Goal: Information Seeking & Learning: Find specific fact

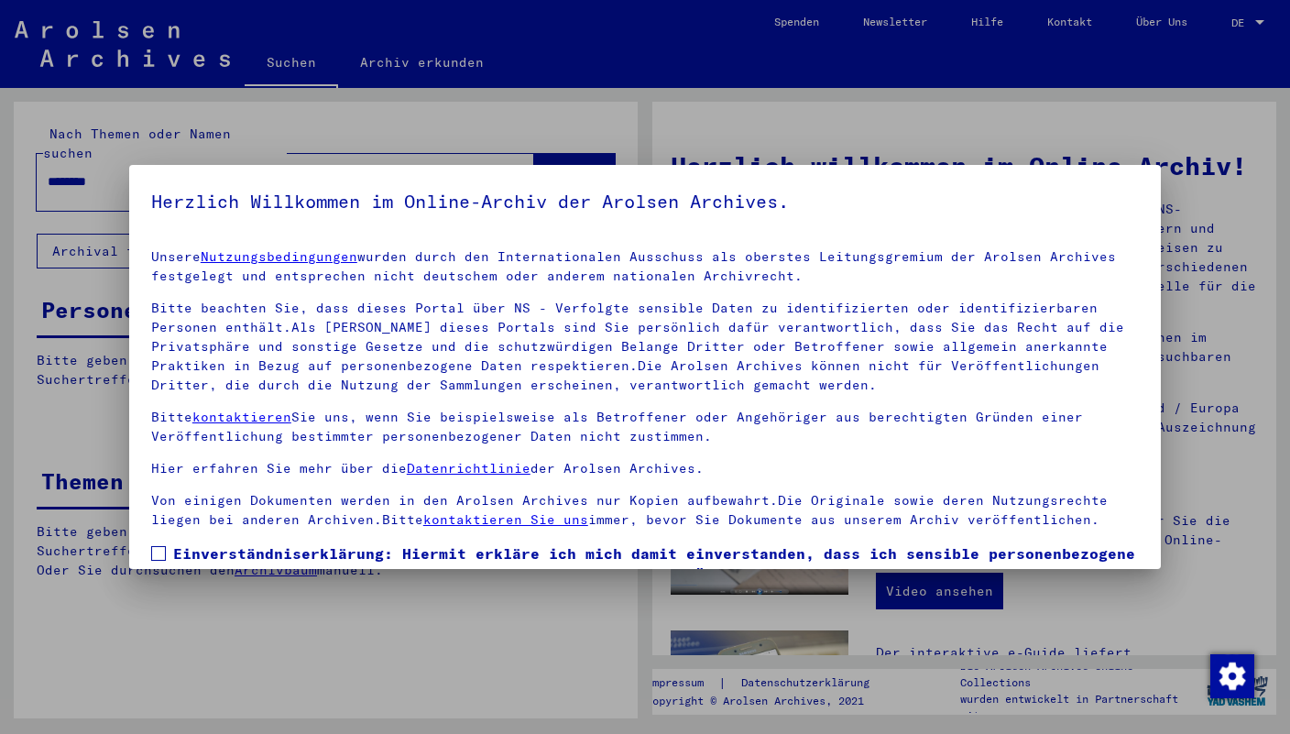
scroll to position [126, 0]
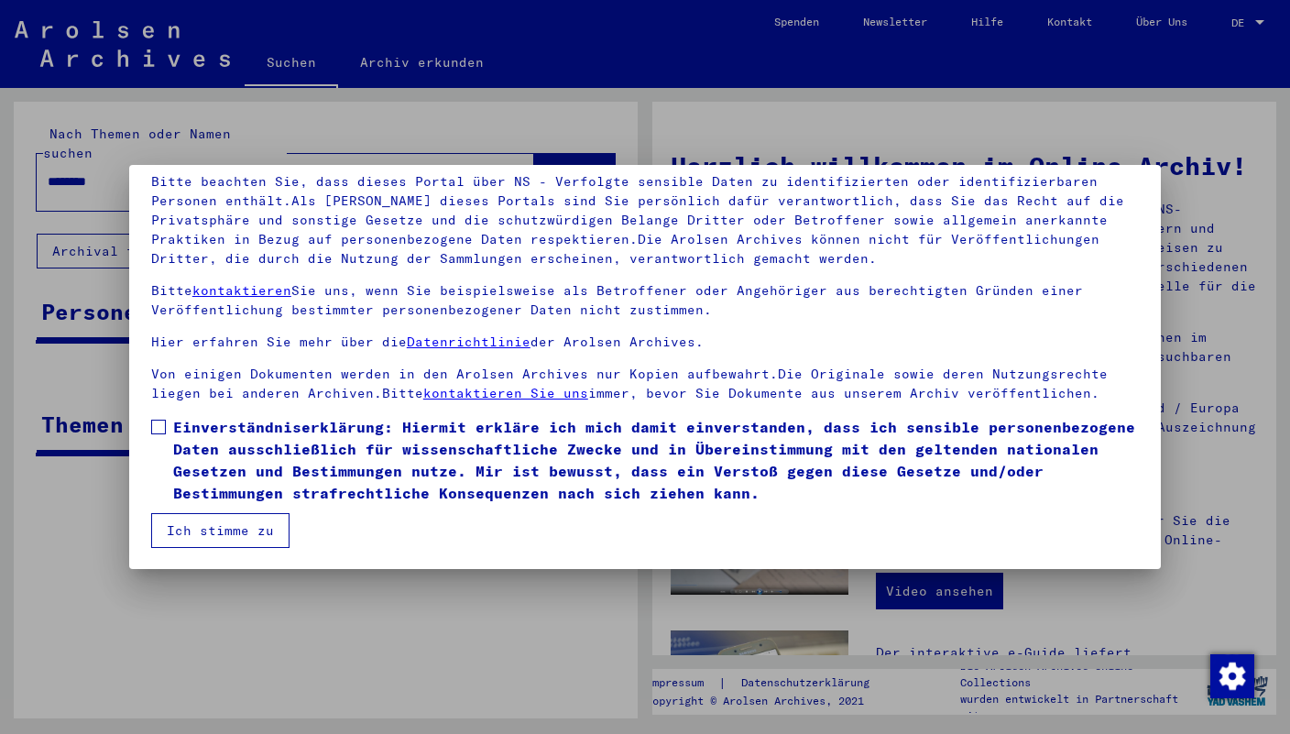
click at [156, 419] on label "Einverständniserklärung: Hiermit erkläre ich mich damit einverstanden, dass ich…" at bounding box center [645, 460] width 988 height 88
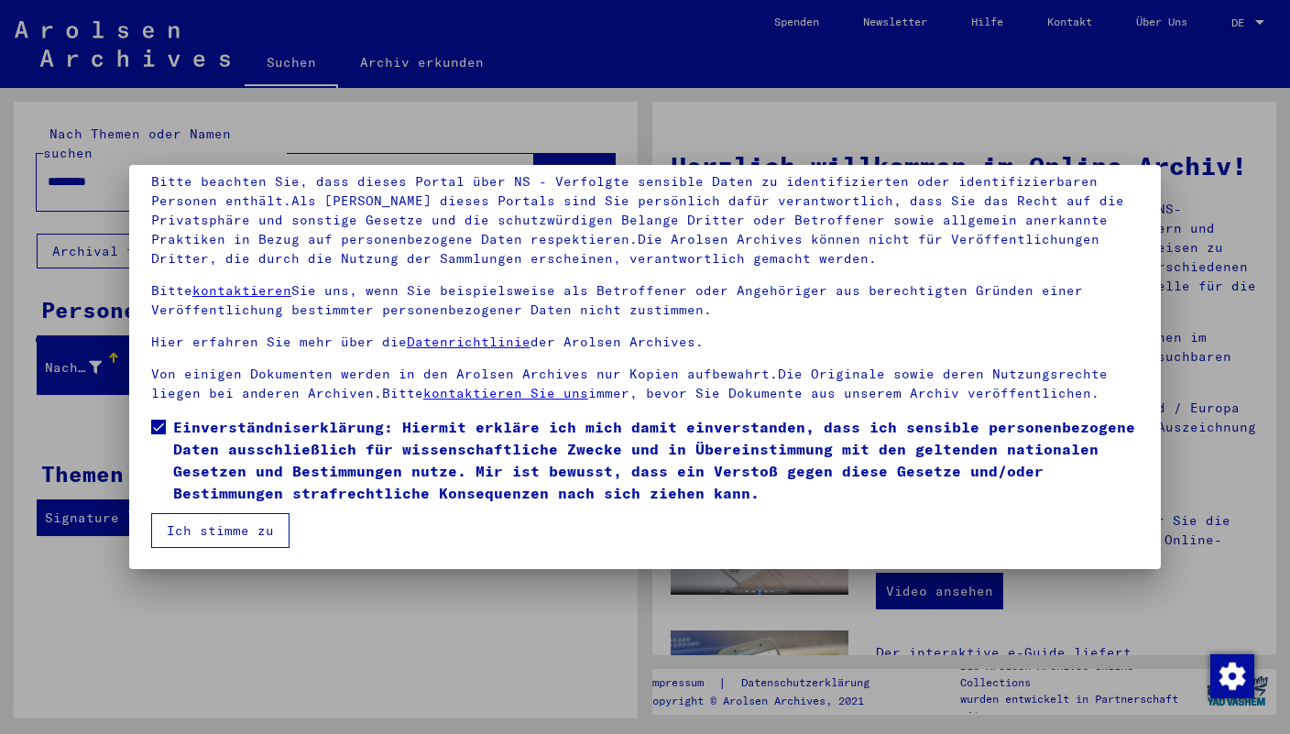
click at [180, 524] on button "Ich stimme zu" at bounding box center [220, 530] width 138 height 35
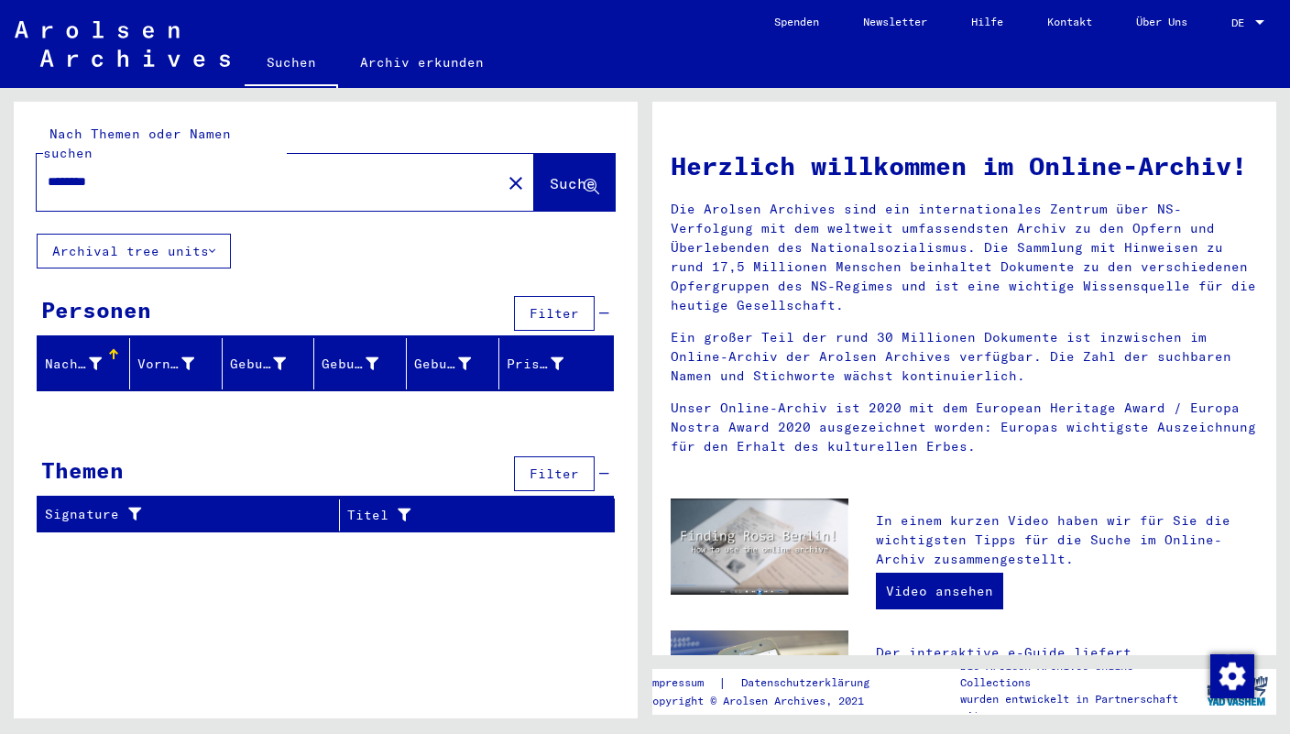
drag, startPoint x: 118, startPoint y: 165, endPoint x: 19, endPoint y: 164, distance: 99.0
click at [48, 172] on input "********" at bounding box center [264, 181] width 432 height 19
paste input "*"
type input "*********"
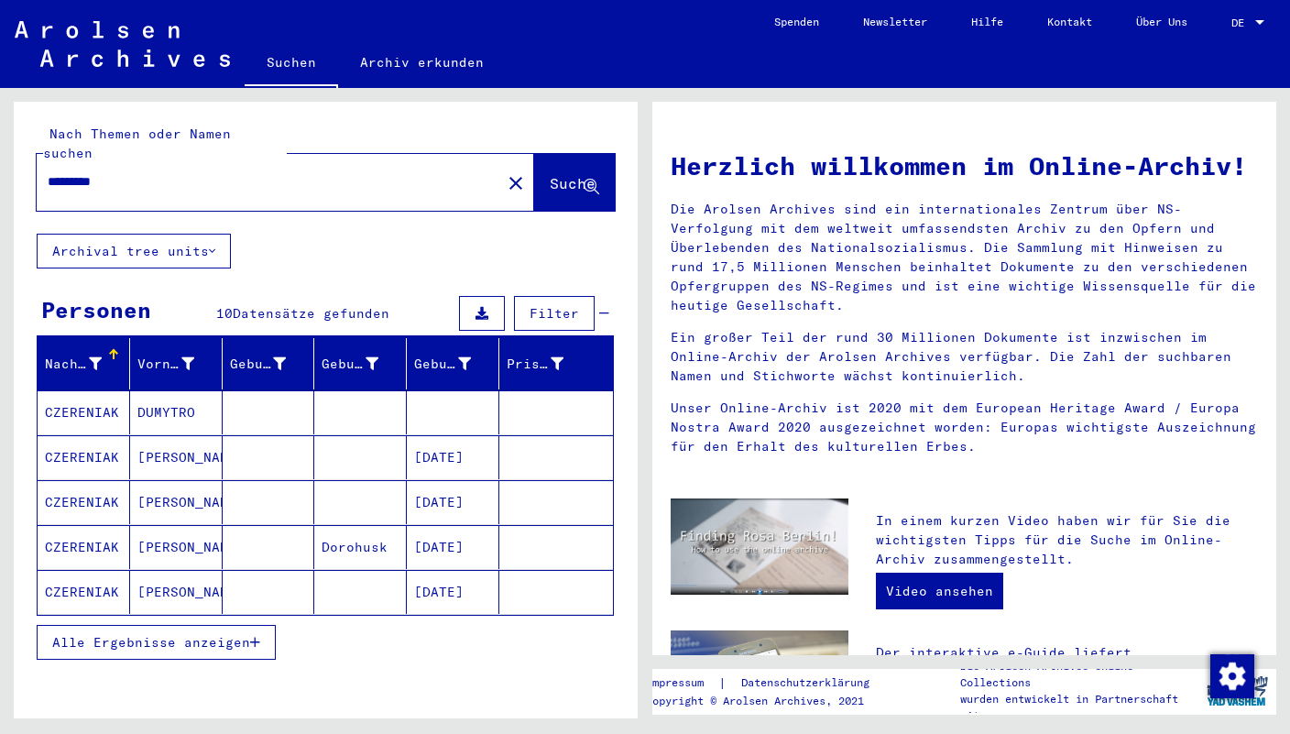
click at [262, 625] on button "Alle Ergebnisse anzeigen" at bounding box center [156, 642] width 239 height 35
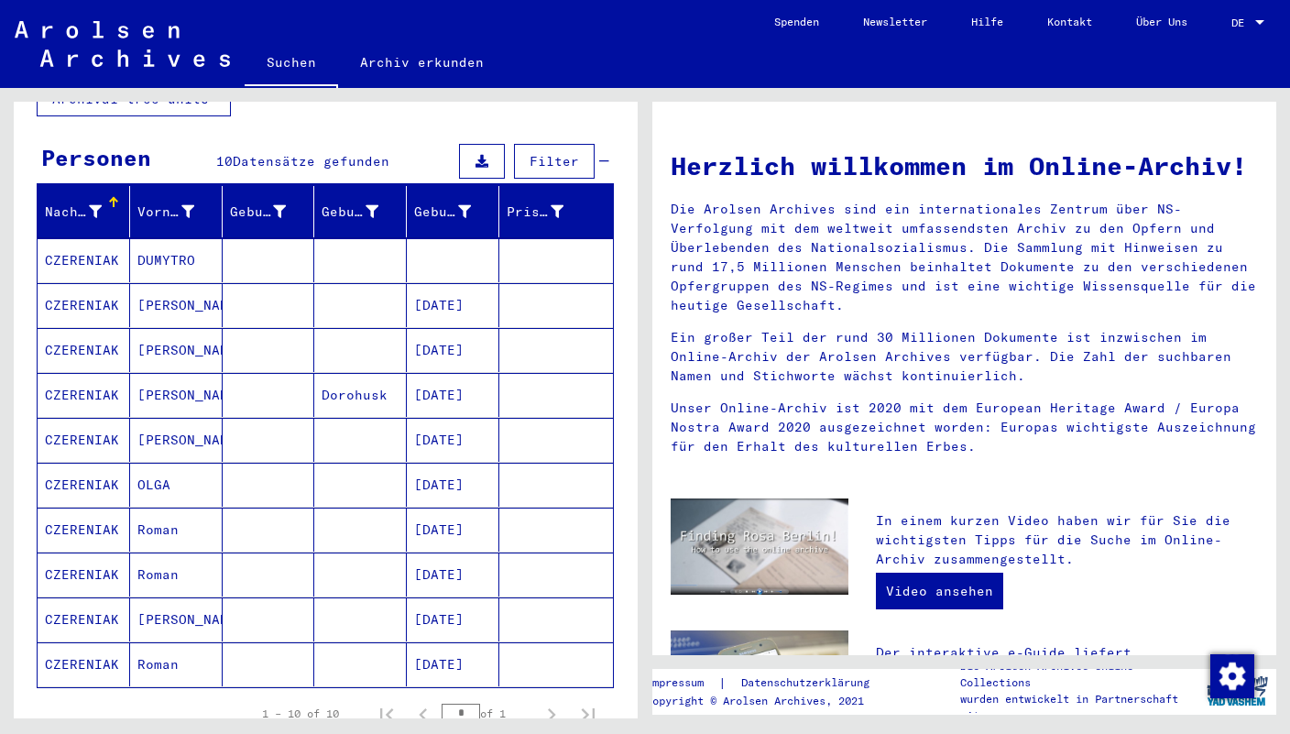
scroll to position [148, 0]
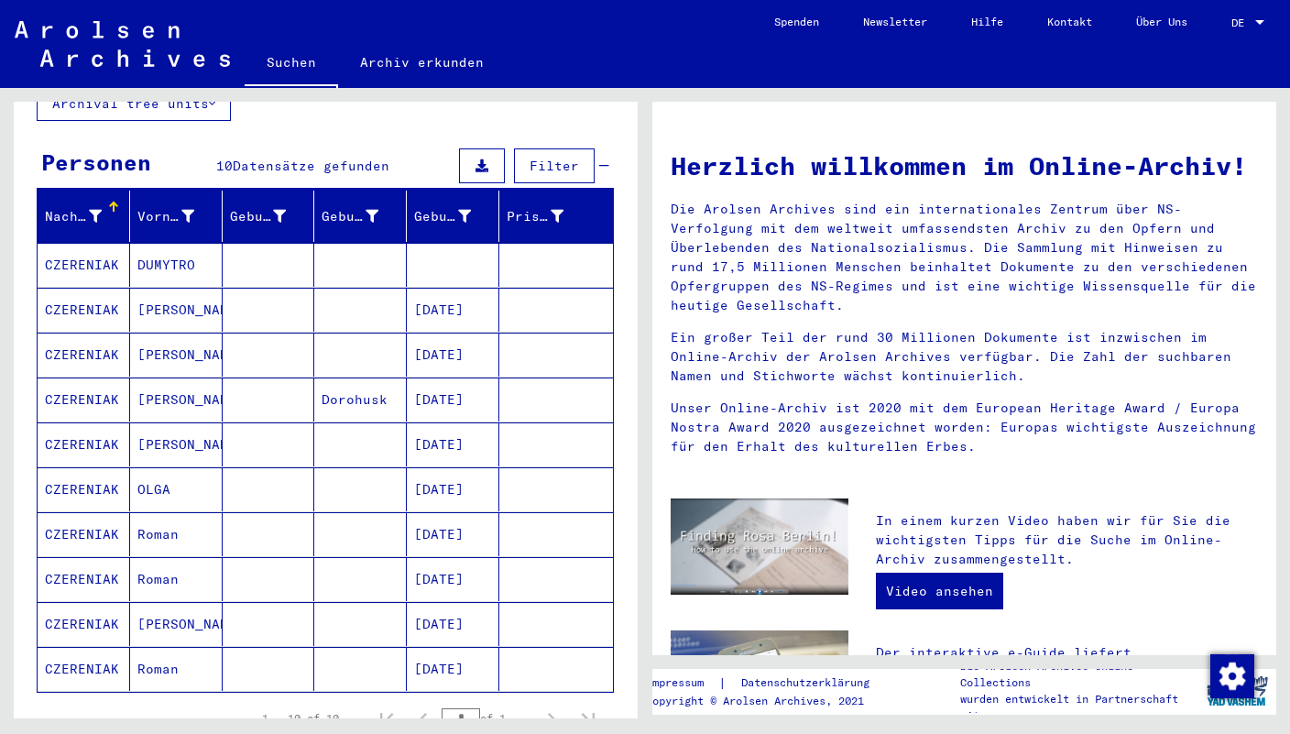
click at [155, 512] on mat-cell "Roman" at bounding box center [176, 534] width 93 height 44
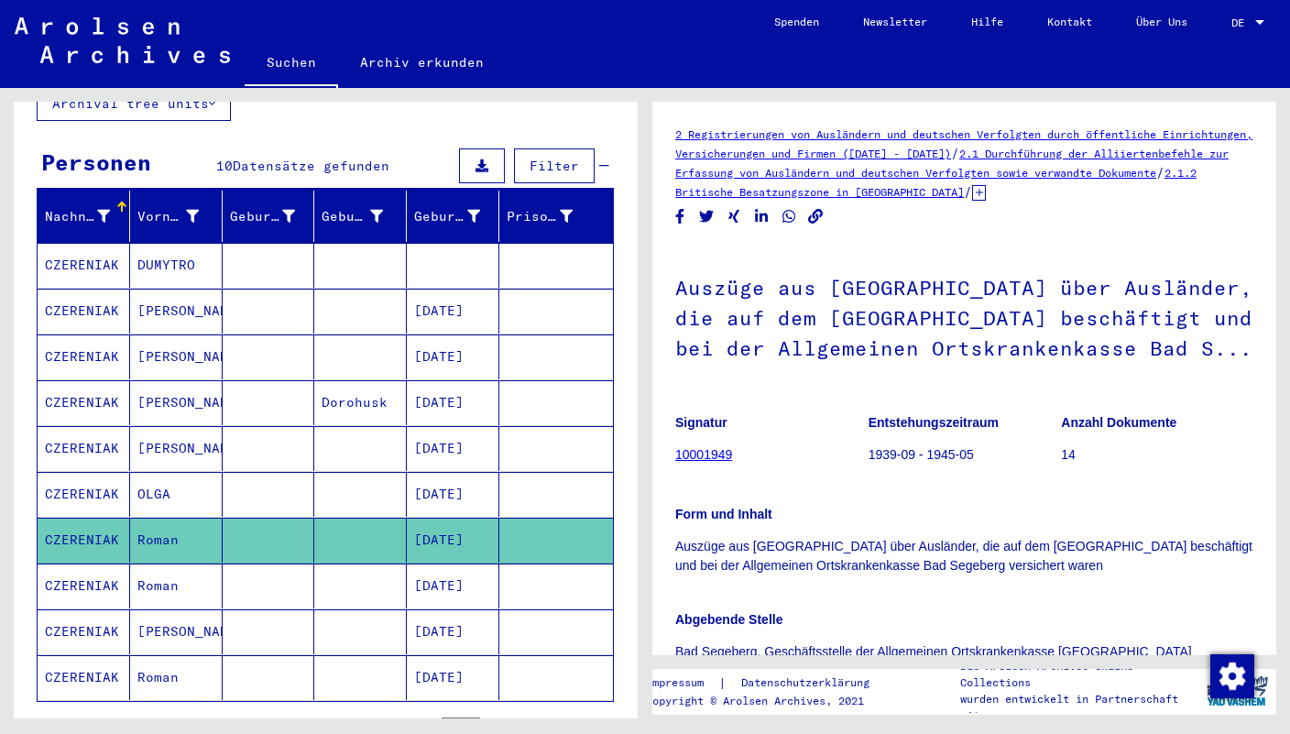
click at [986, 192] on icon at bounding box center [979, 193] width 14 height 16
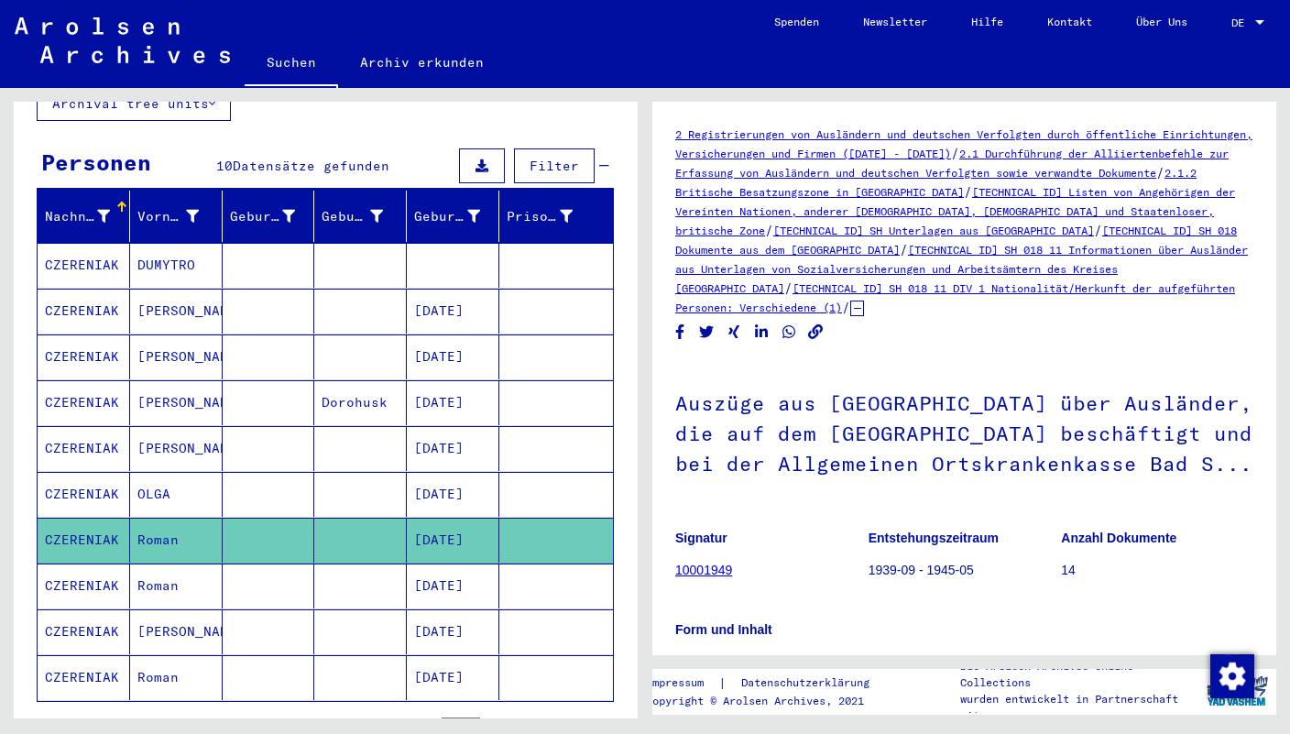
click at [845, 309] on link "[TECHNICAL_ID] SH 018 11 DIV 1 Nationalität/Herkunft der aufgeführten Personen:…" at bounding box center [955, 297] width 560 height 33
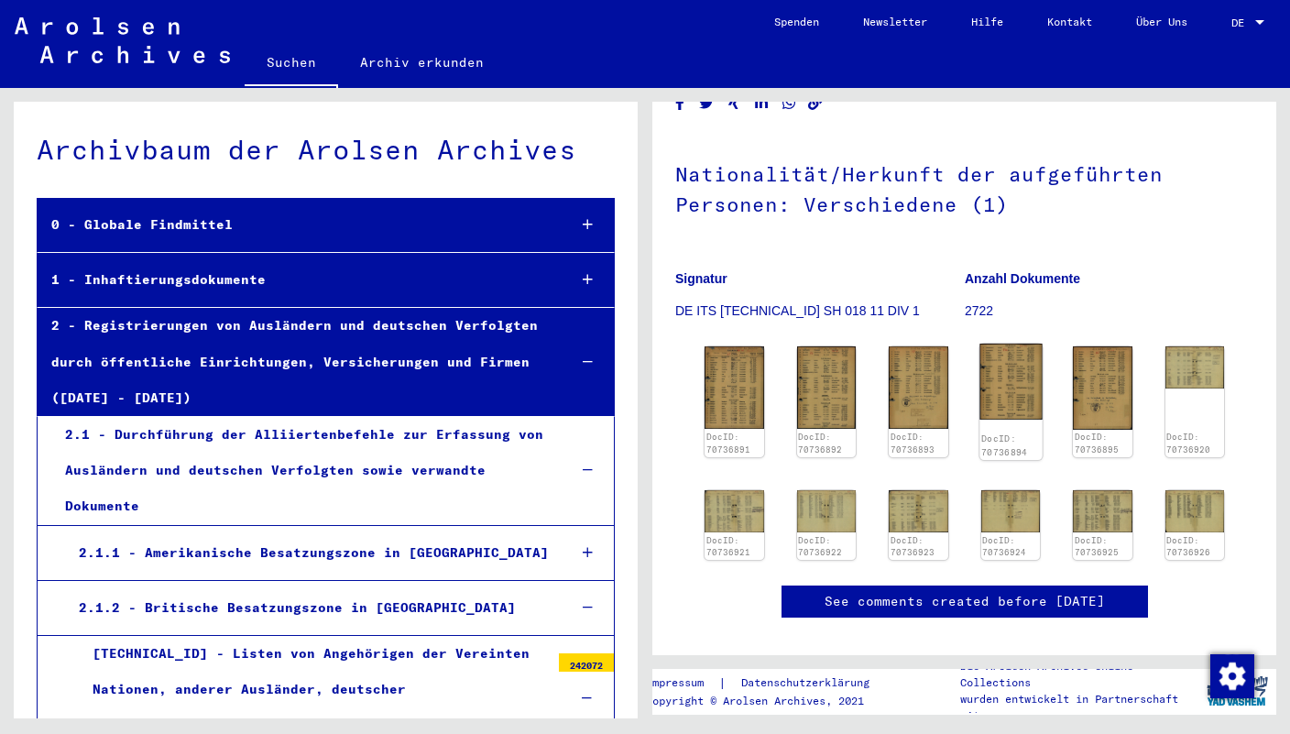
scroll to position [81, 0]
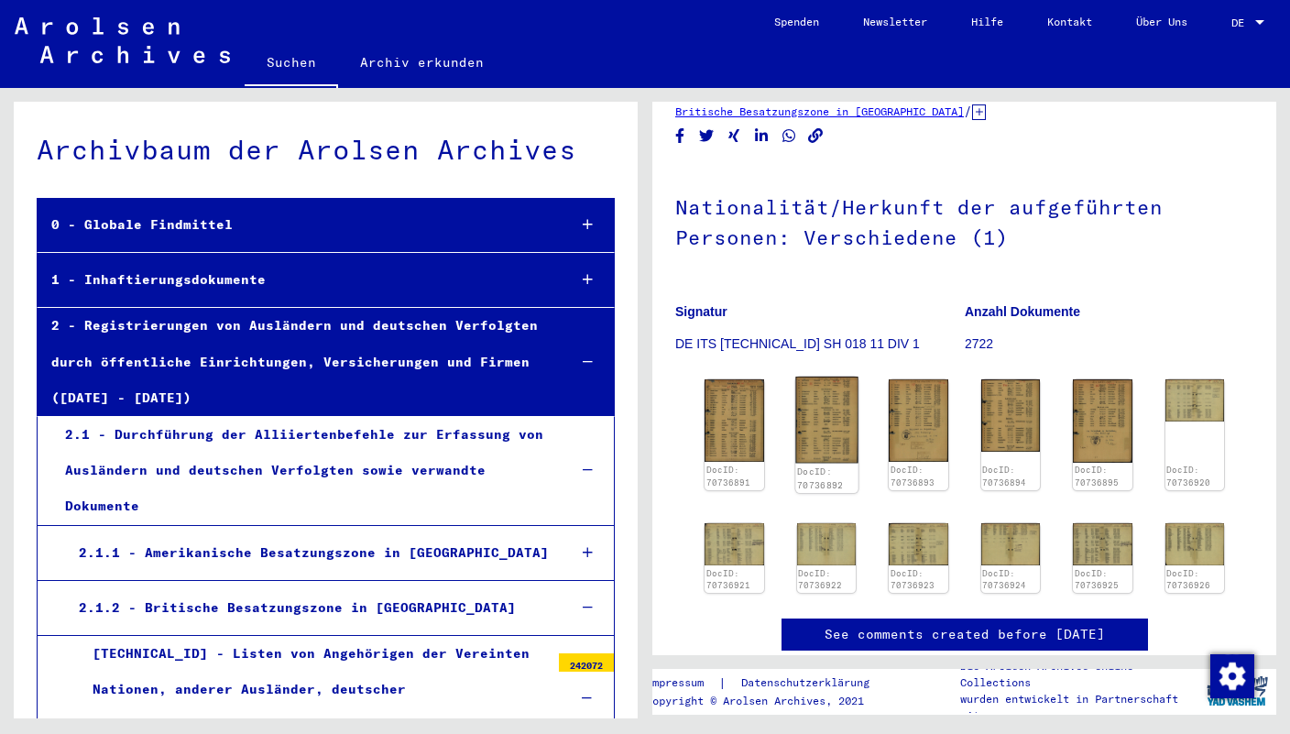
click at [830, 441] on img at bounding box center [826, 420] width 62 height 86
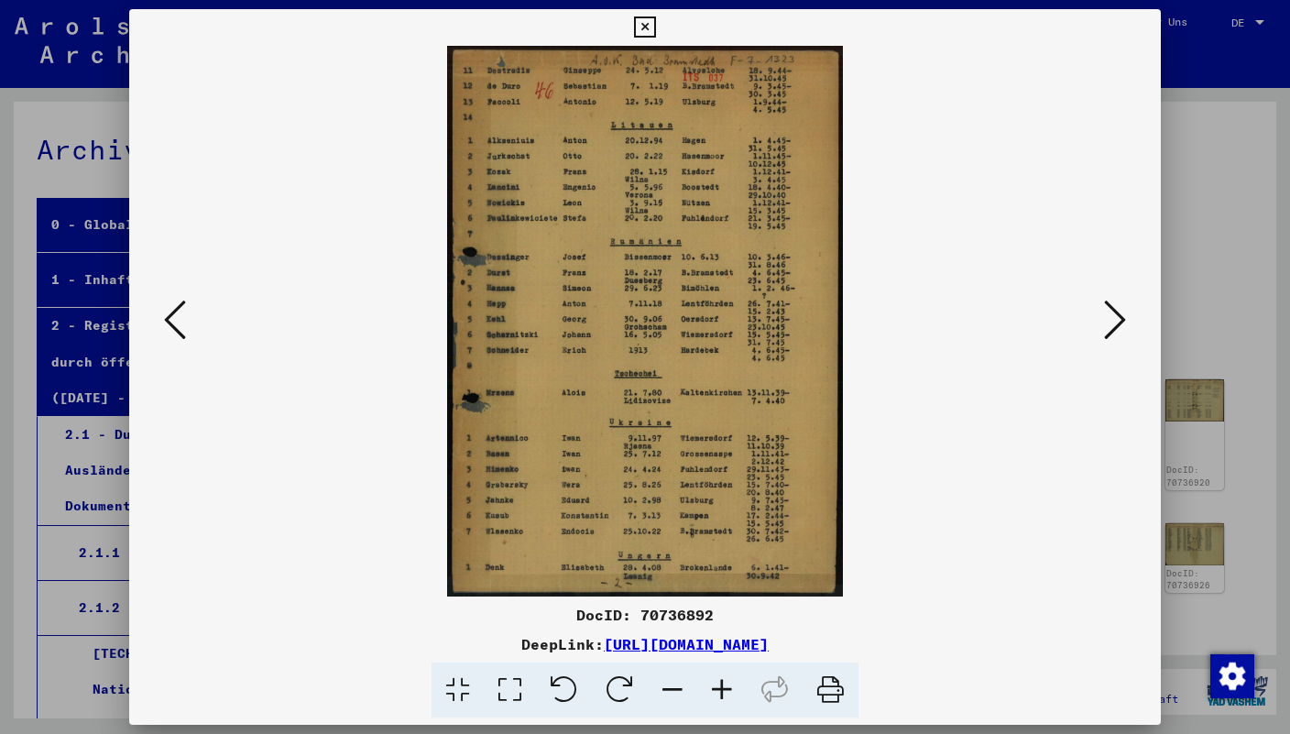
click at [1119, 328] on icon at bounding box center [1115, 320] width 22 height 44
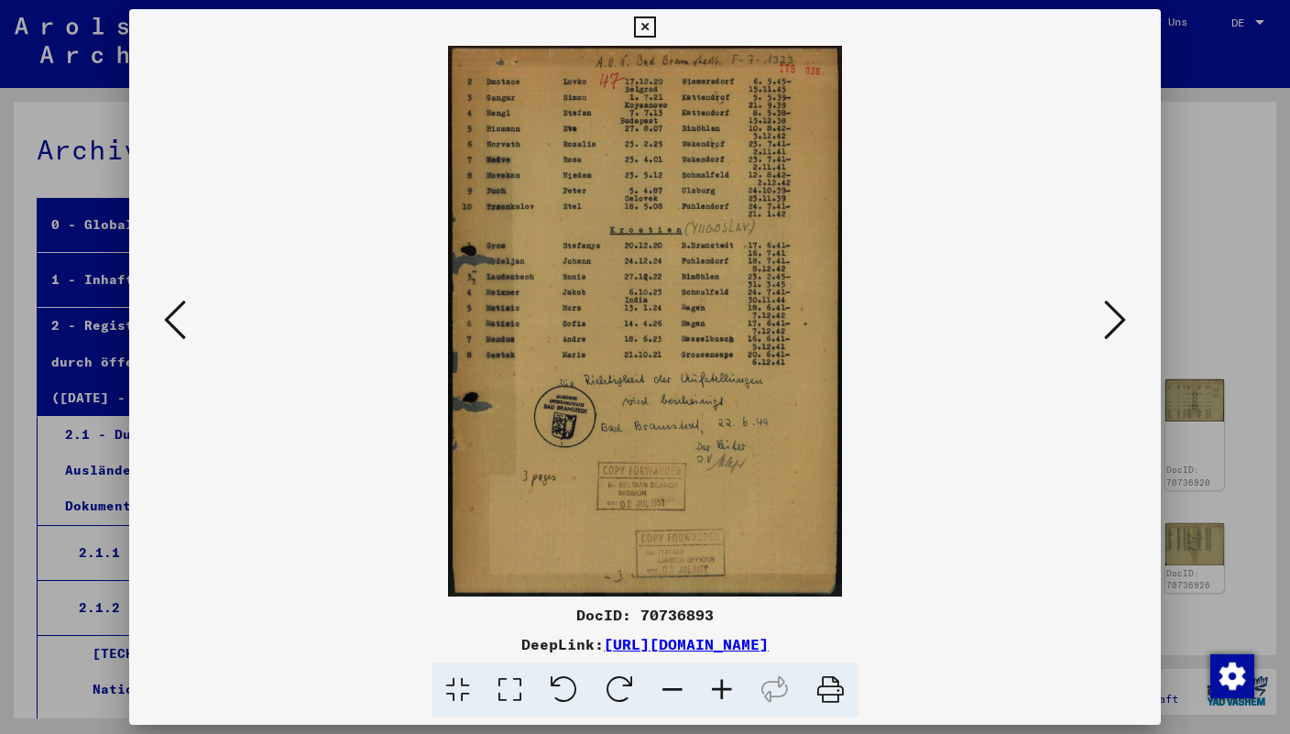
click at [1119, 328] on icon at bounding box center [1115, 320] width 22 height 44
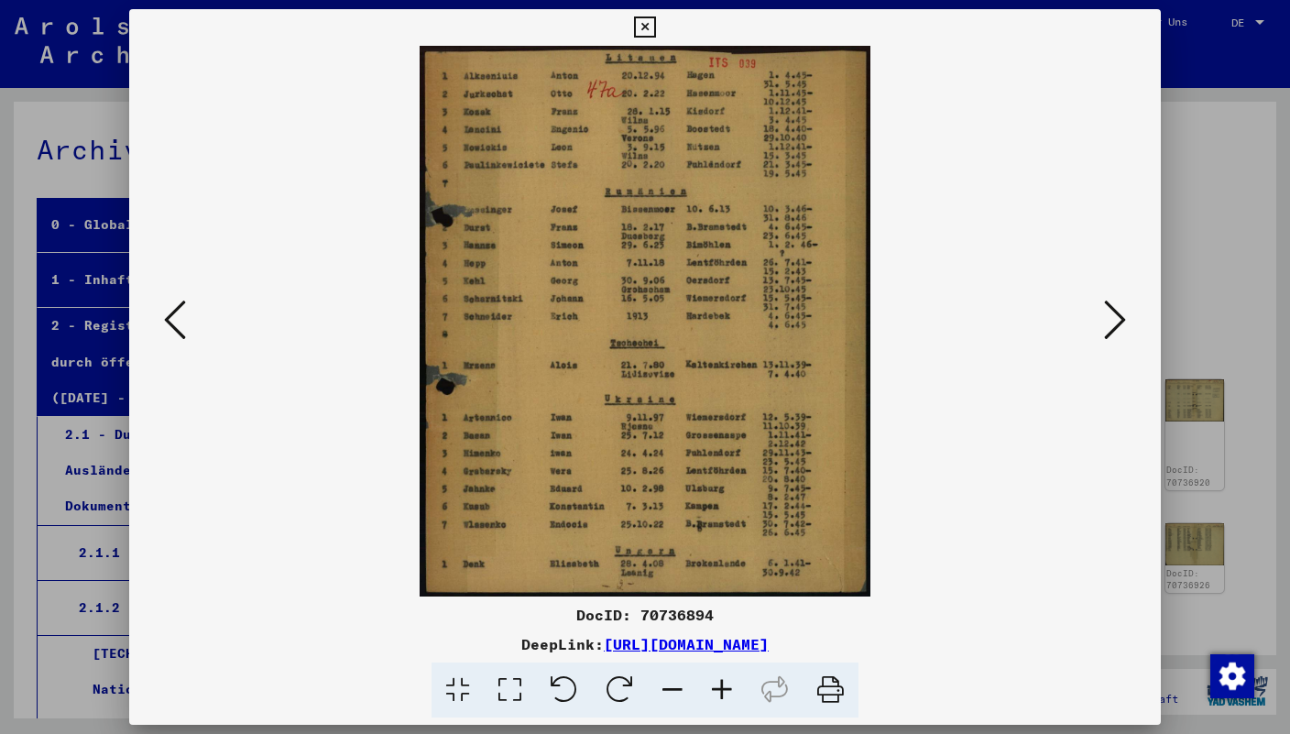
click at [1119, 328] on icon at bounding box center [1115, 320] width 22 height 44
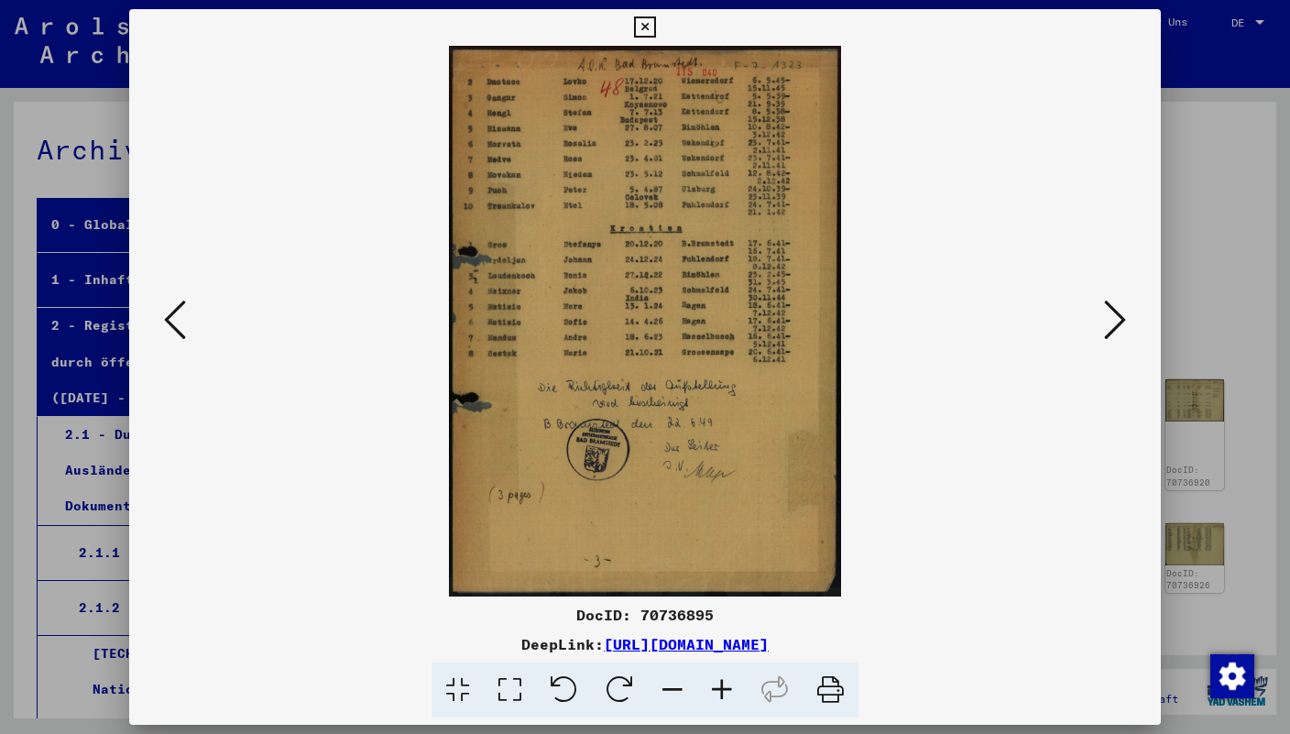
click at [1117, 322] on icon at bounding box center [1115, 320] width 22 height 44
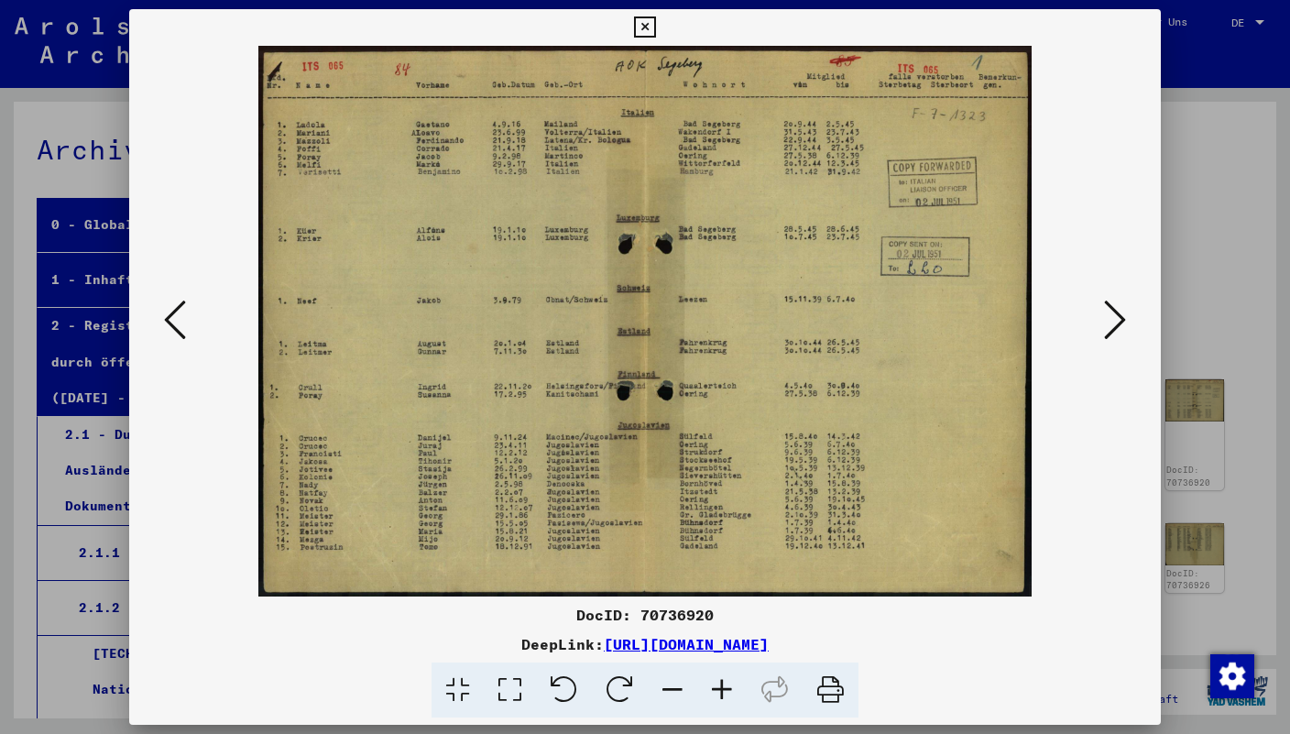
click at [1117, 322] on icon at bounding box center [1115, 320] width 22 height 44
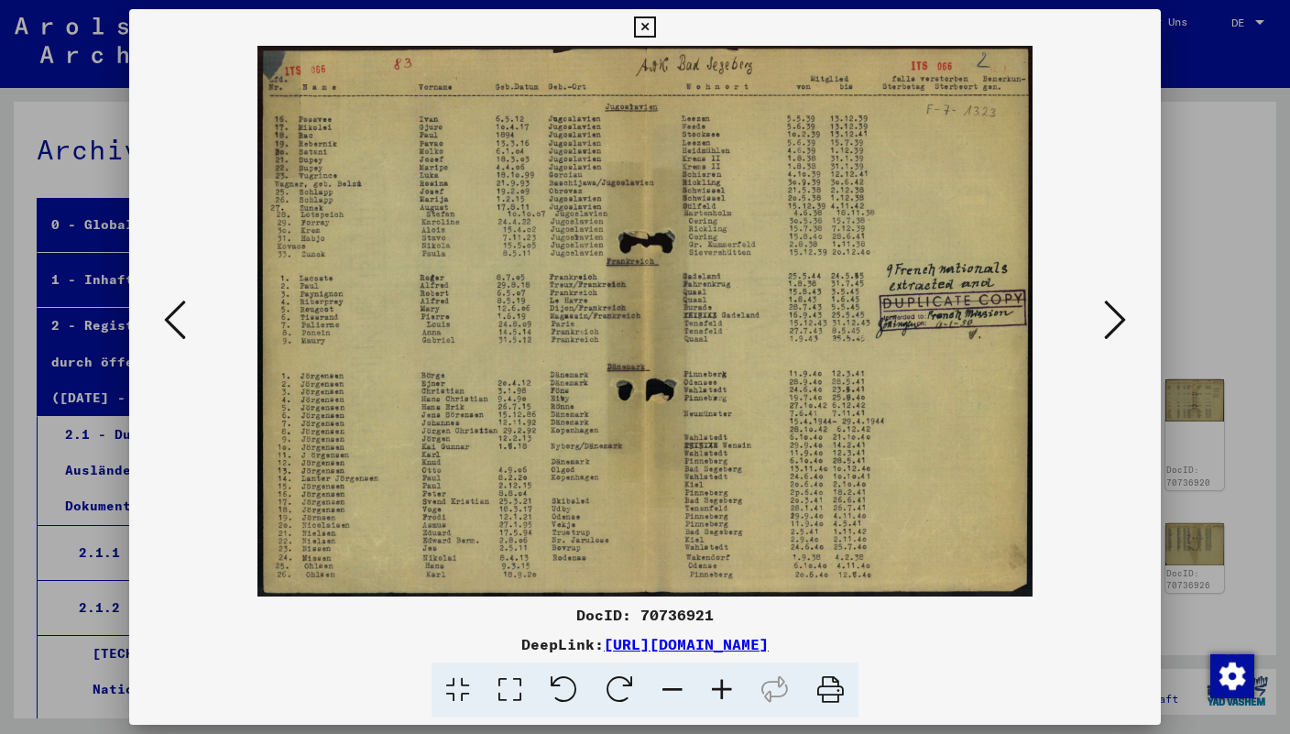
click at [1117, 322] on icon at bounding box center [1115, 320] width 22 height 44
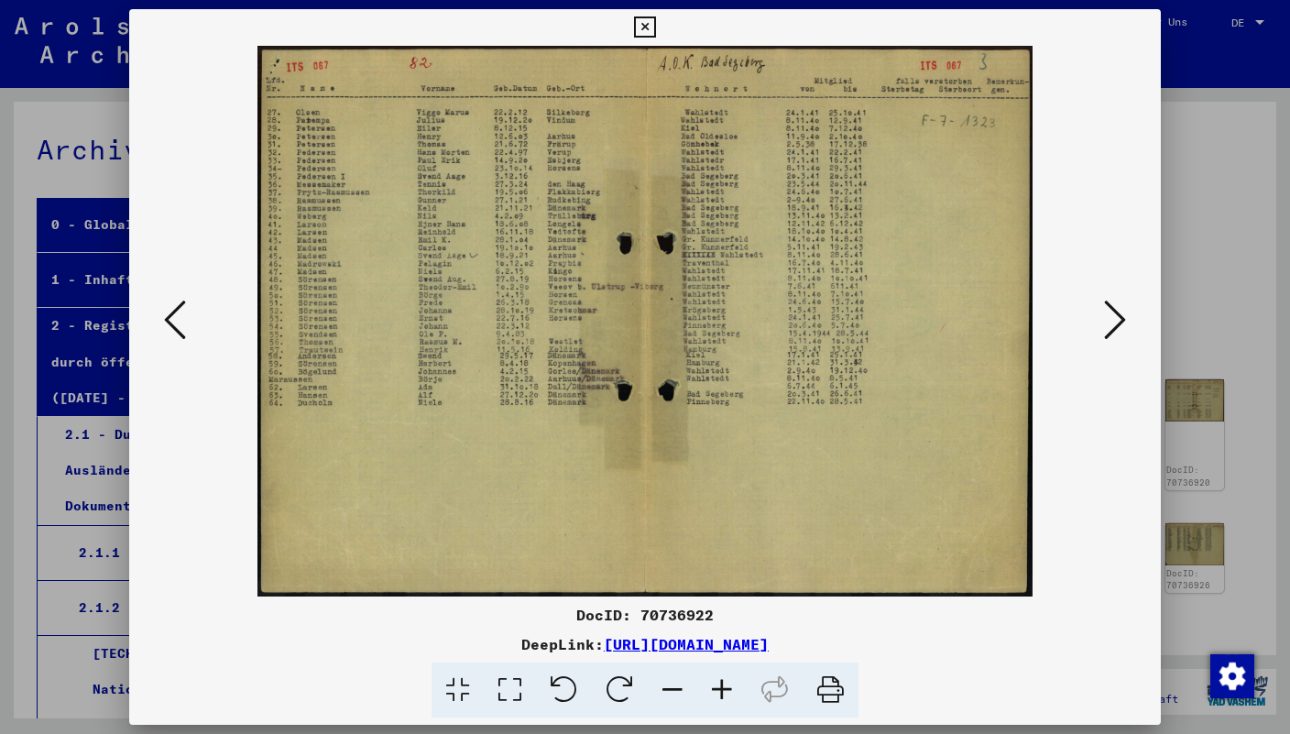
click at [1117, 322] on icon at bounding box center [1115, 320] width 22 height 44
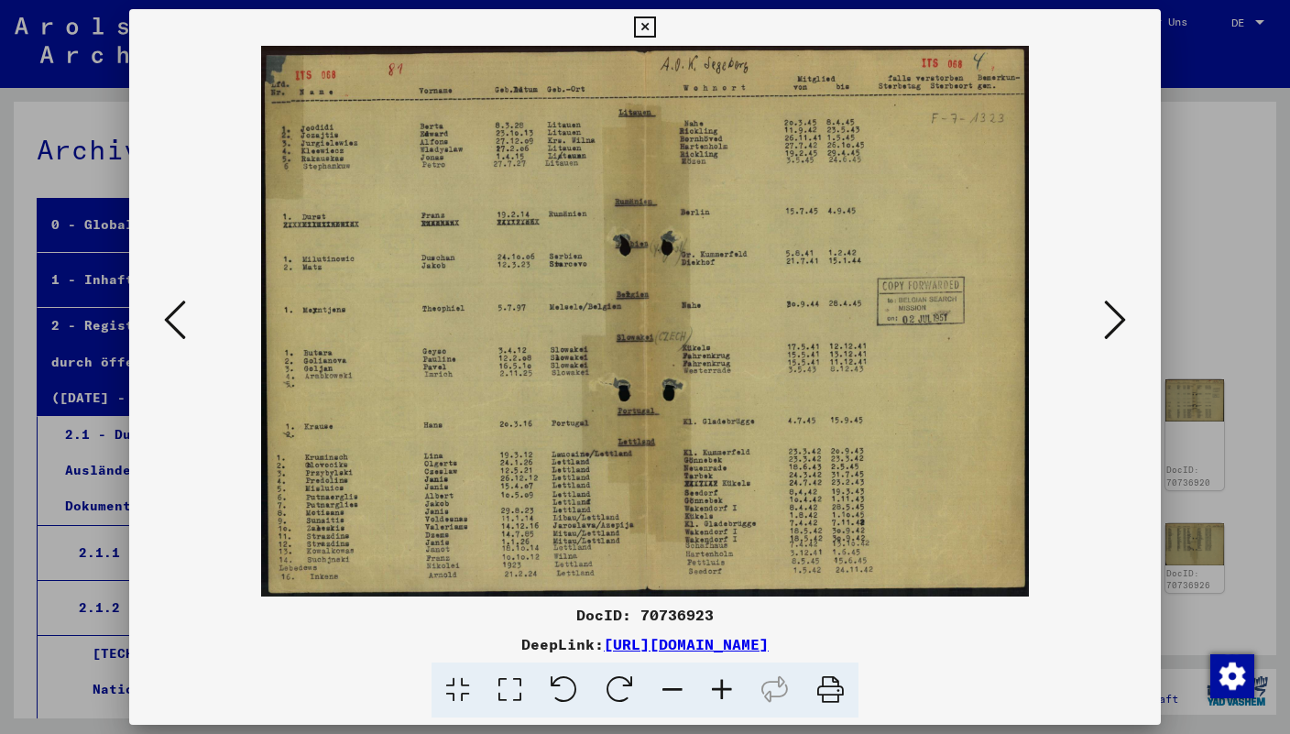
click at [181, 335] on icon at bounding box center [175, 320] width 22 height 44
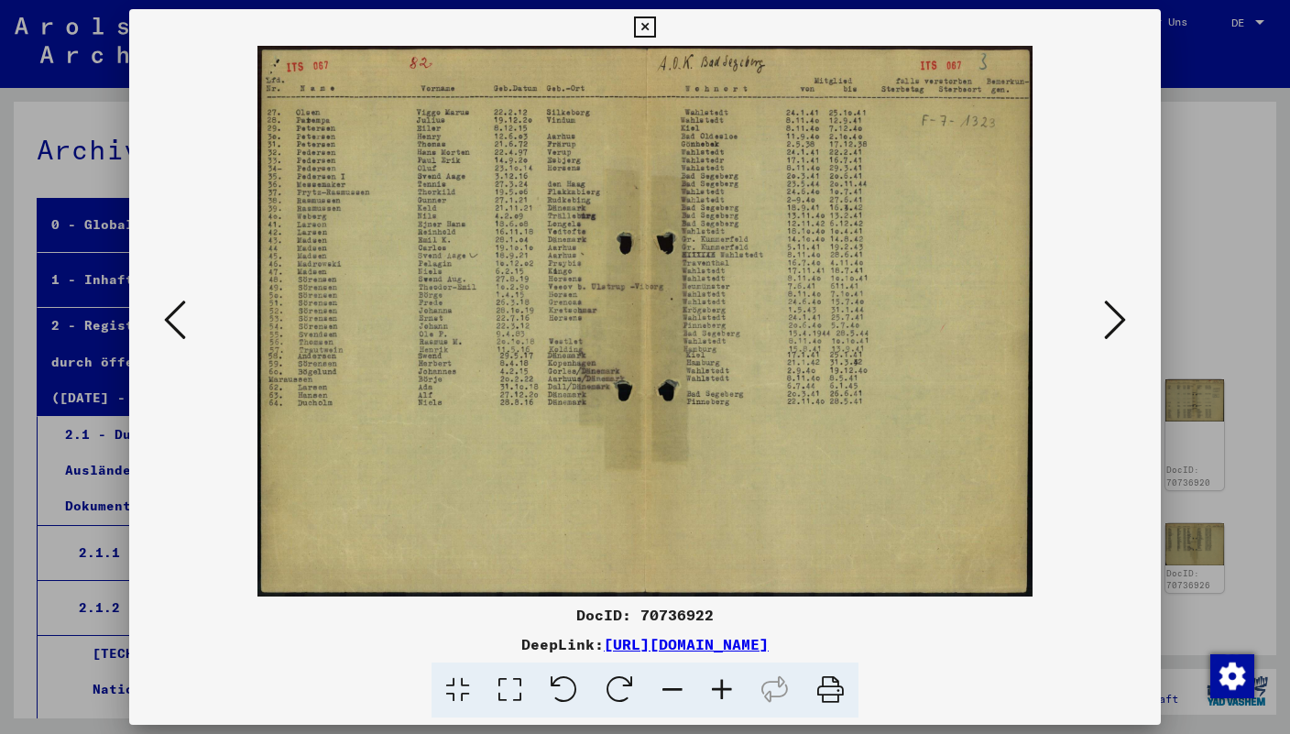
click at [181, 335] on icon at bounding box center [175, 320] width 22 height 44
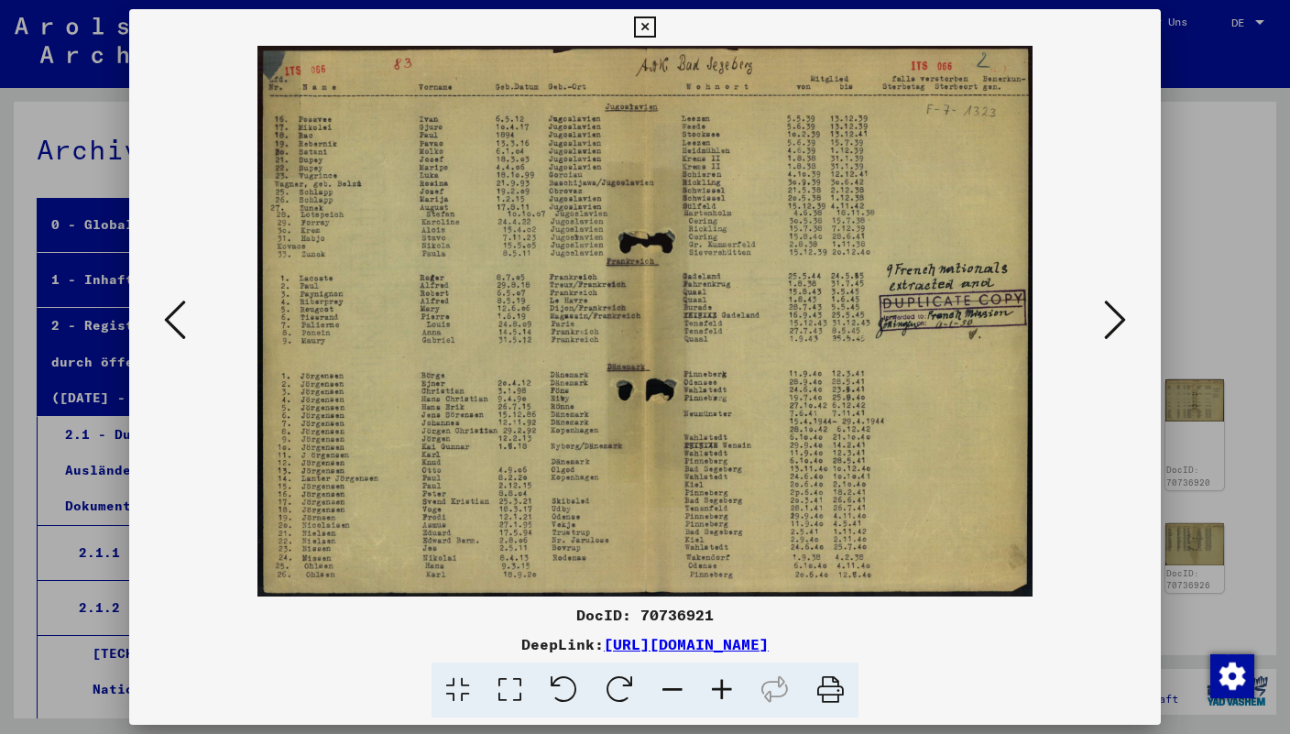
click at [181, 335] on icon at bounding box center [175, 320] width 22 height 44
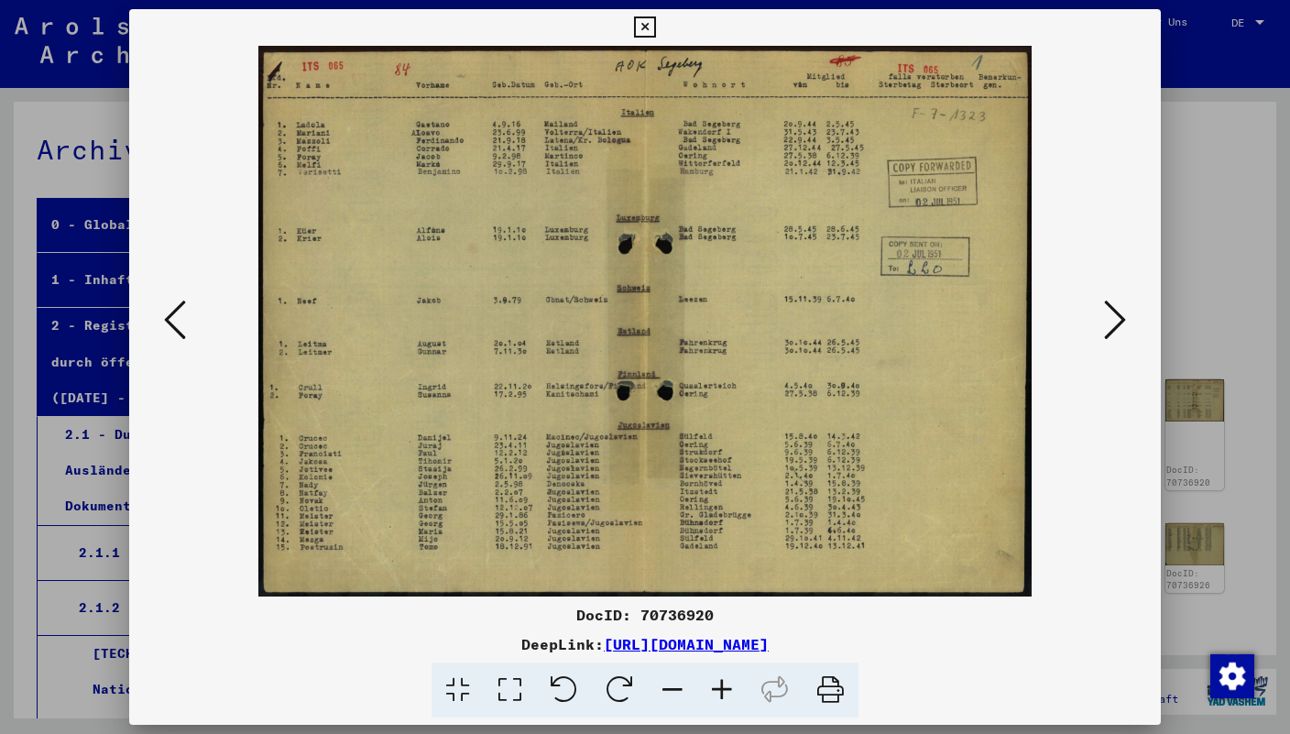
click at [181, 335] on icon at bounding box center [175, 320] width 22 height 44
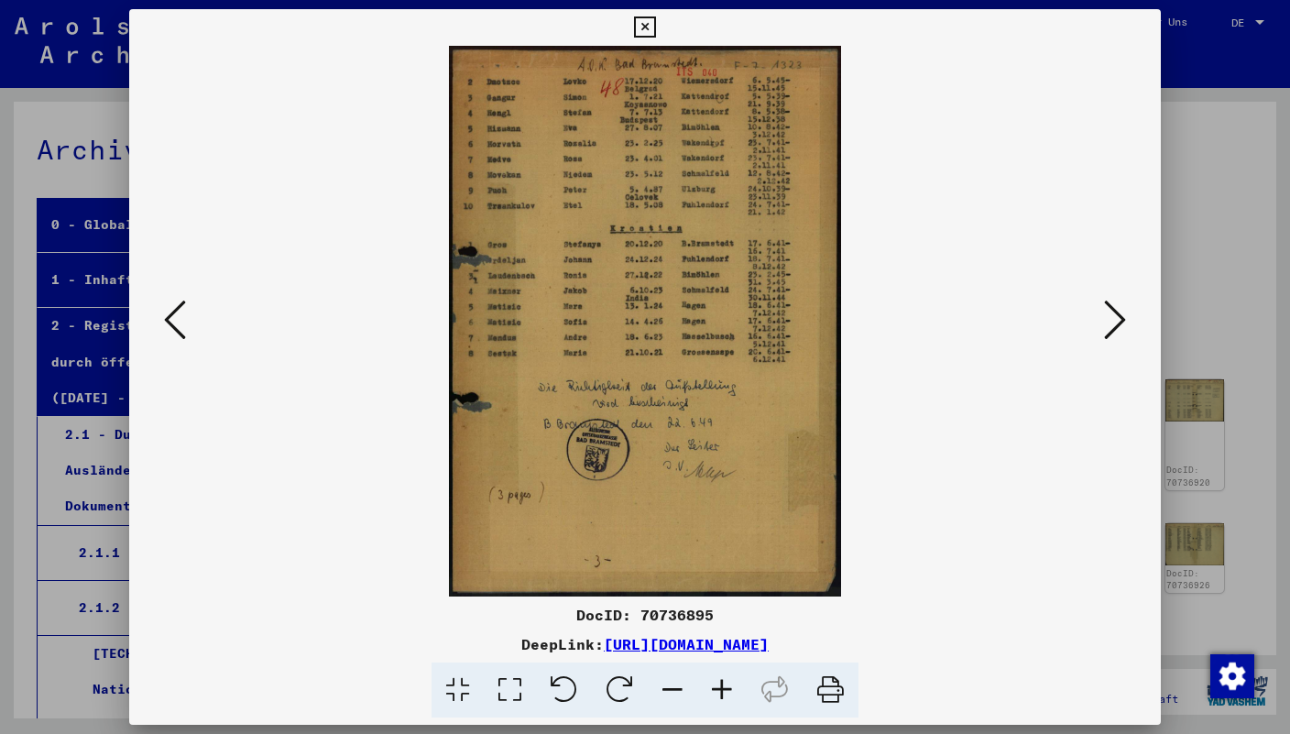
click at [181, 335] on icon at bounding box center [175, 320] width 22 height 44
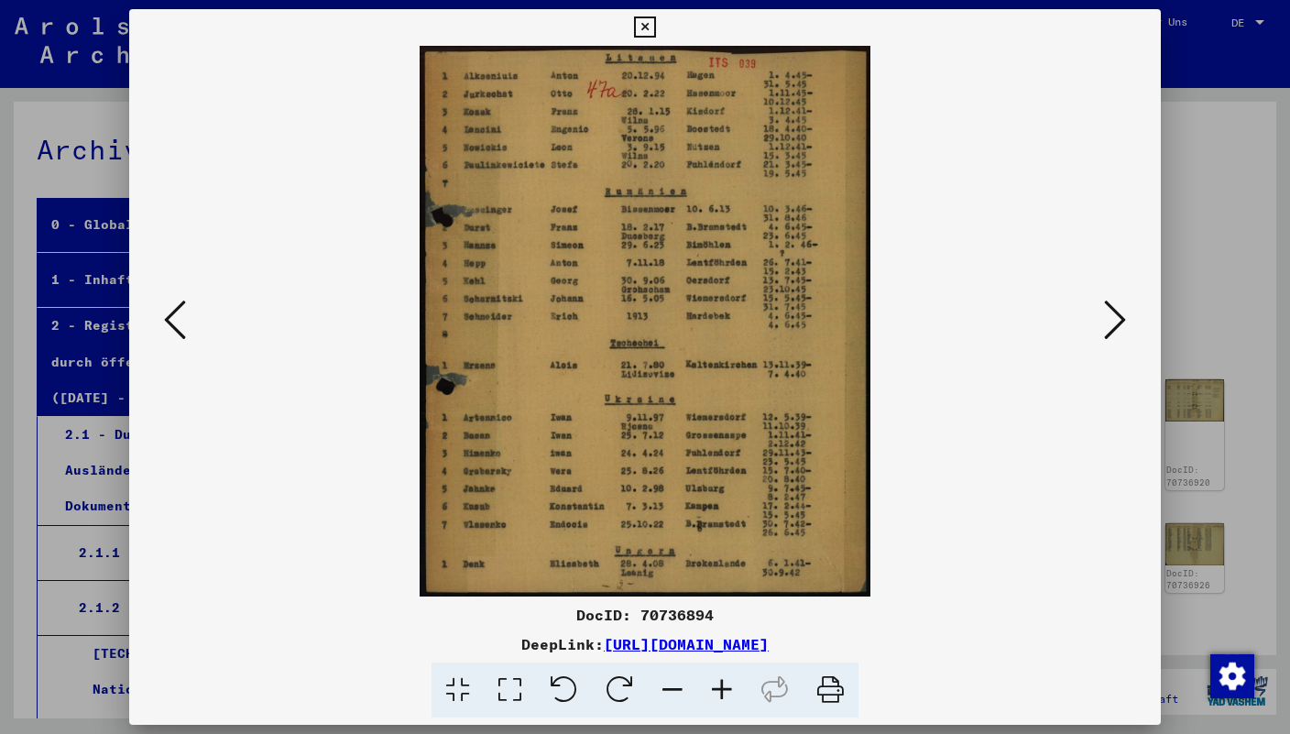
click at [181, 335] on icon at bounding box center [175, 320] width 22 height 44
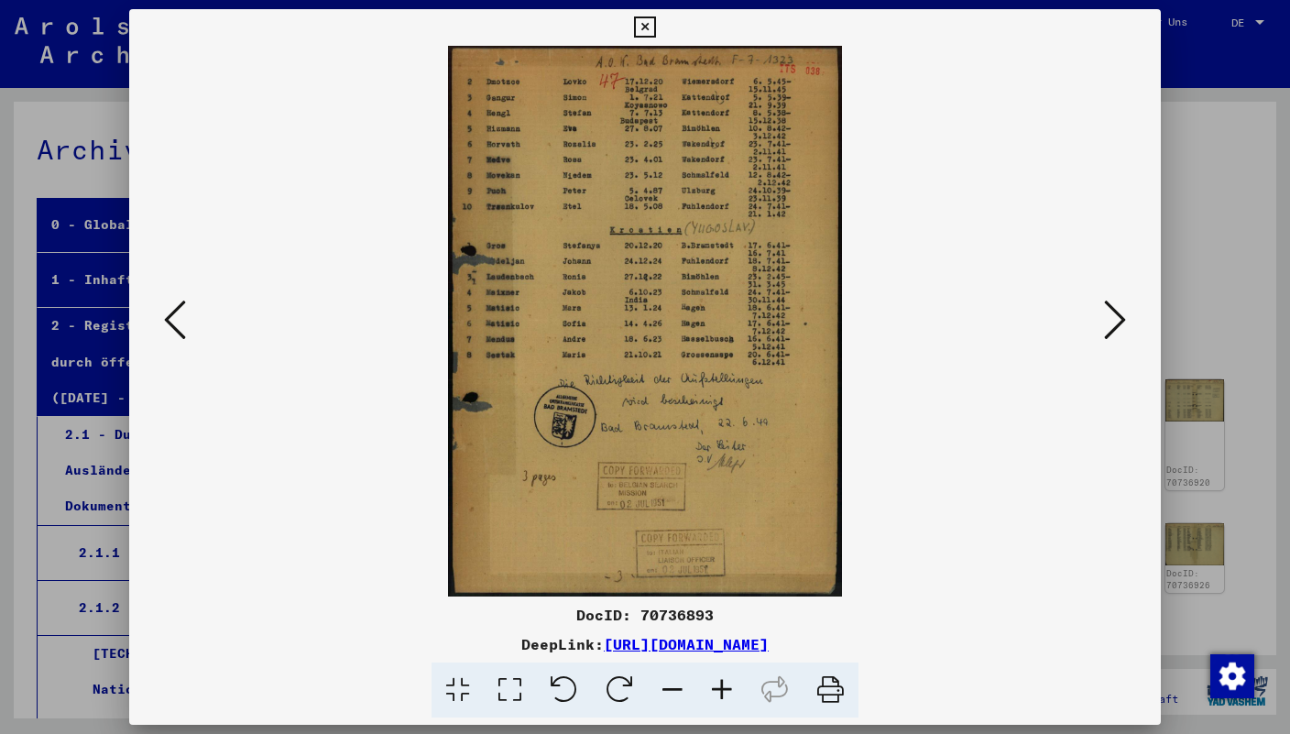
click at [181, 335] on icon at bounding box center [175, 320] width 22 height 44
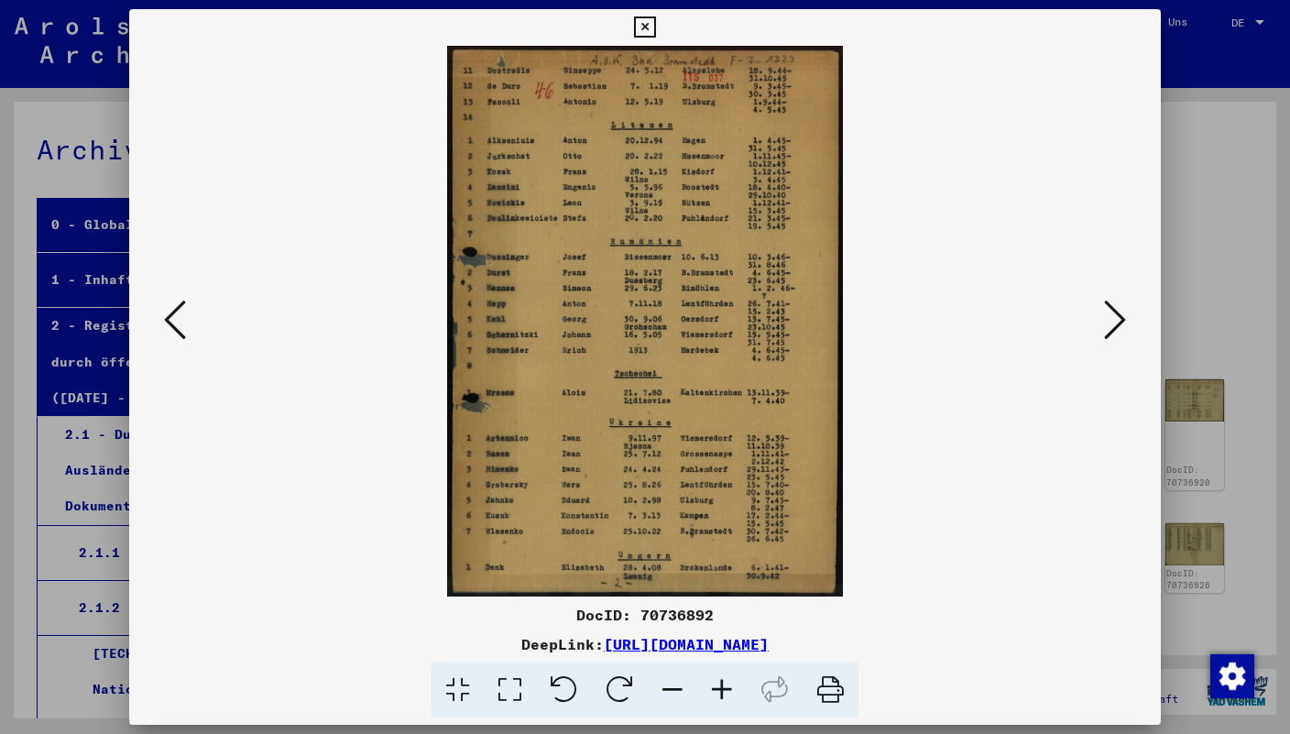
click at [181, 335] on icon at bounding box center [175, 320] width 22 height 44
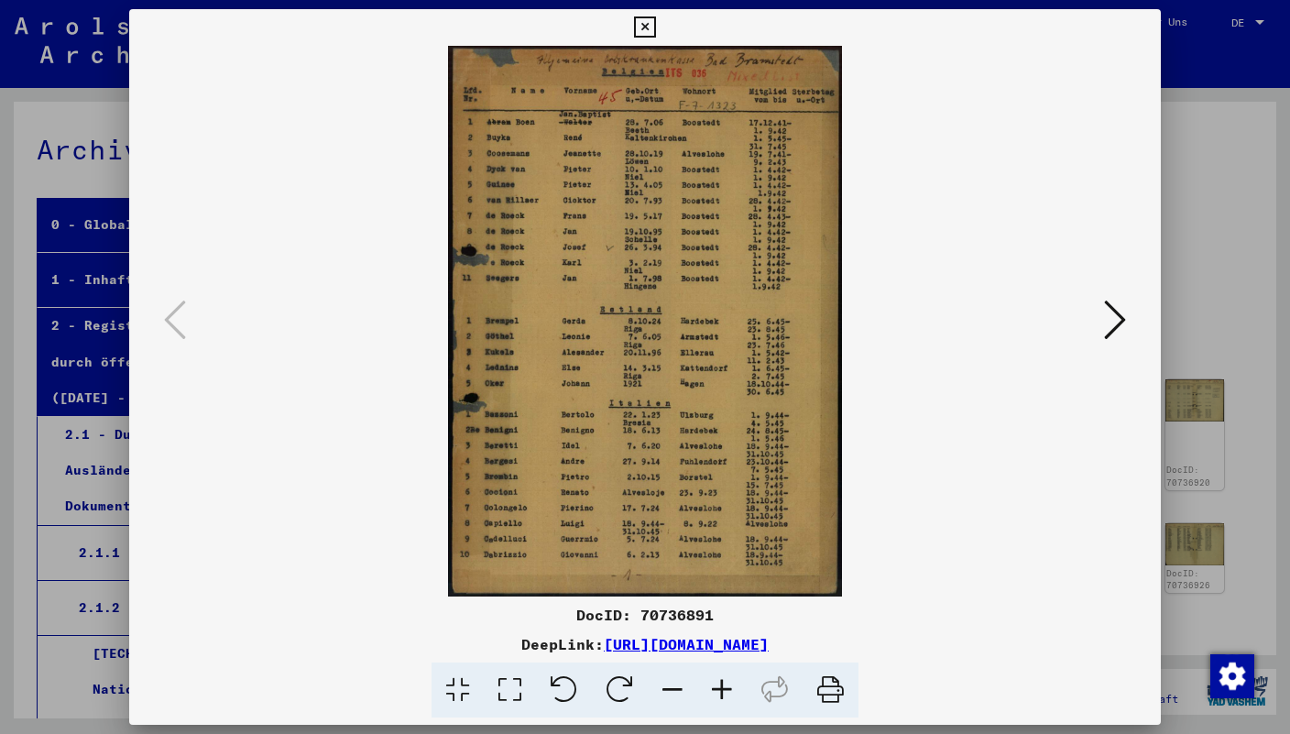
click at [1111, 334] on icon at bounding box center [1115, 320] width 22 height 44
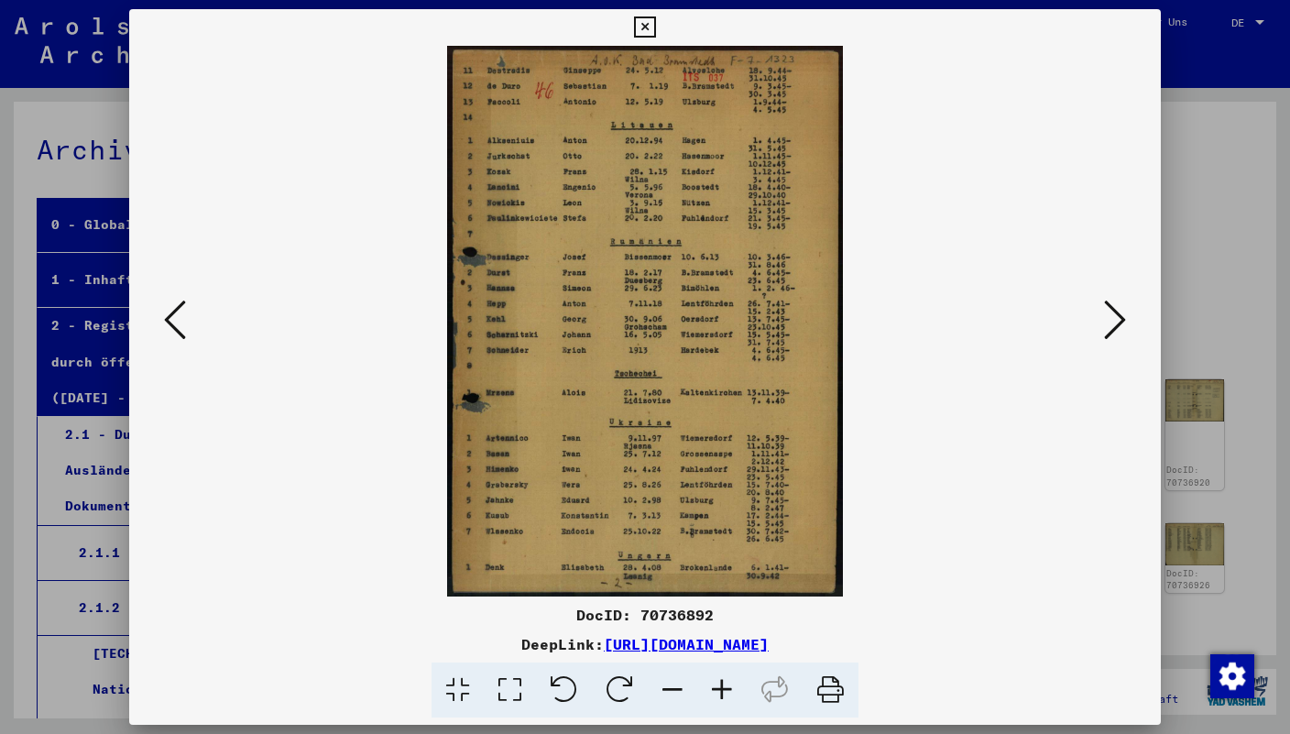
click at [1111, 334] on icon at bounding box center [1115, 320] width 22 height 44
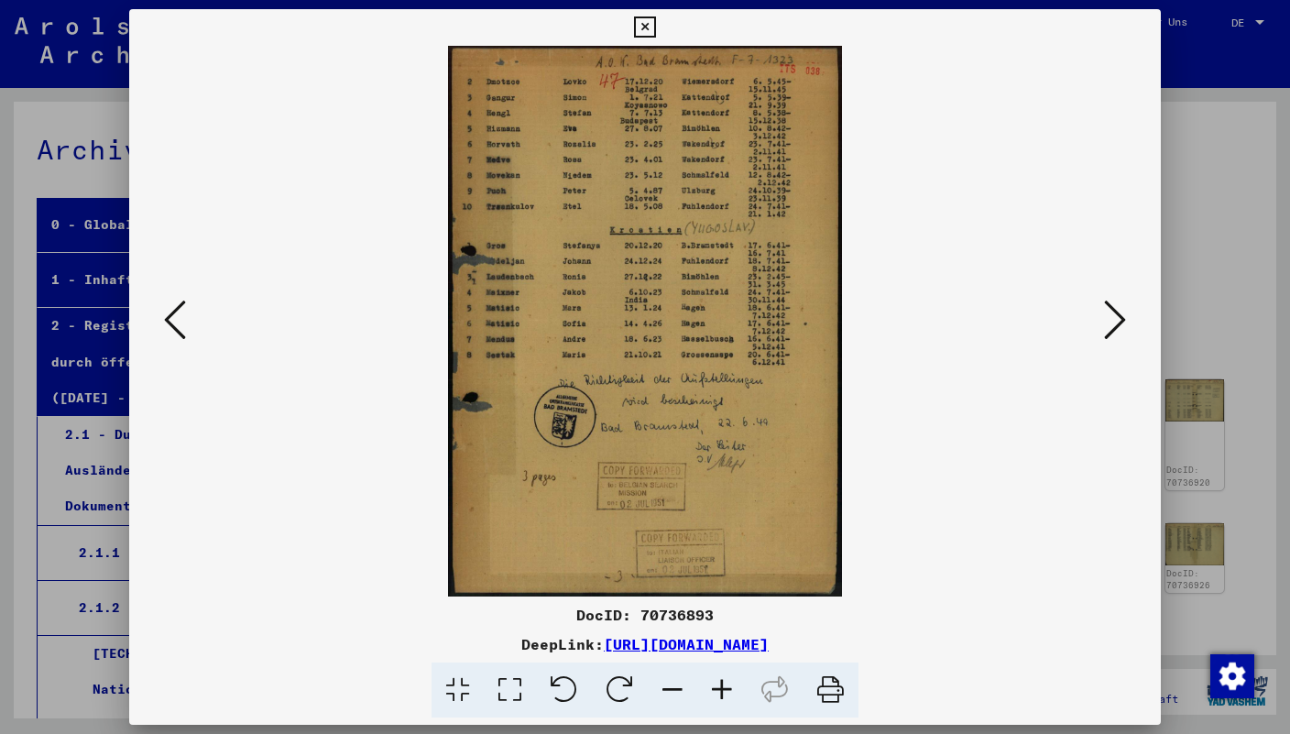
click at [1114, 335] on icon at bounding box center [1115, 320] width 22 height 44
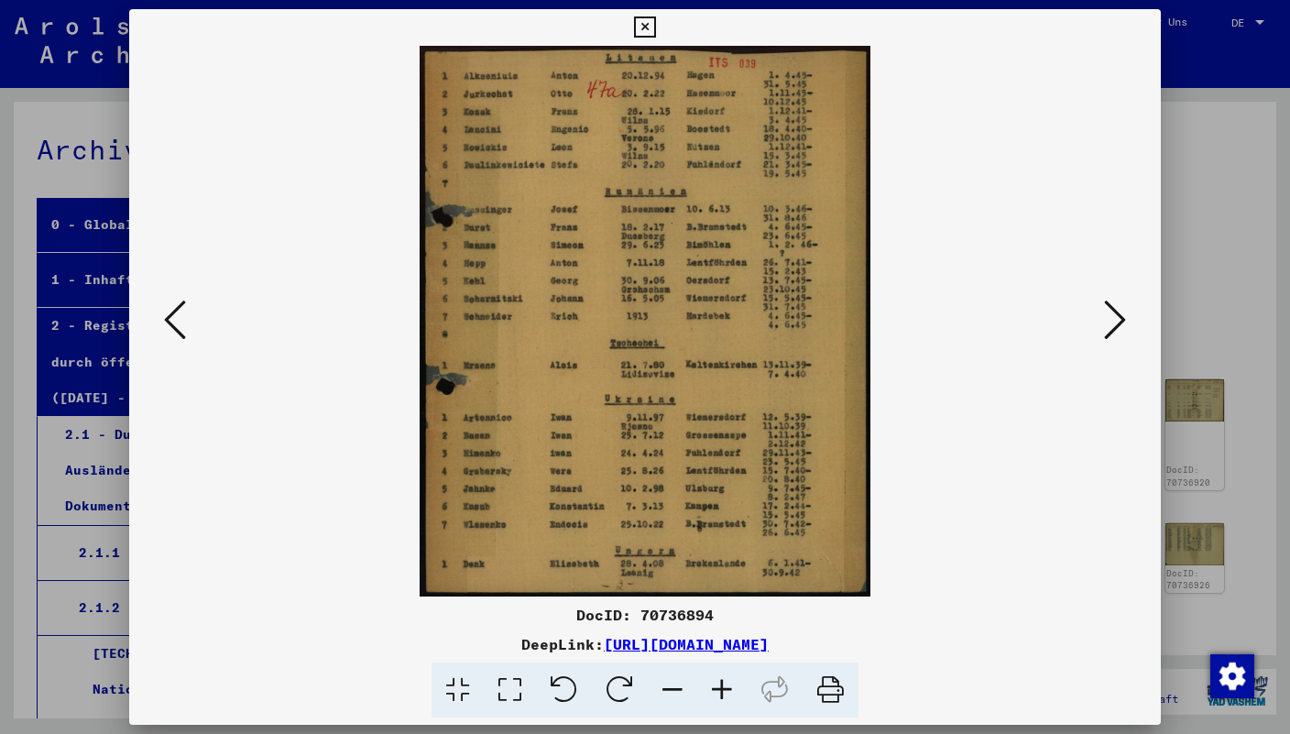
click at [1115, 337] on icon at bounding box center [1115, 320] width 22 height 44
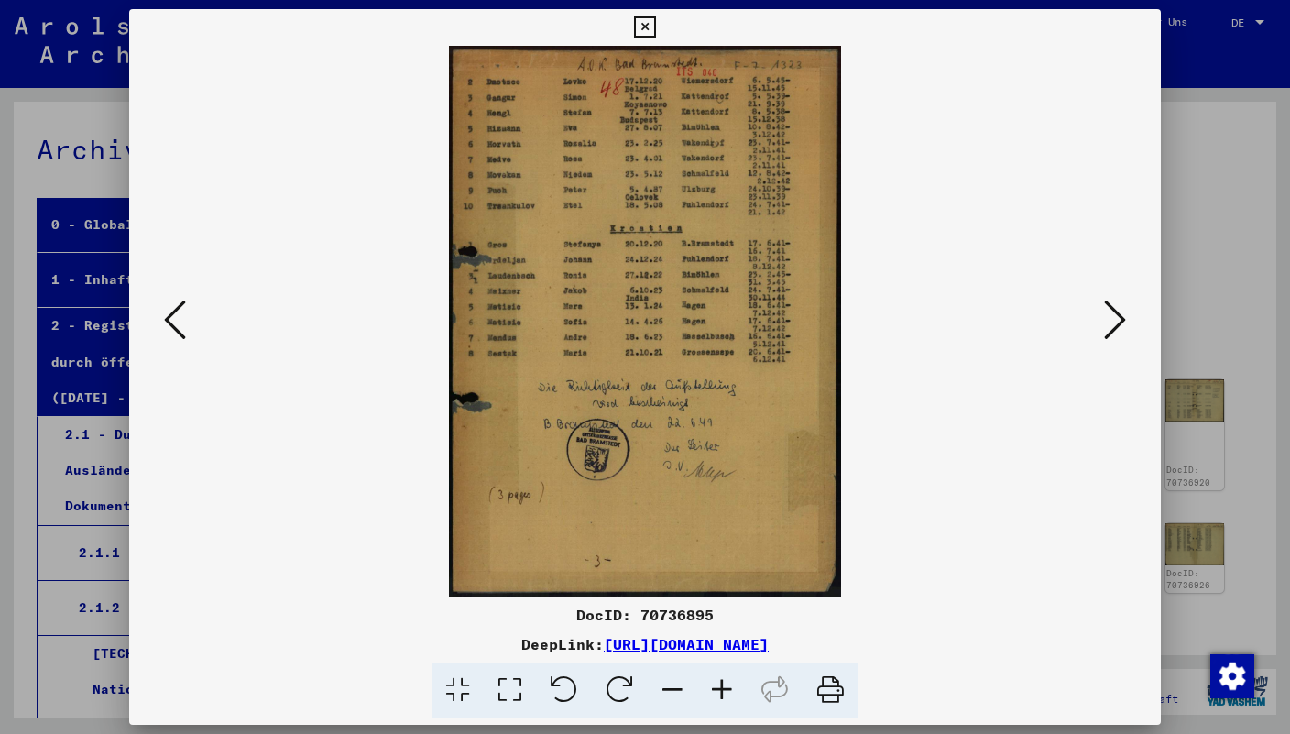
click at [1115, 337] on icon at bounding box center [1115, 320] width 22 height 44
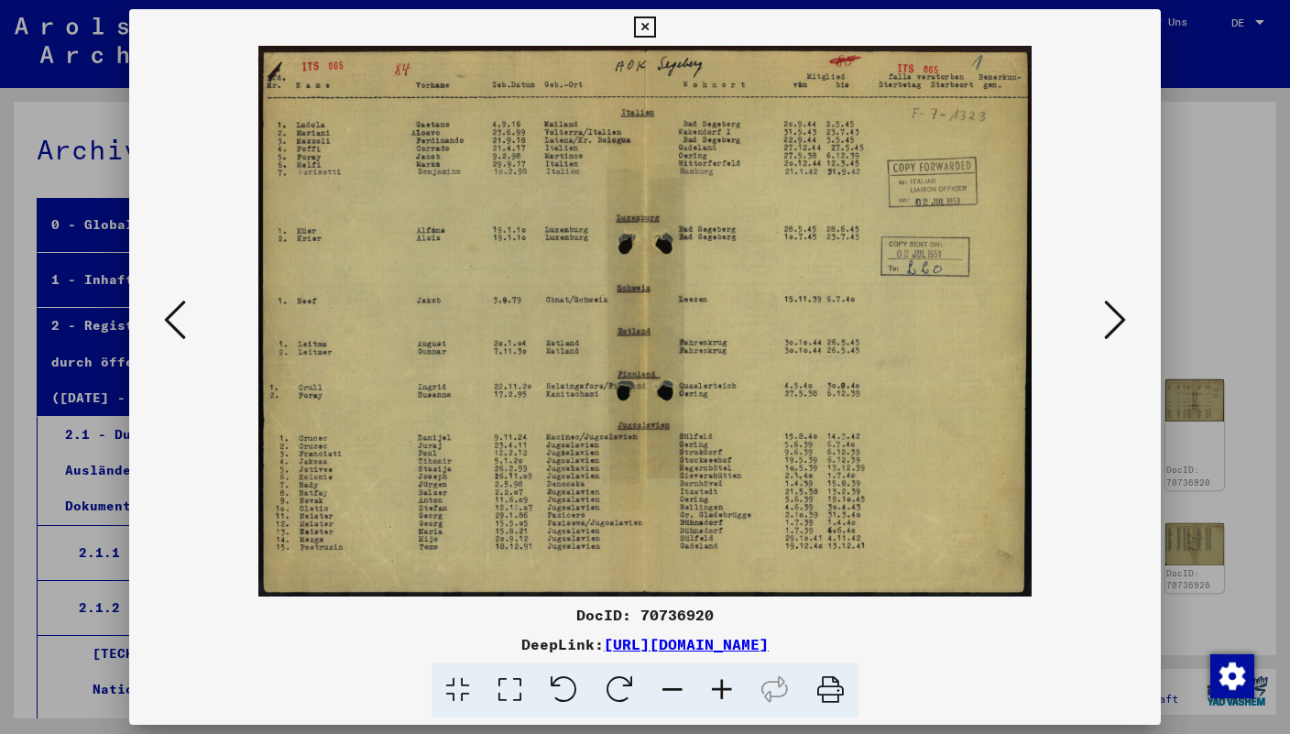
click at [1115, 337] on icon at bounding box center [1115, 320] width 22 height 44
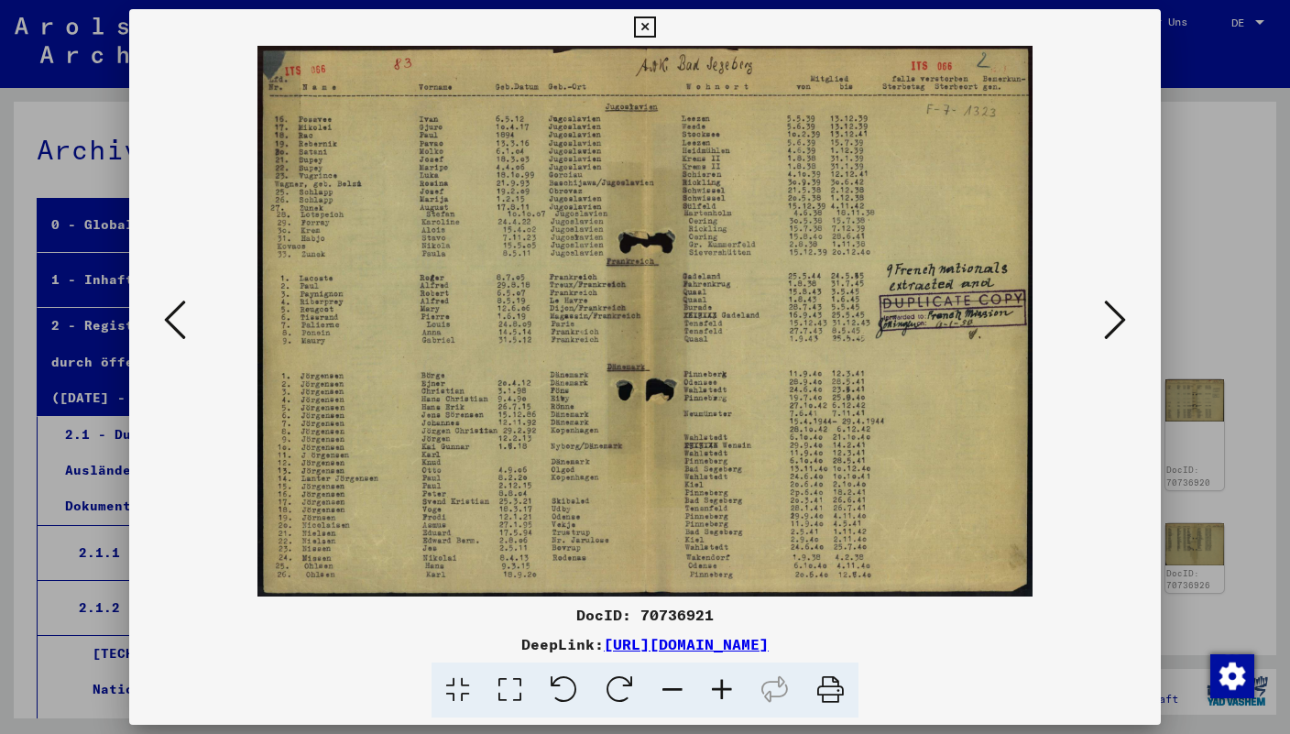
click at [1115, 337] on icon at bounding box center [1115, 320] width 22 height 44
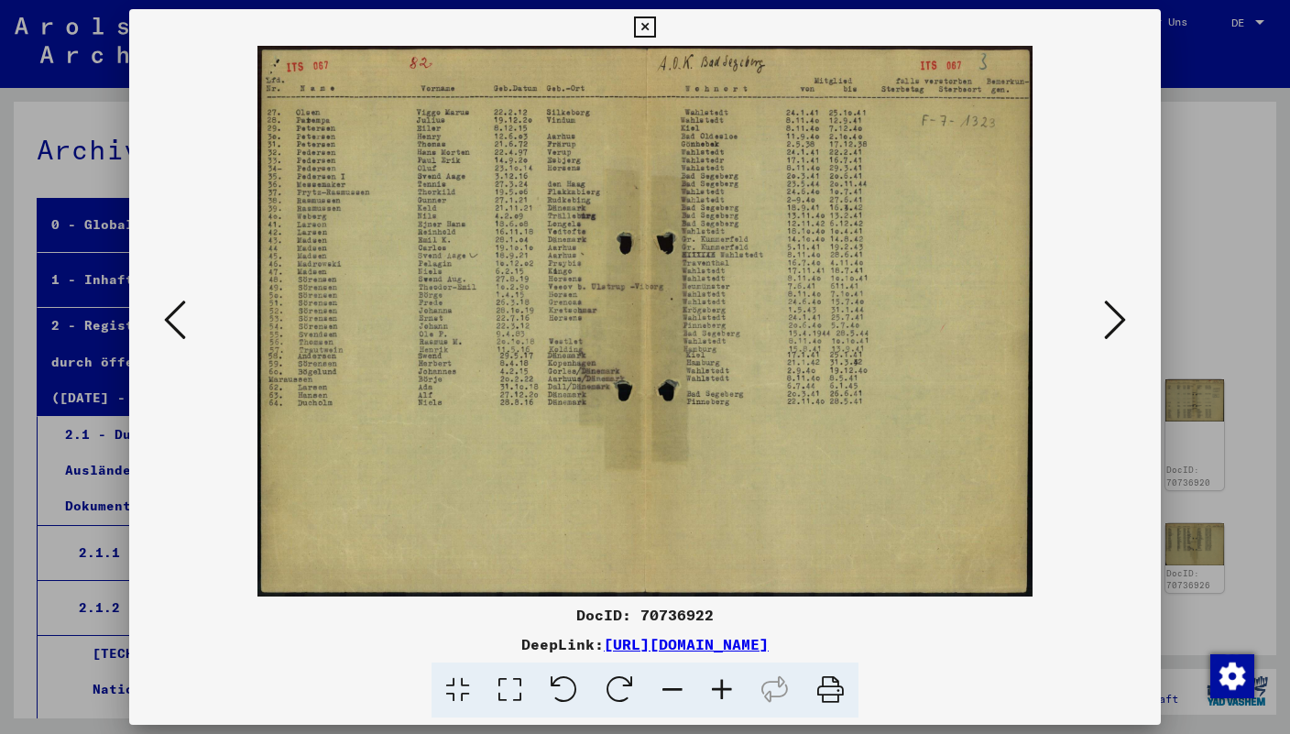
click at [1115, 337] on icon at bounding box center [1115, 320] width 22 height 44
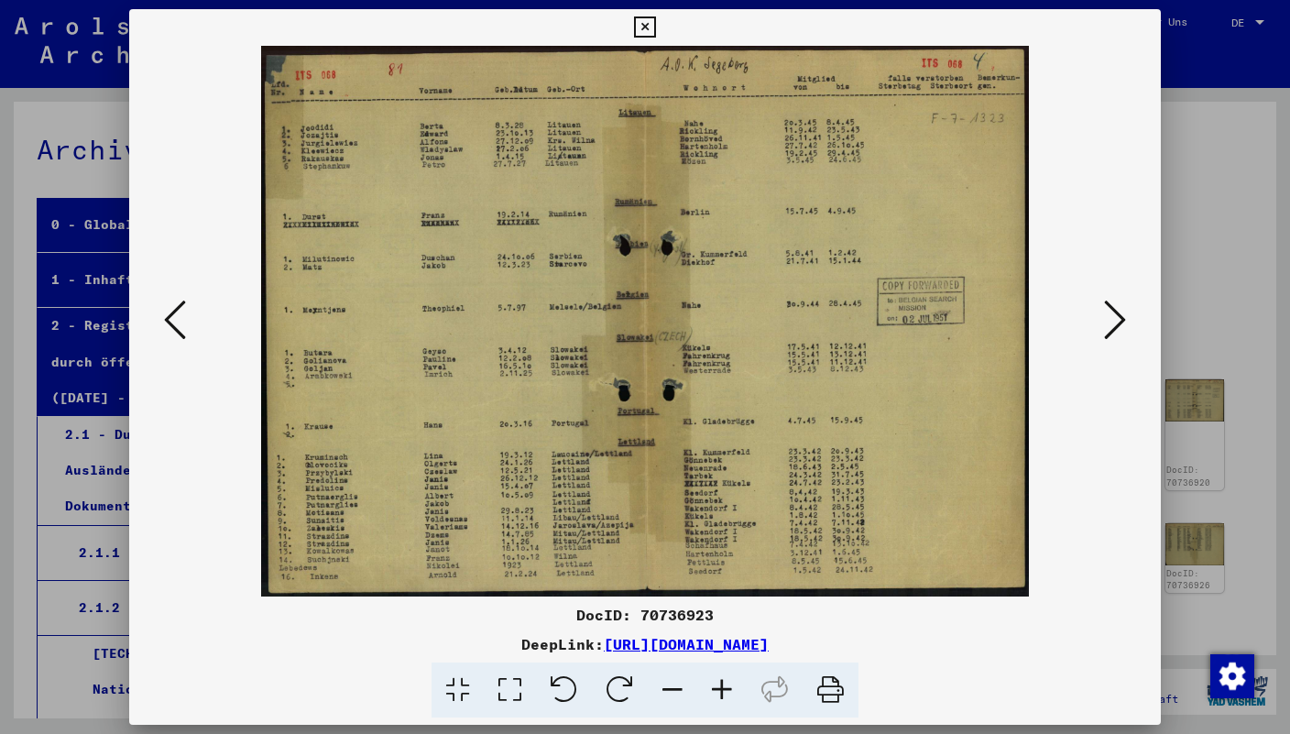
click at [1115, 337] on icon at bounding box center [1115, 320] width 22 height 44
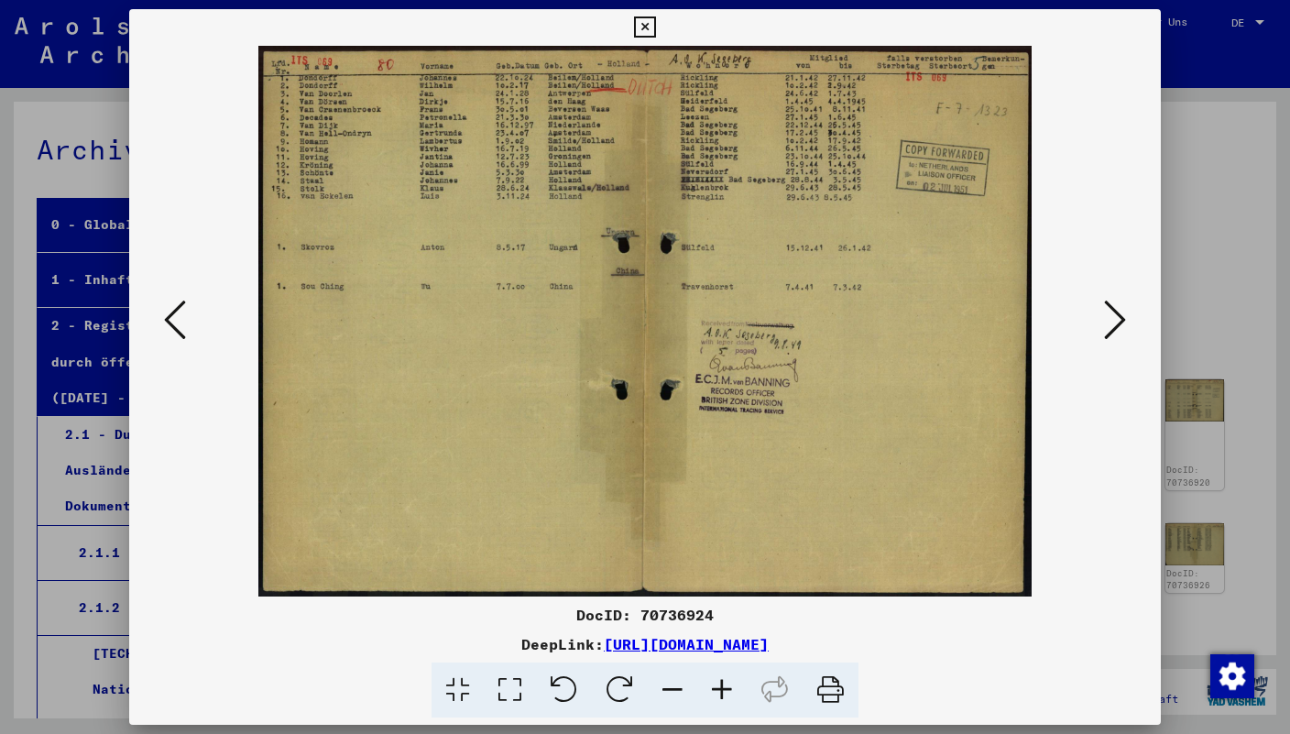
click at [1115, 337] on icon at bounding box center [1115, 320] width 22 height 44
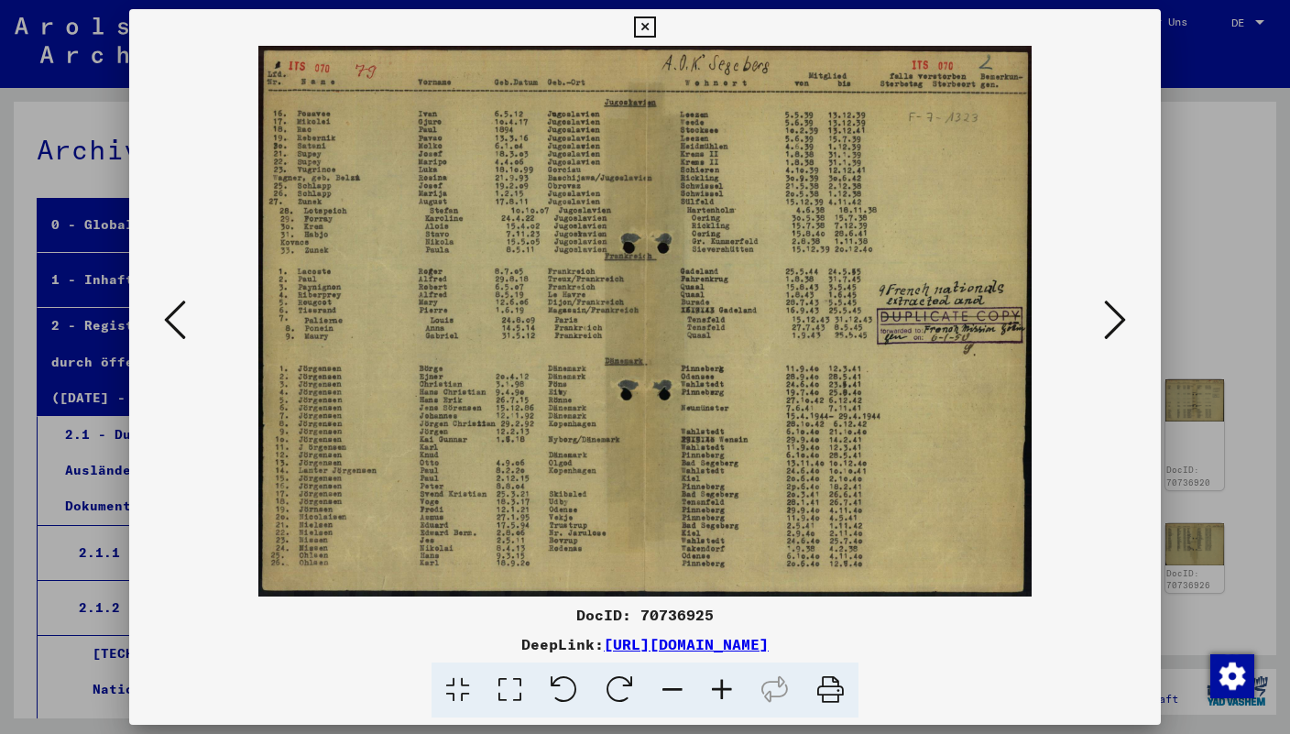
click at [1115, 336] on icon at bounding box center [1115, 320] width 22 height 44
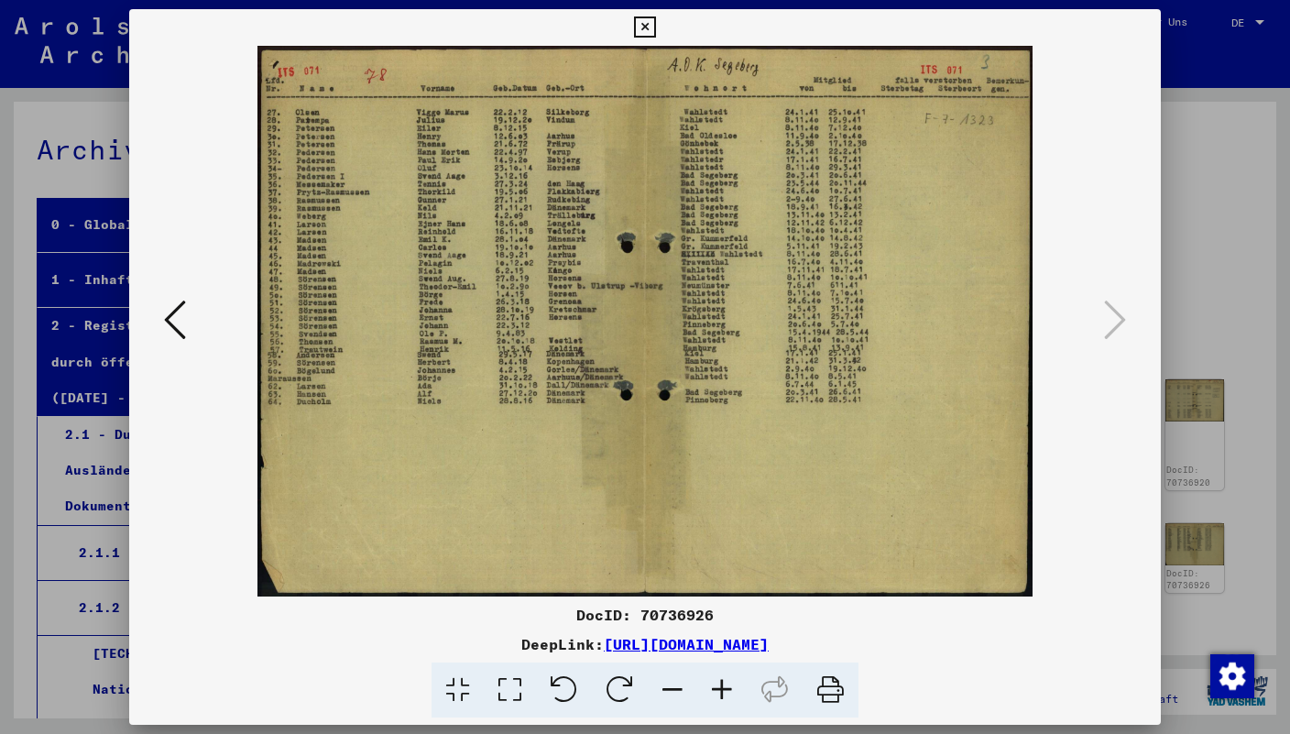
click at [655, 17] on icon at bounding box center [644, 27] width 21 height 22
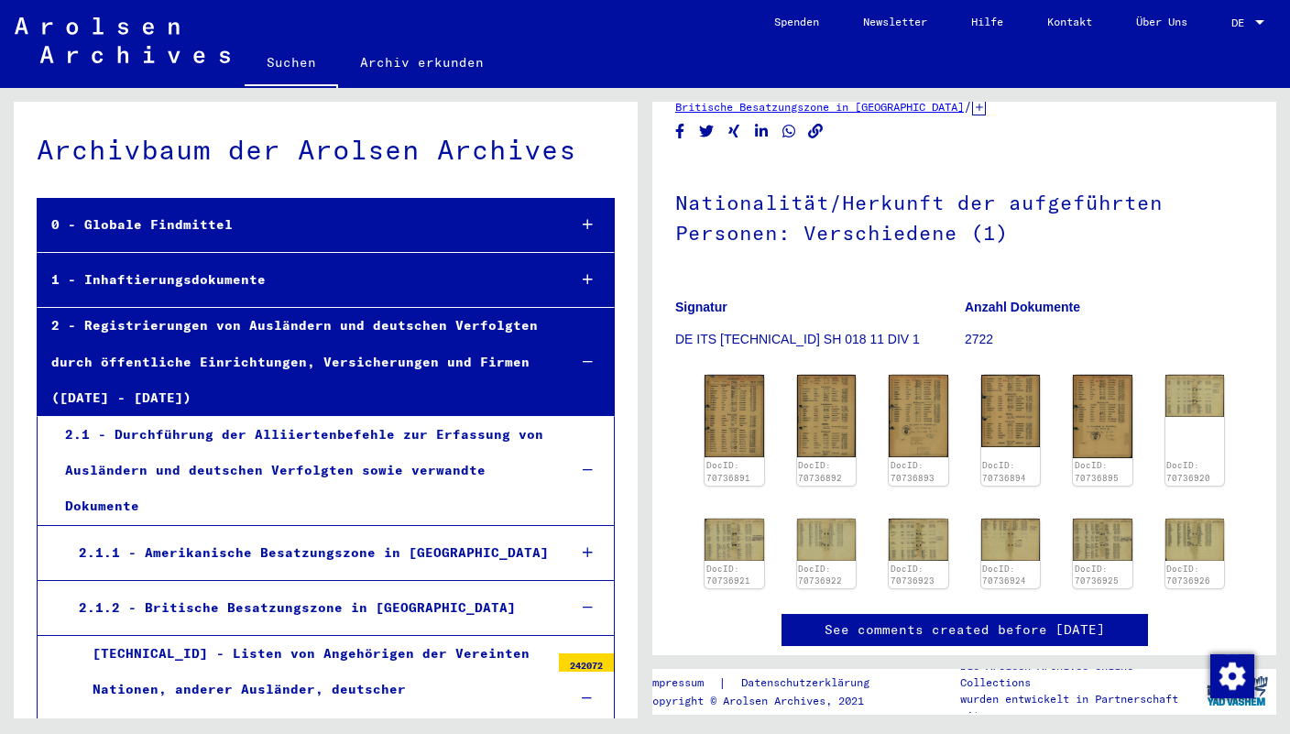
scroll to position [0, 0]
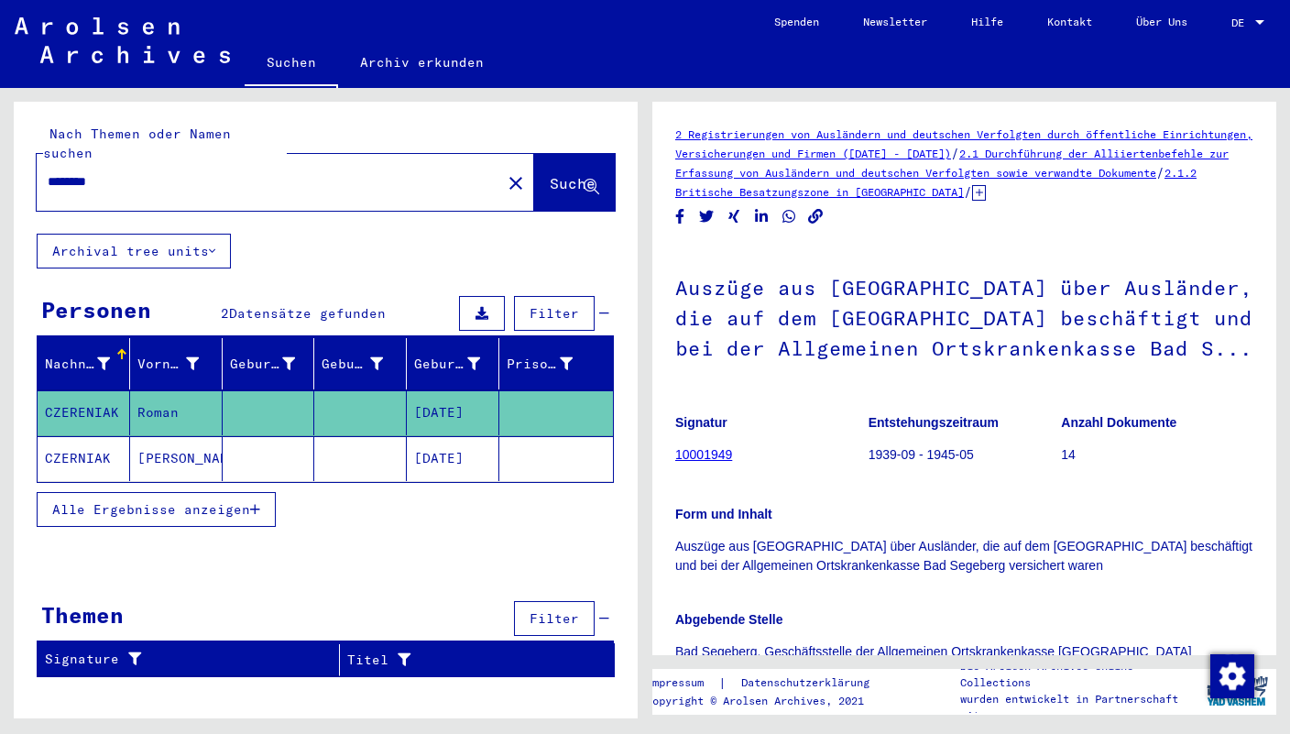
drag, startPoint x: 126, startPoint y: 159, endPoint x: 21, endPoint y: 158, distance: 105.4
click at [48, 172] on input "********" at bounding box center [269, 181] width 443 height 19
click at [92, 390] on mat-cell "CZERENIAK" at bounding box center [84, 412] width 93 height 45
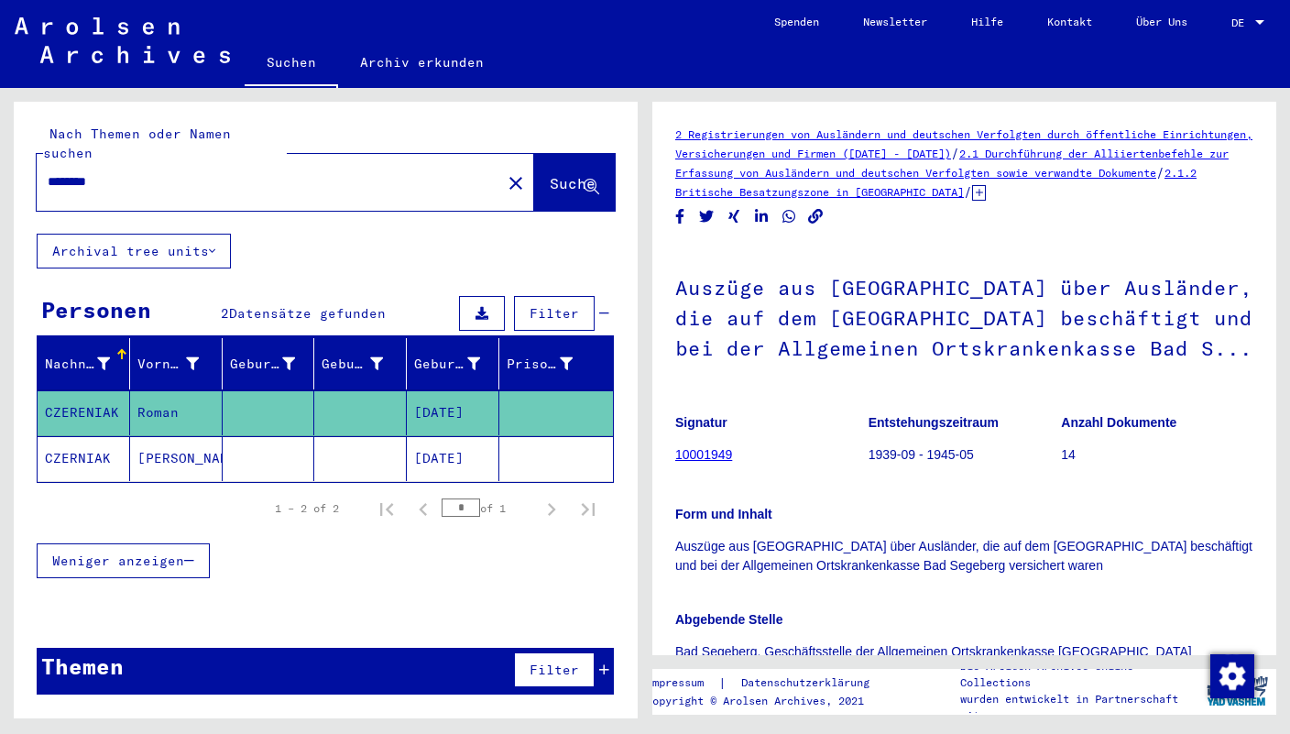
click at [93, 442] on mat-cell "CZERNIAK" at bounding box center [84, 458] width 93 height 45
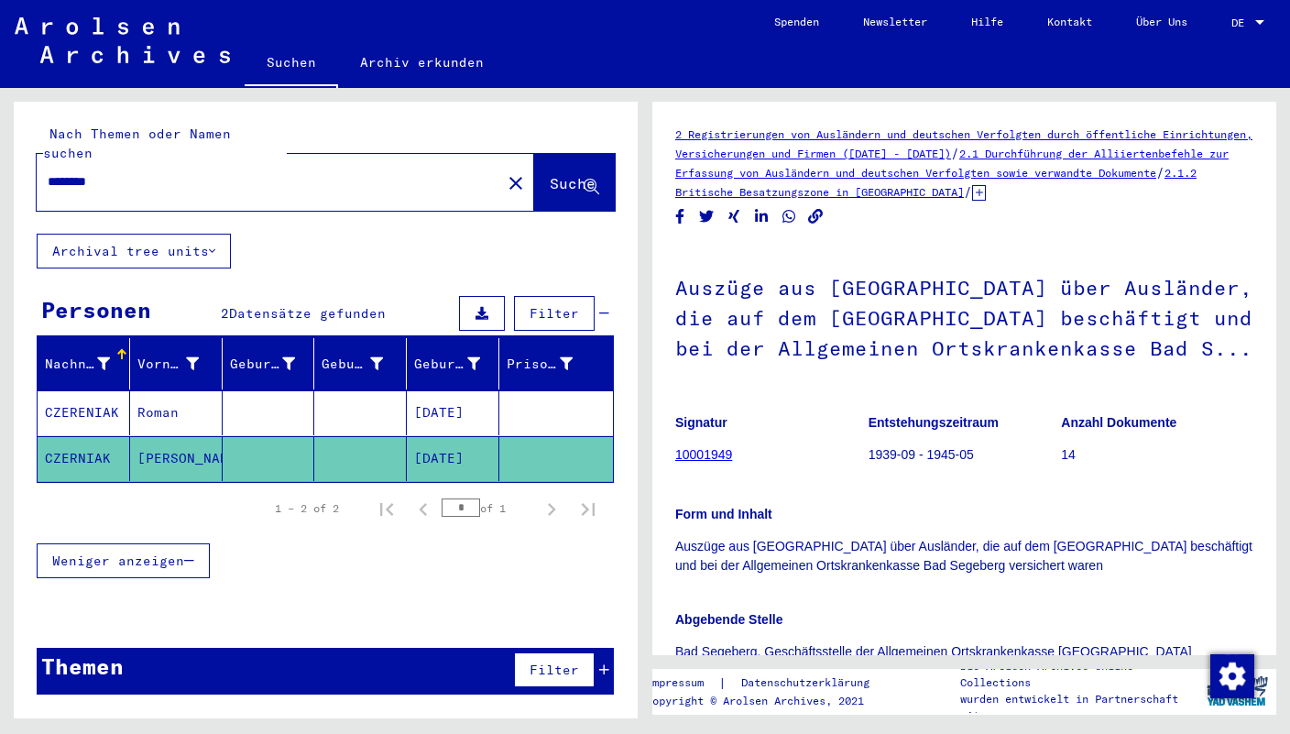
click at [93, 442] on mat-cell "CZERNIAK" at bounding box center [84, 458] width 93 height 45
click at [93, 437] on mat-cell "CZERNIAK" at bounding box center [84, 458] width 93 height 45
click at [128, 174] on div "********" at bounding box center [264, 181] width 454 height 41
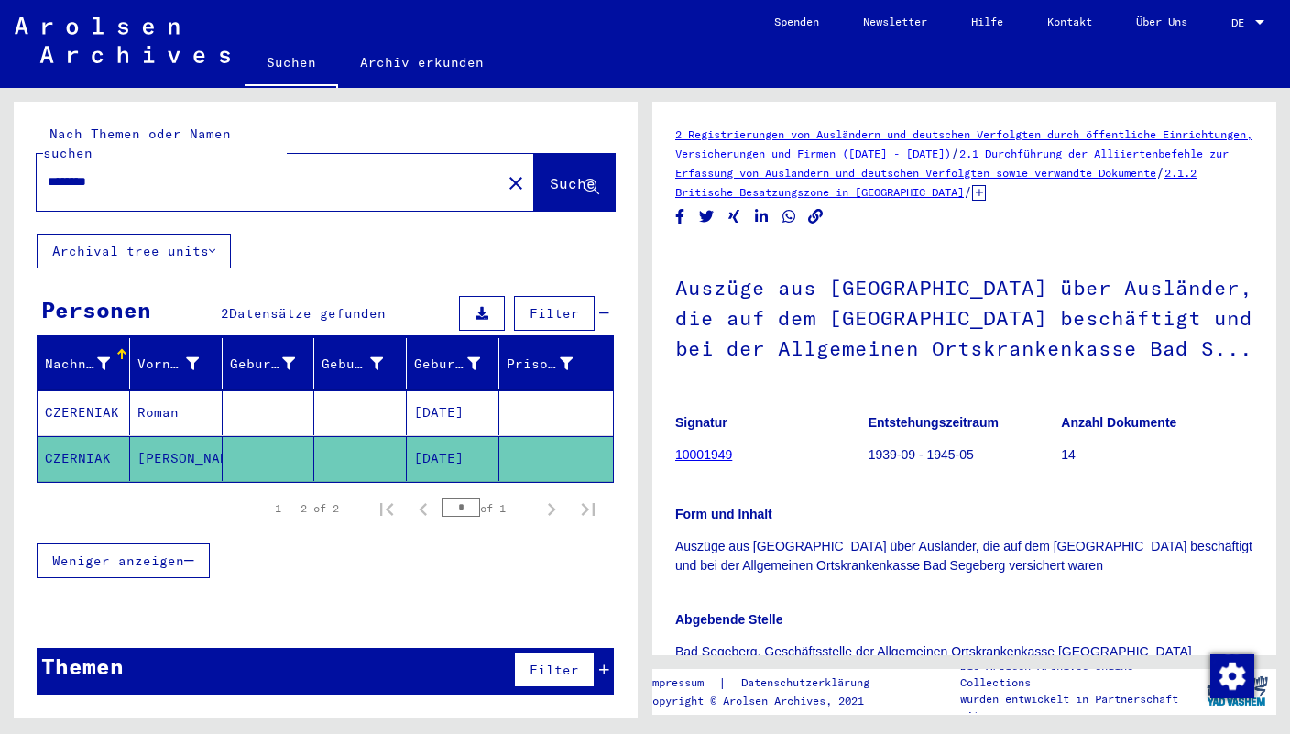
click at [124, 172] on input "********" at bounding box center [269, 181] width 443 height 19
click at [986, 192] on icon at bounding box center [979, 193] width 14 height 16
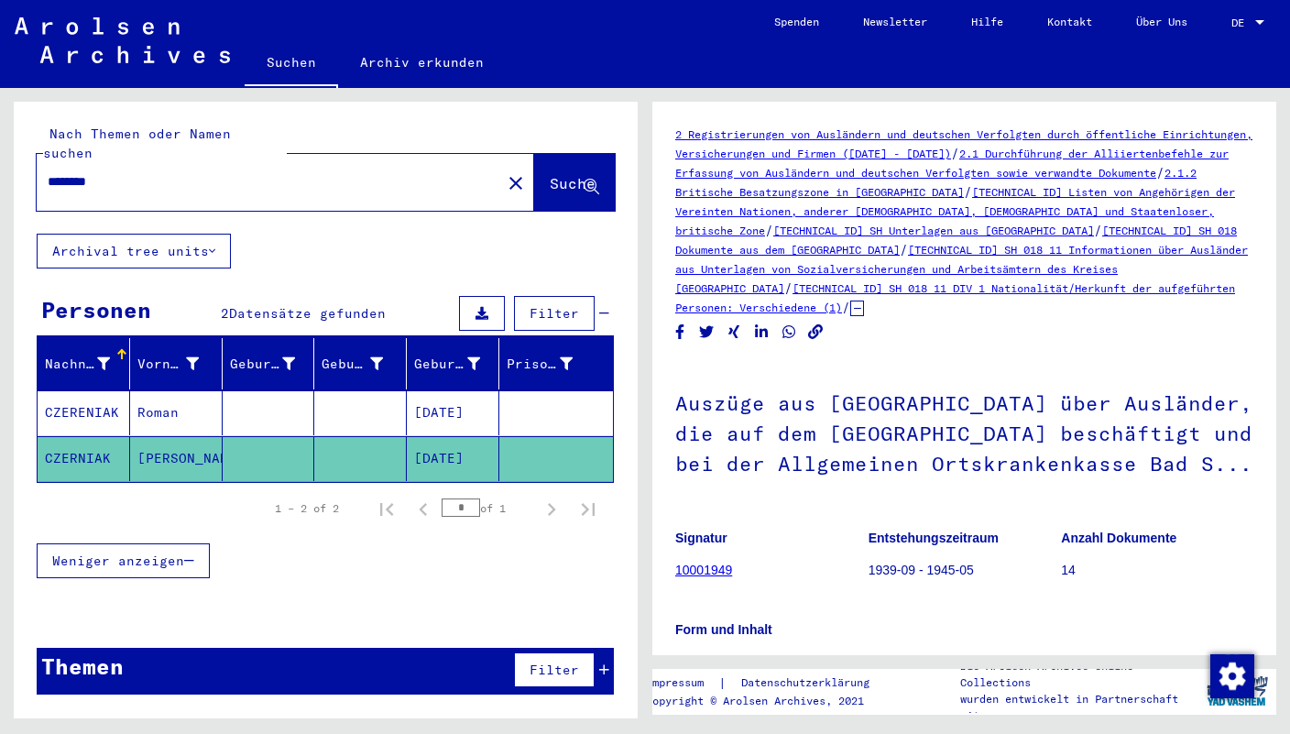
click at [1030, 288] on link "[TECHNICAL_ID] SH 018 11 DIV 1 Nationalität/Herkunft der aufgeführten Personen:…" at bounding box center [955, 297] width 560 height 33
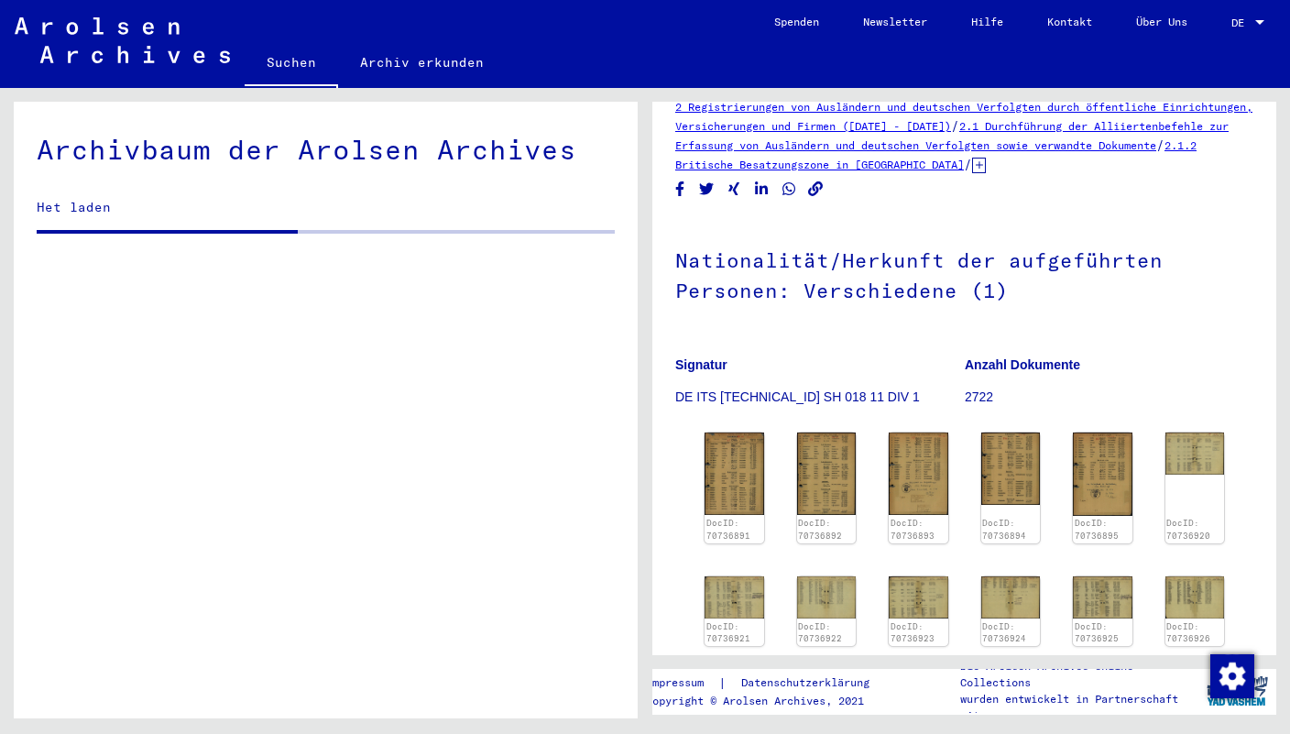
scroll to position [38, 0]
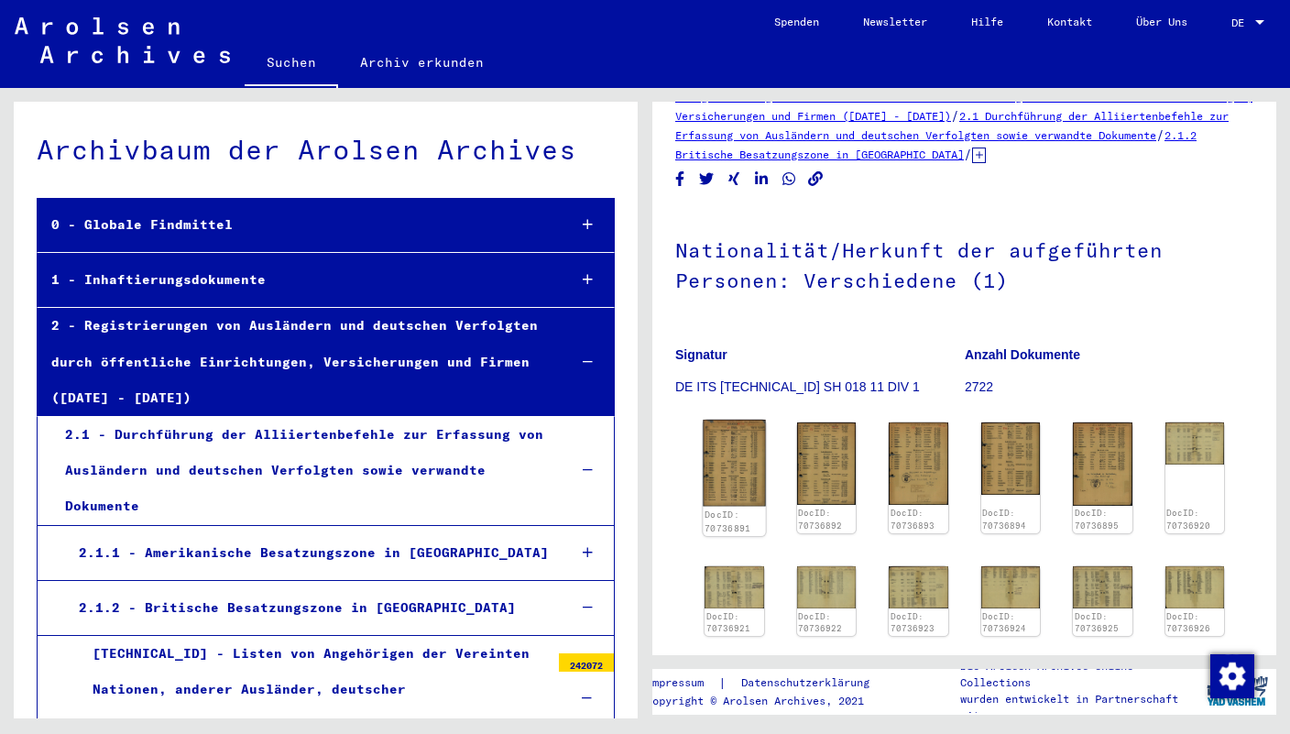
click at [751, 447] on img at bounding box center [734, 463] width 62 height 87
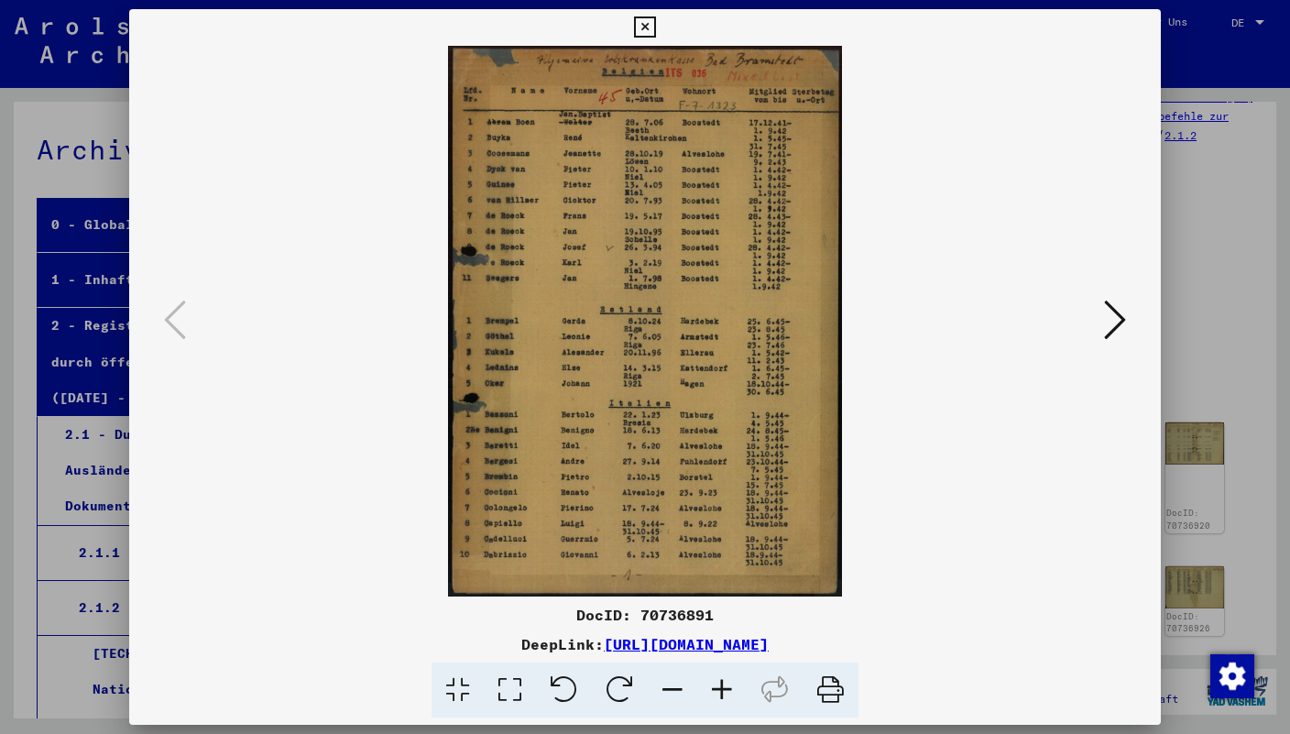
click at [655, 32] on icon at bounding box center [644, 27] width 21 height 22
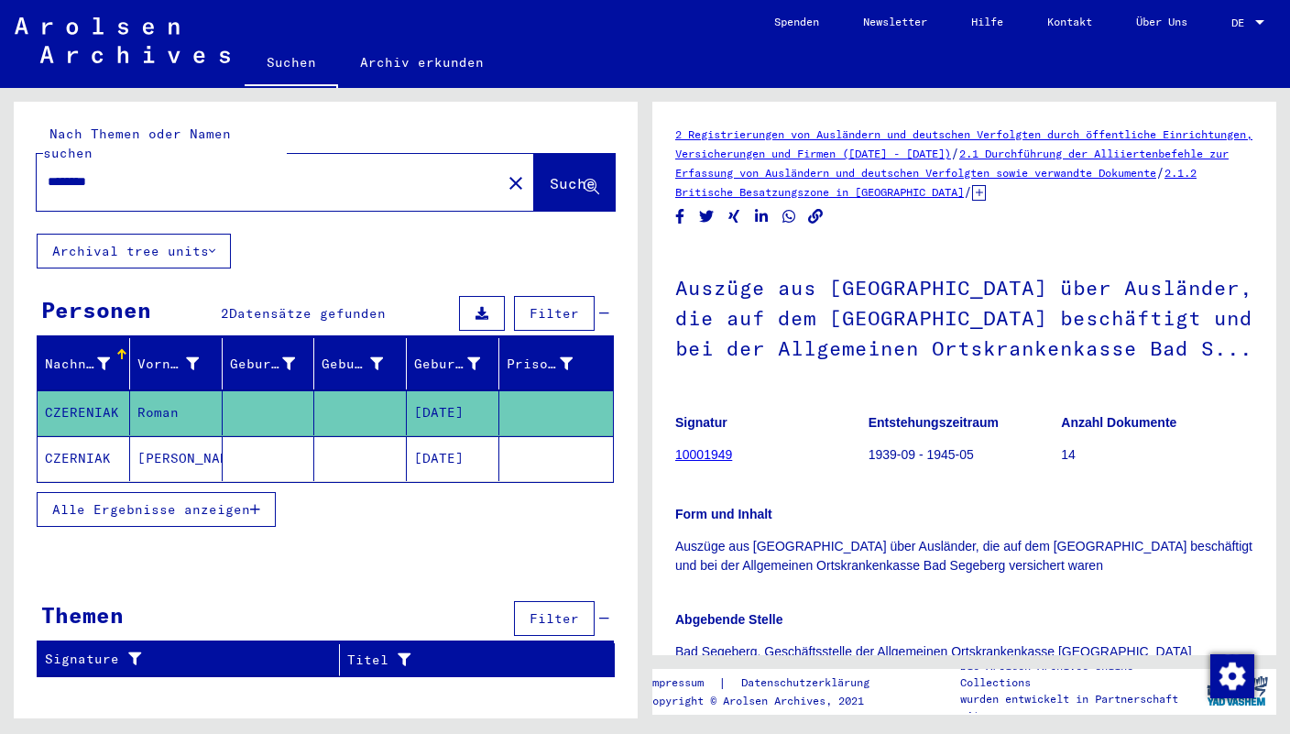
type input "*********"
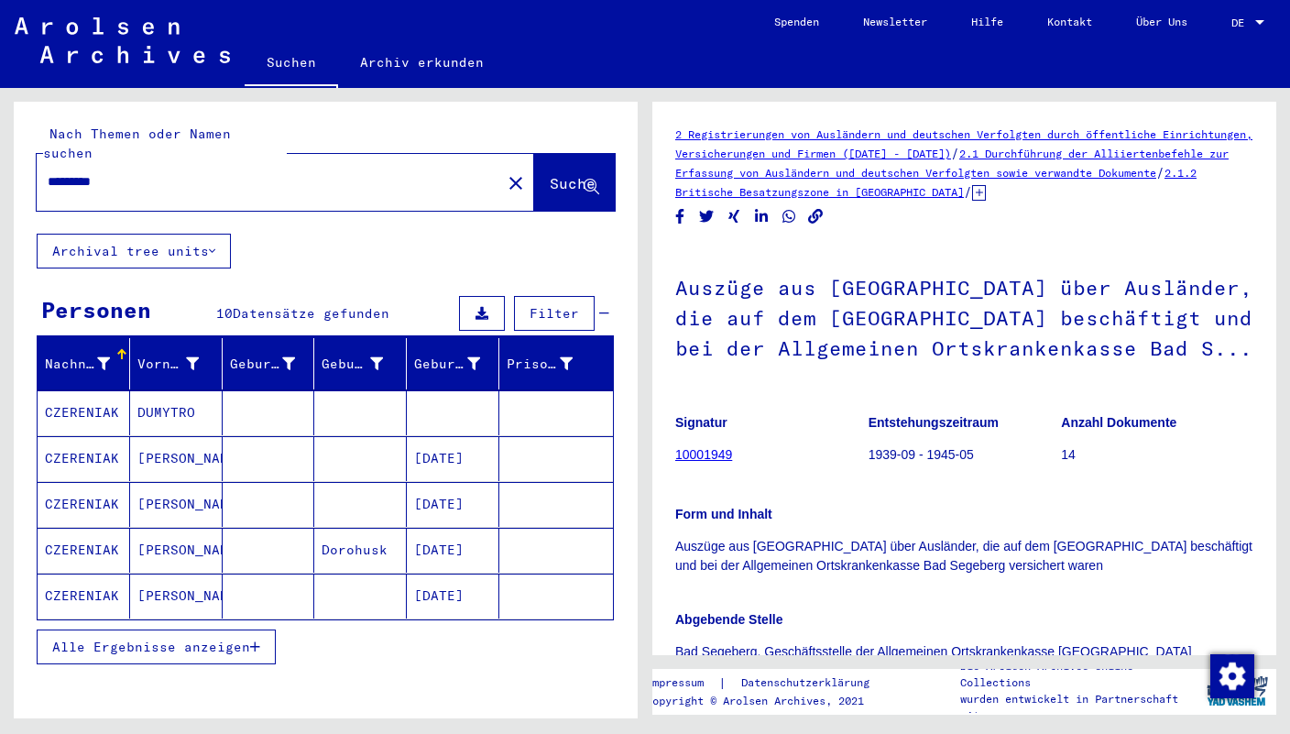
scroll to position [67, 0]
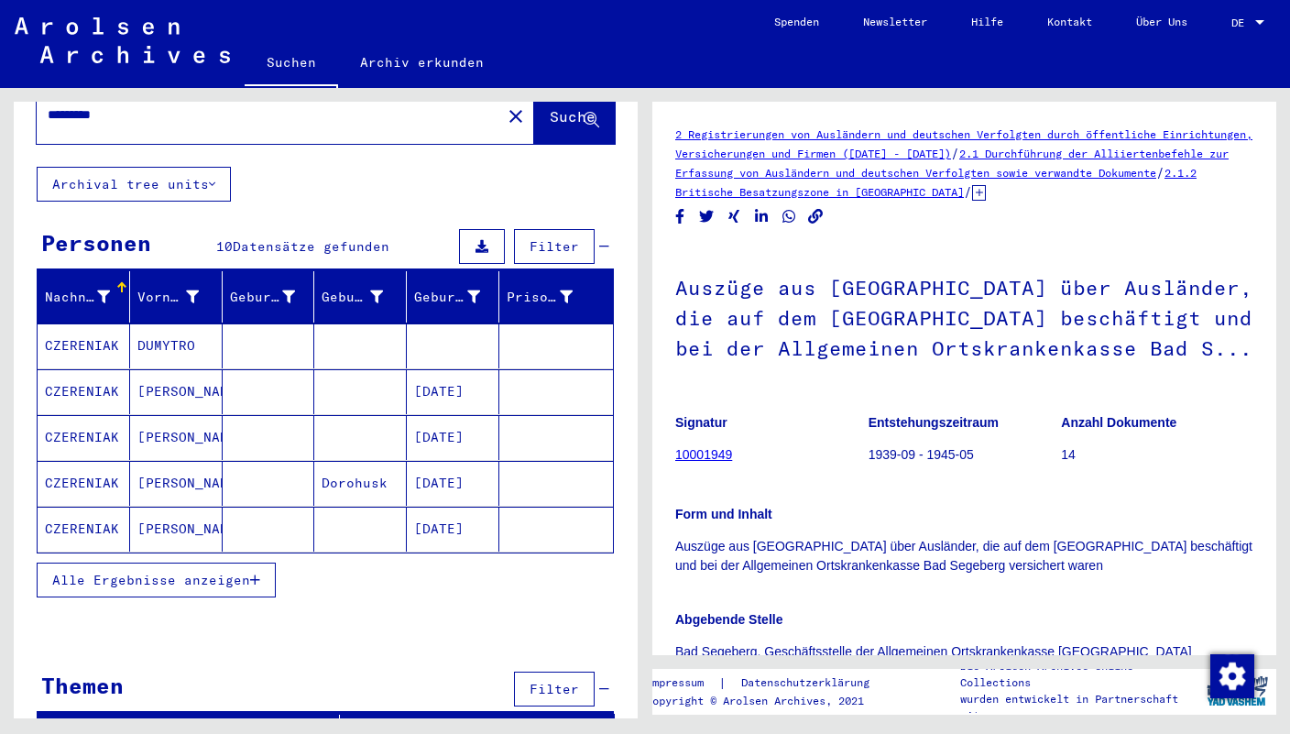
click at [259, 574] on icon "button" at bounding box center [255, 580] width 10 height 13
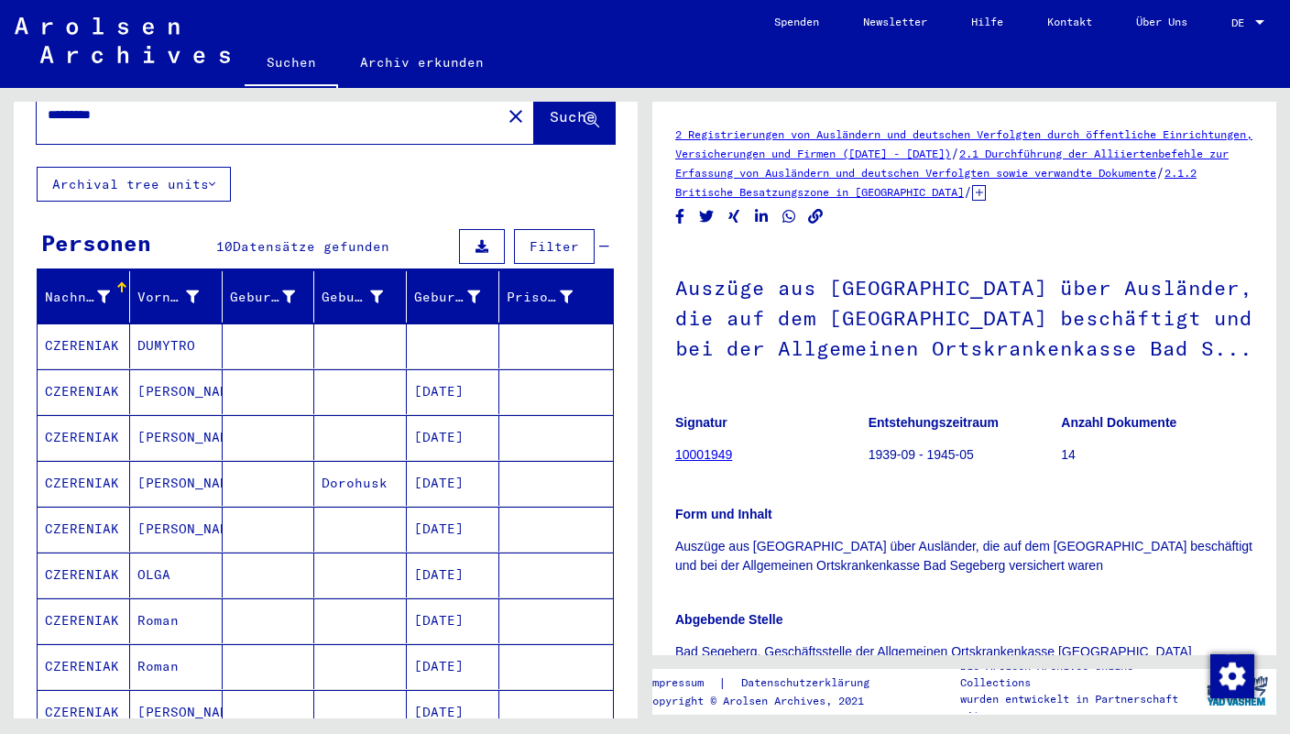
scroll to position [329, 0]
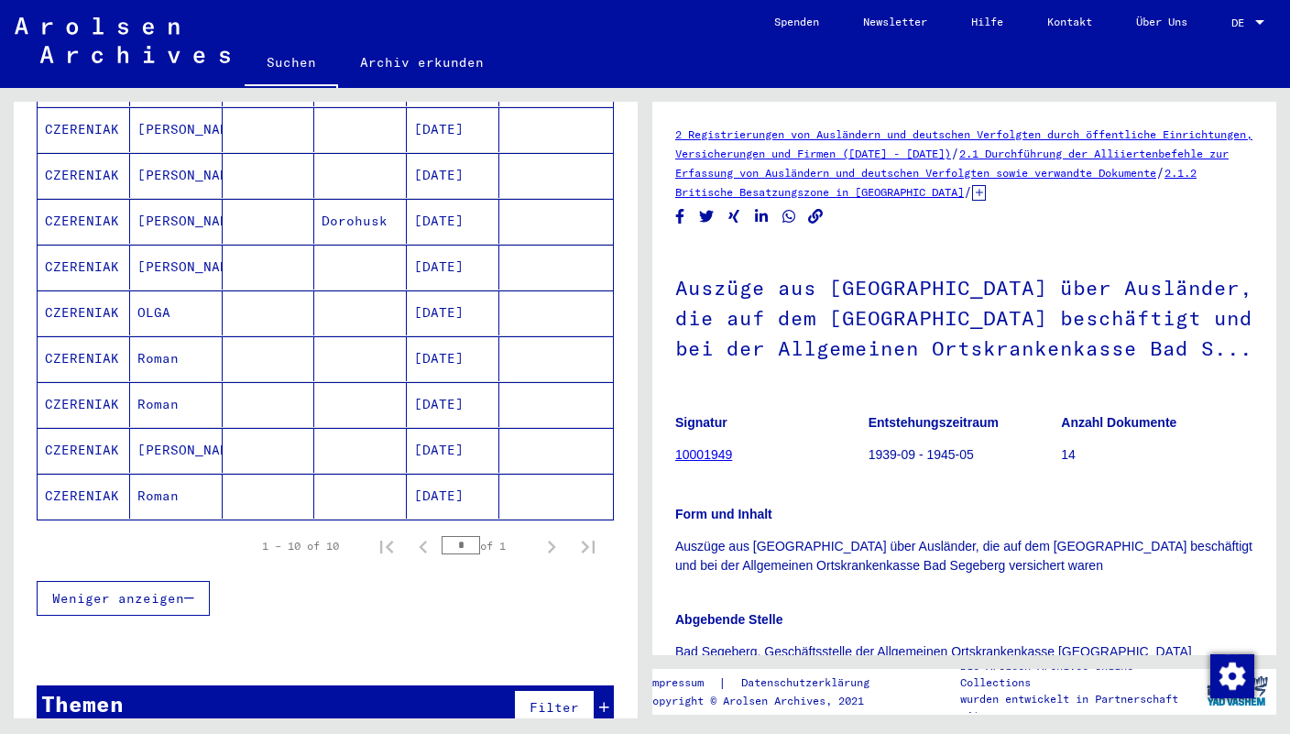
click at [157, 382] on mat-cell "Roman" at bounding box center [176, 404] width 93 height 45
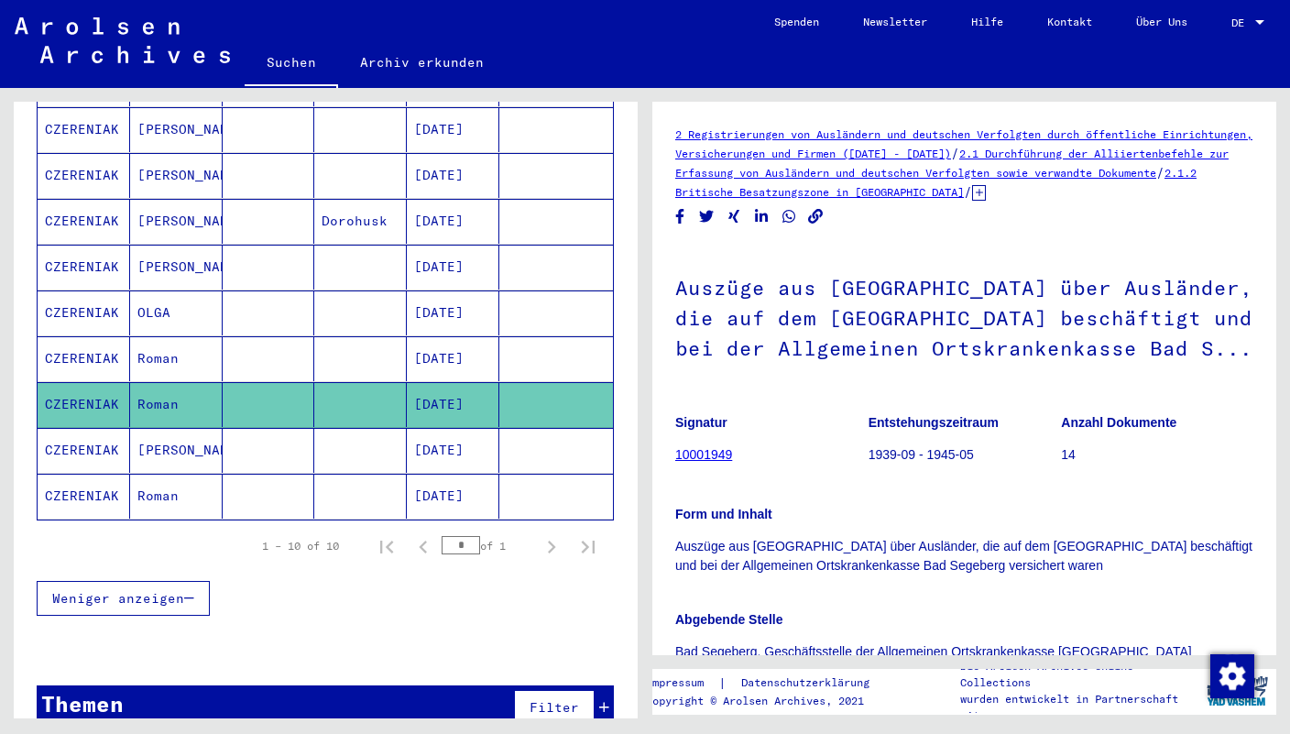
click at [986, 188] on icon at bounding box center [979, 193] width 14 height 16
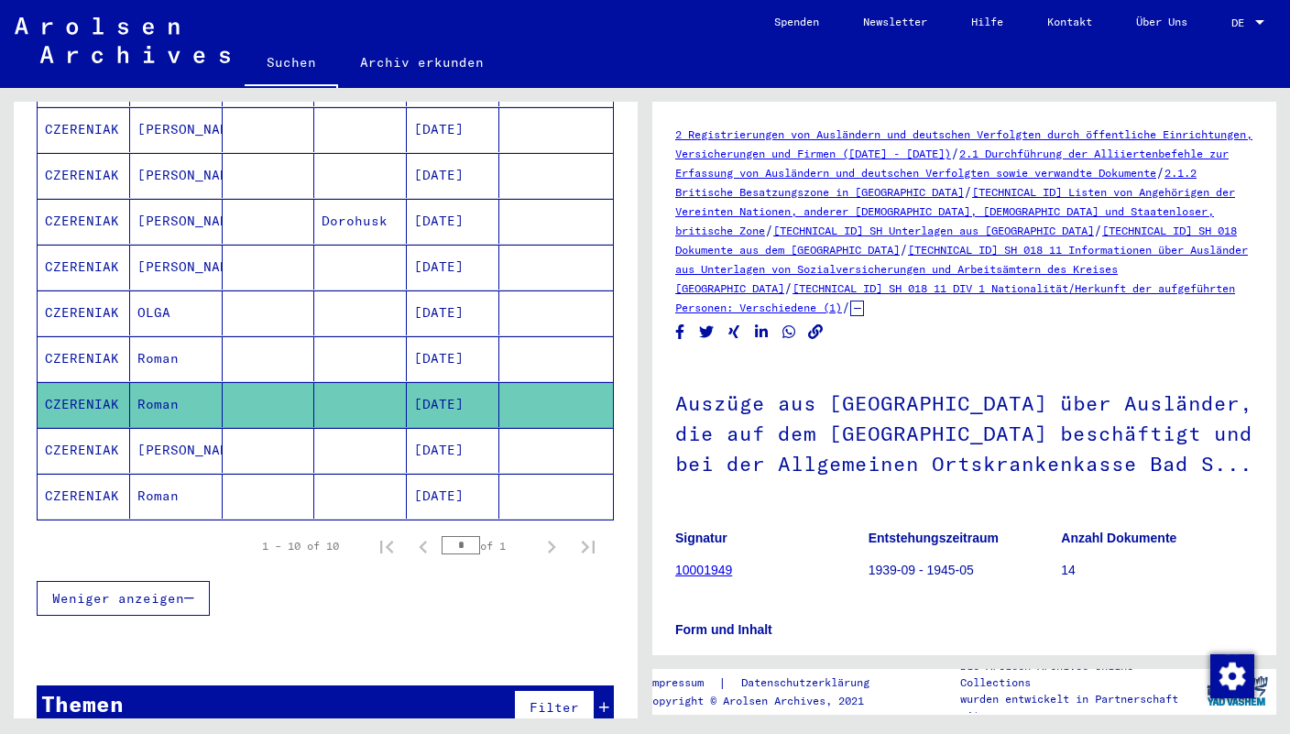
click at [193, 474] on mat-cell "Roman" at bounding box center [176, 496] width 93 height 45
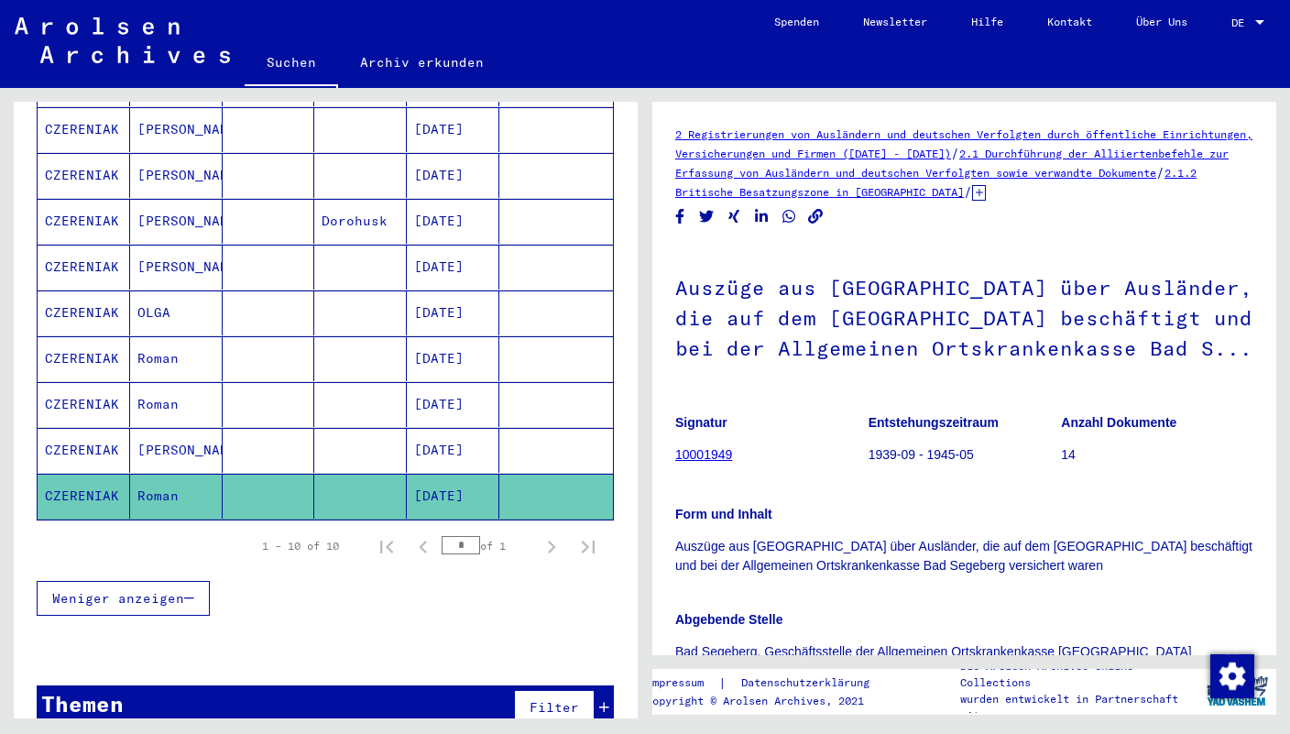
click at [986, 193] on icon at bounding box center [979, 193] width 14 height 16
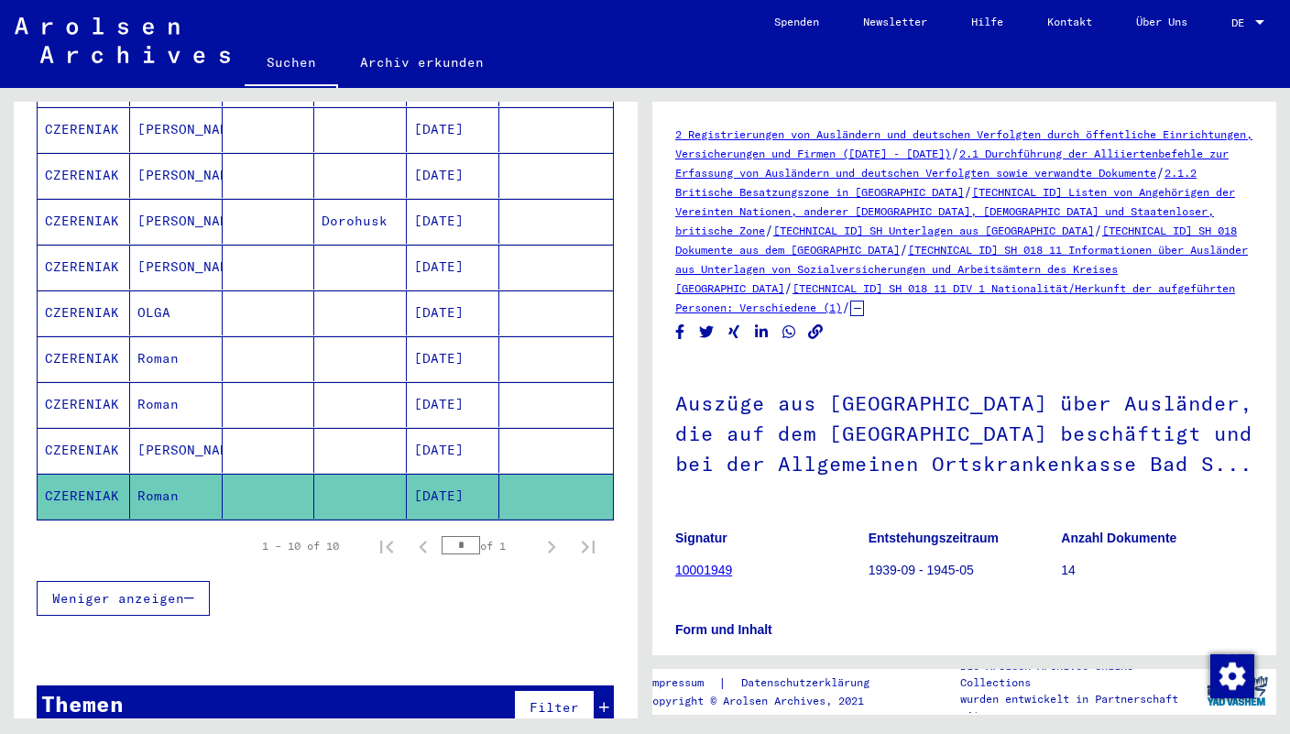
click at [950, 309] on link "[TECHNICAL_ID] SH 018 11 DIV 1 Nationalität/Herkunft der aufgeführten Personen:…" at bounding box center [955, 297] width 560 height 33
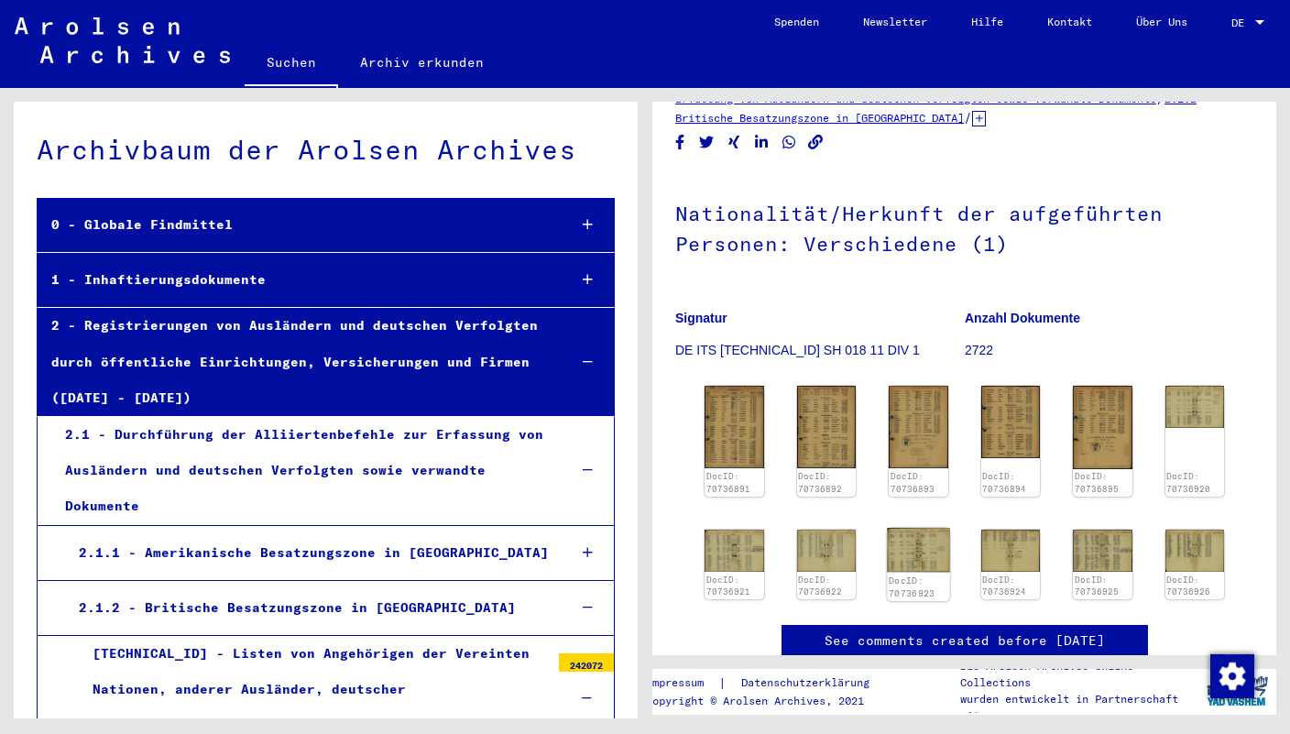
scroll to position [69, 0]
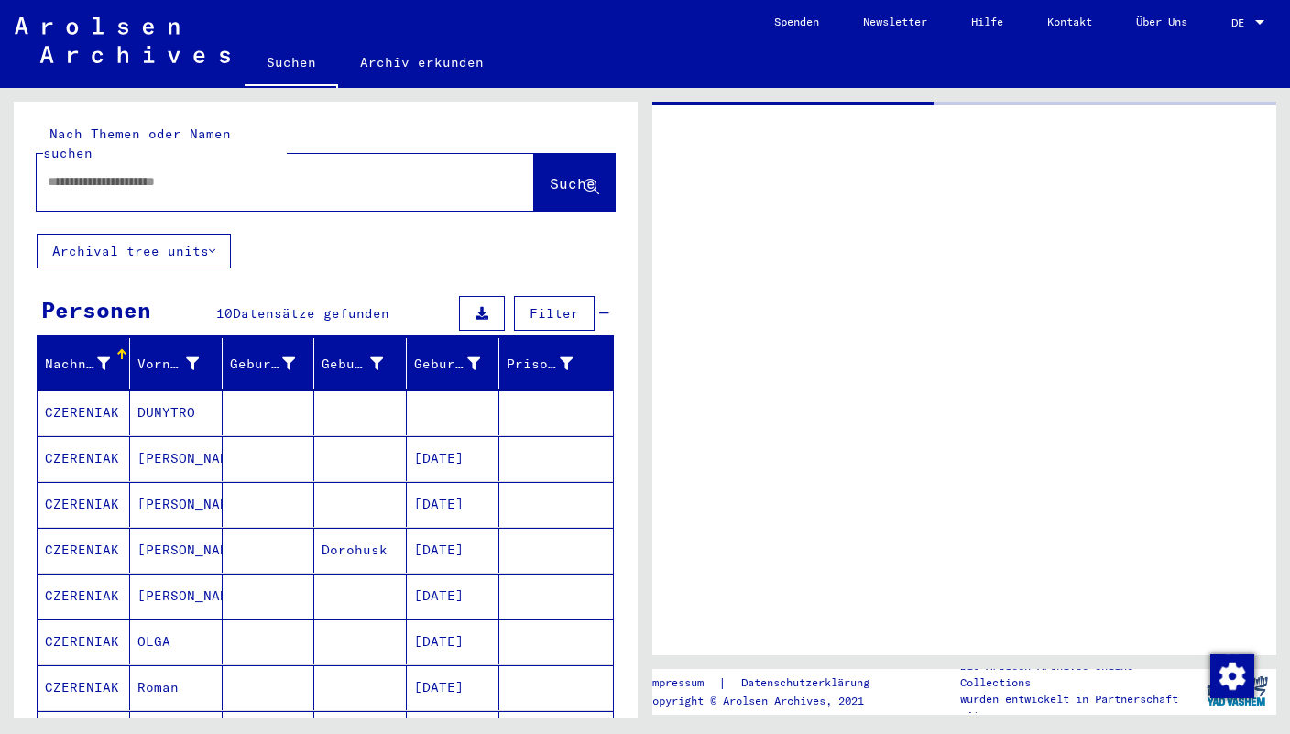
type input "********"
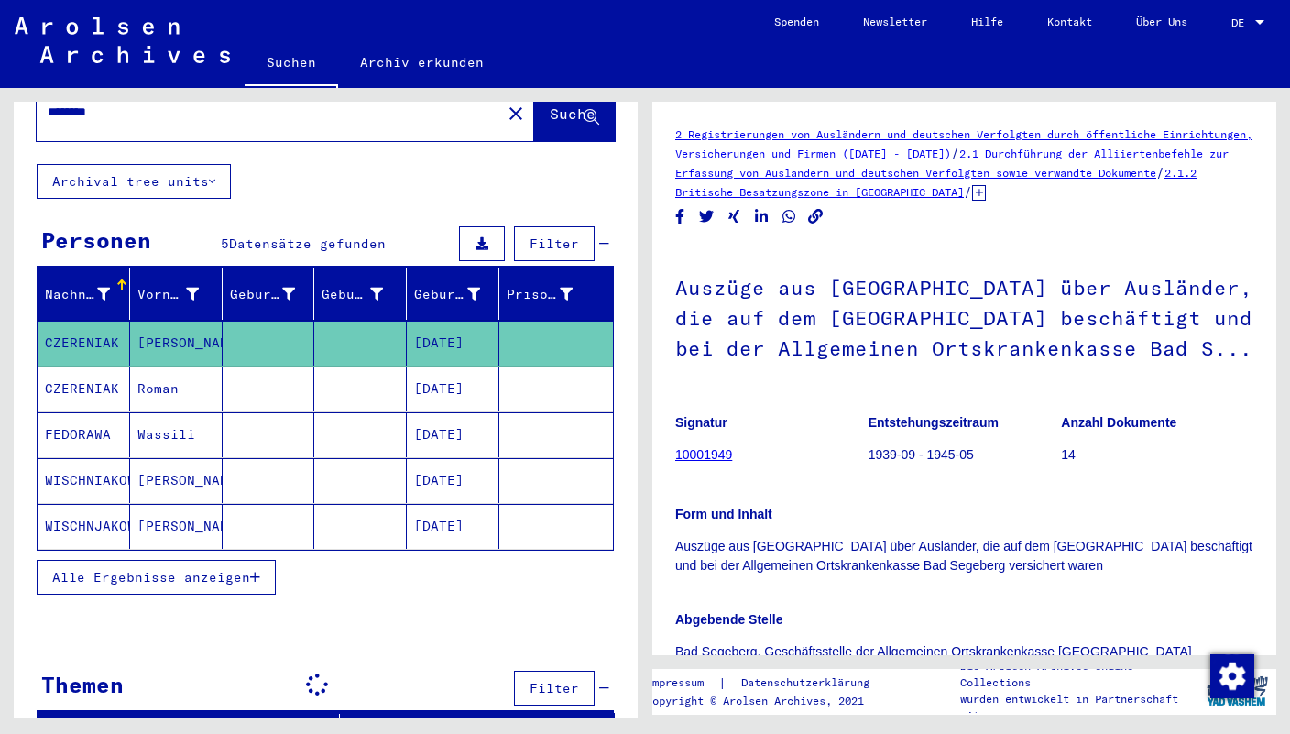
scroll to position [67, 0]
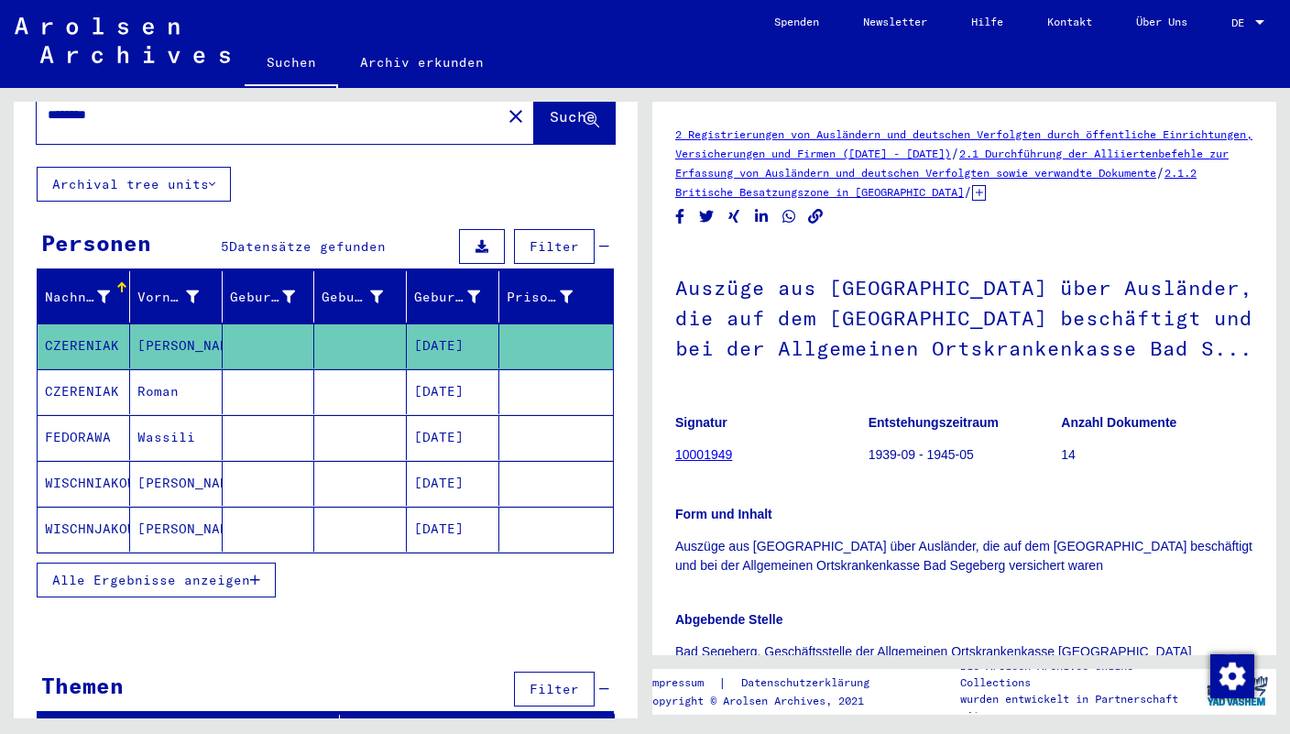
click at [162, 461] on mat-cell "[PERSON_NAME]" at bounding box center [176, 483] width 93 height 45
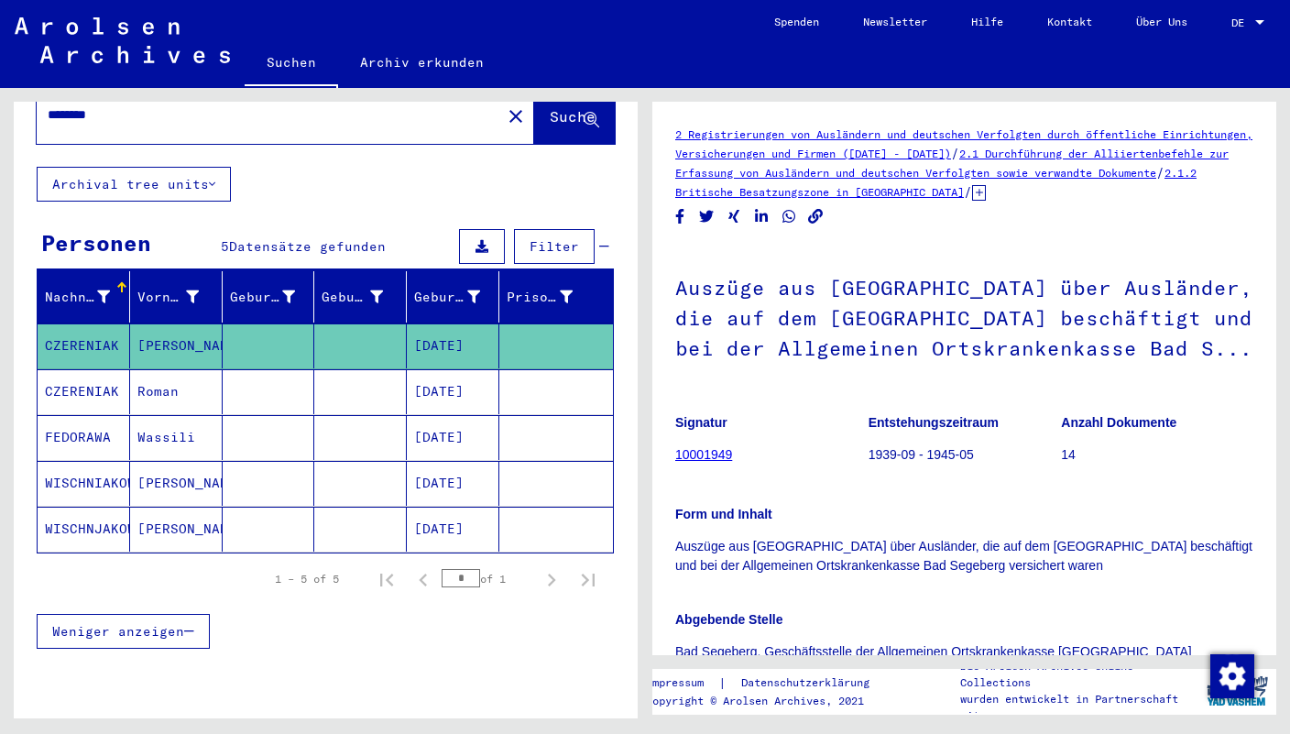
scroll to position [104, 0]
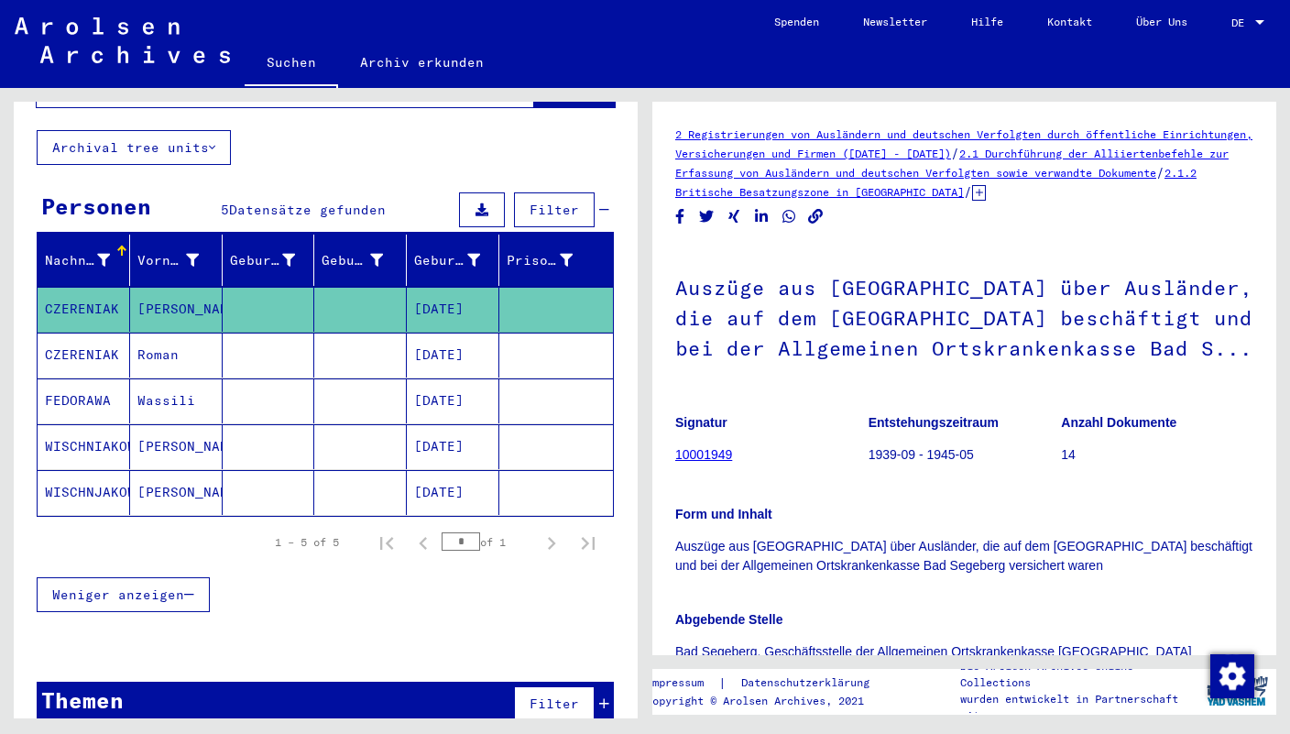
click at [194, 588] on icon "button" at bounding box center [189, 594] width 10 height 13
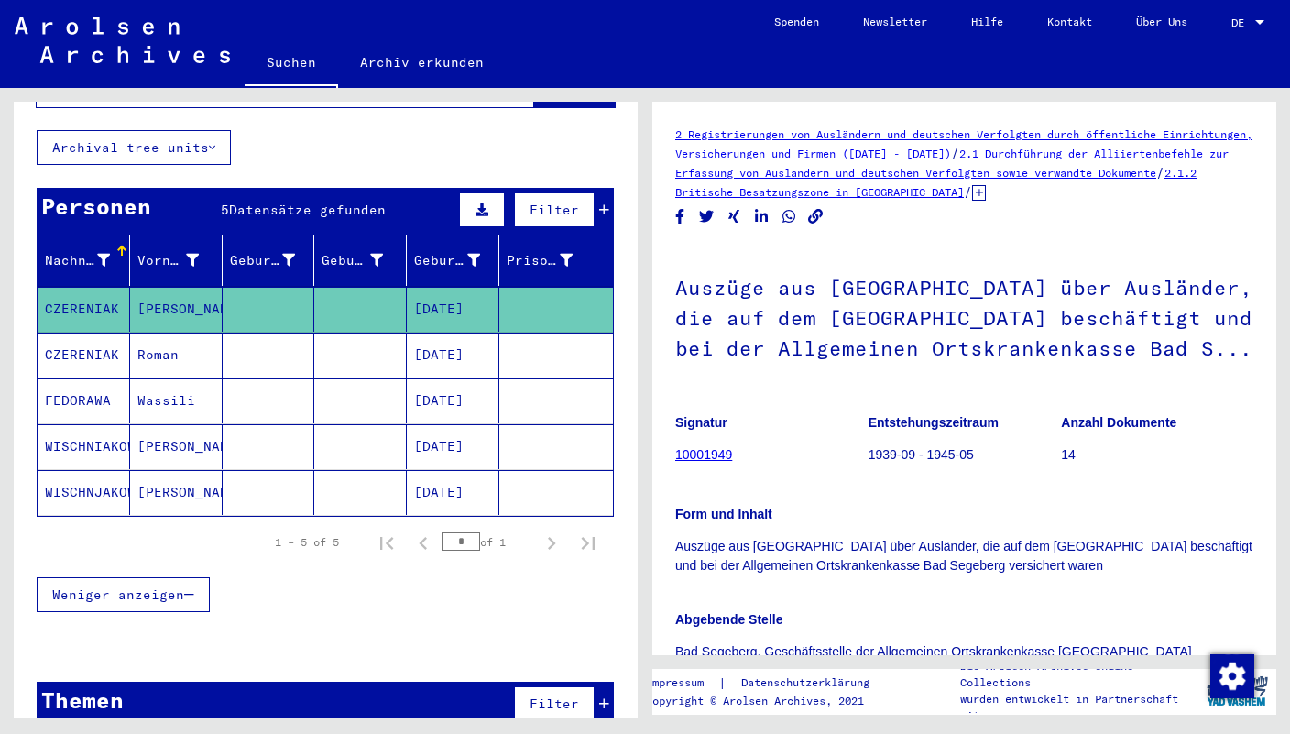
scroll to position [0, 0]
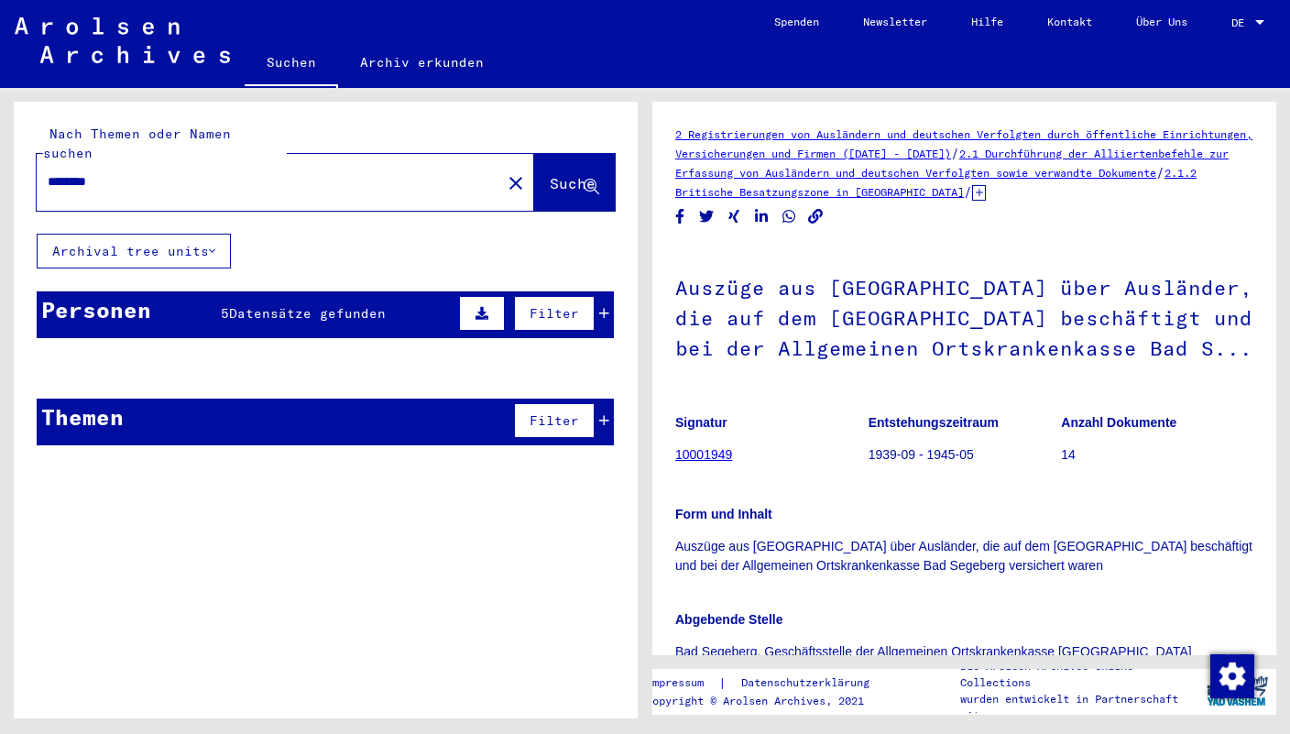
click at [245, 179] on div "********" at bounding box center [264, 181] width 454 height 41
click at [602, 307] on icon at bounding box center [604, 313] width 10 height 13
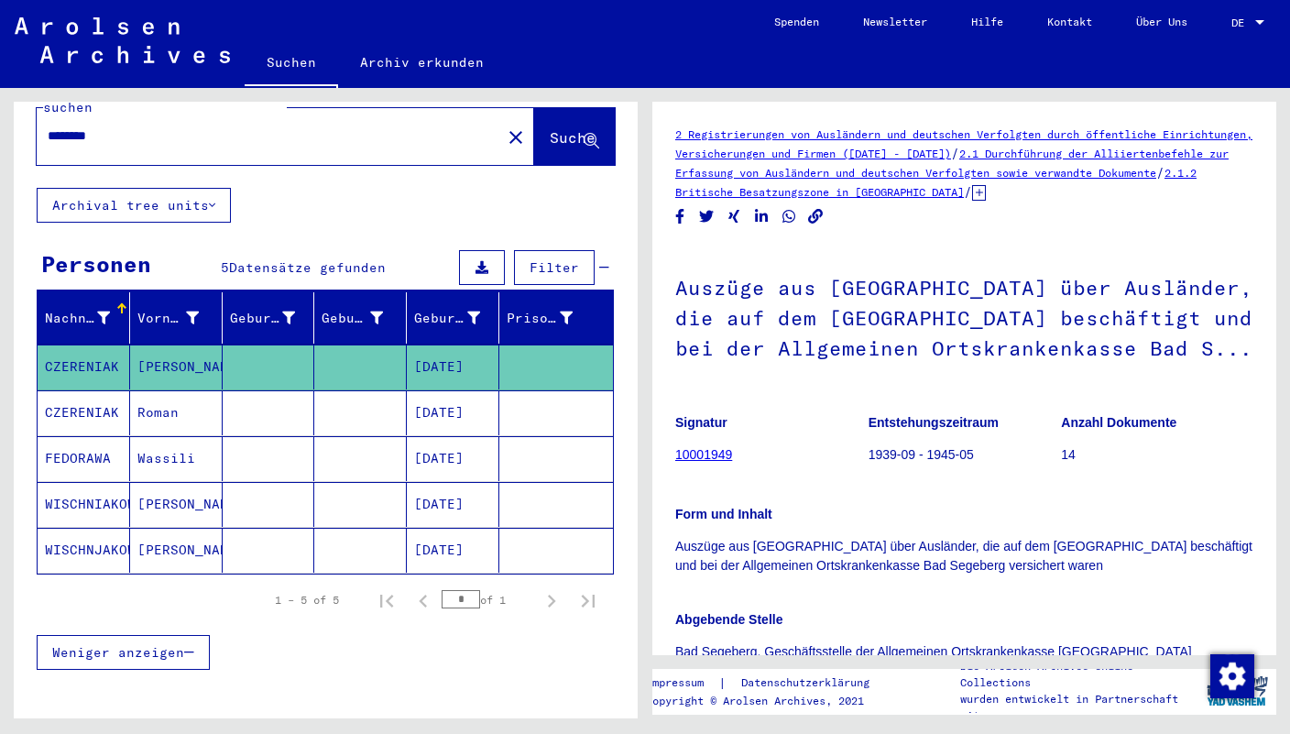
scroll to position [49, 0]
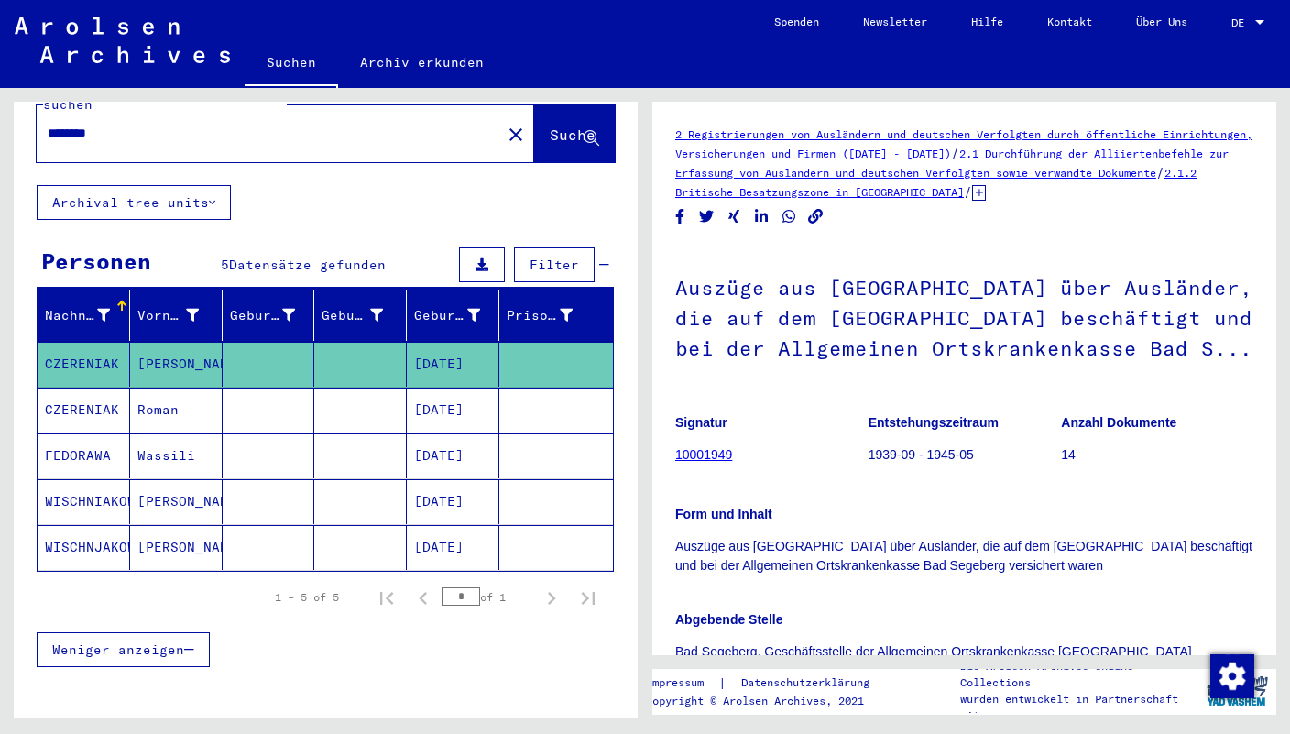
click at [170, 433] on mat-cell "Wassili" at bounding box center [176, 455] width 93 height 45
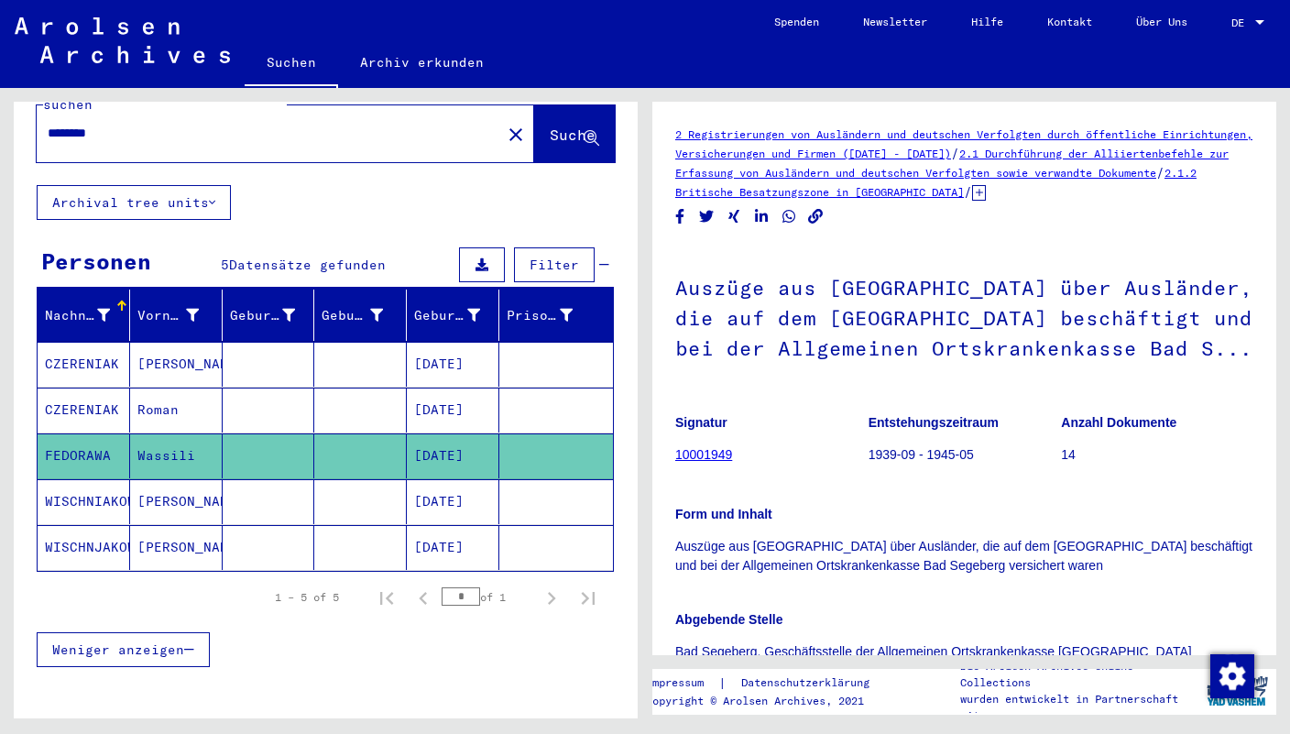
click at [170, 433] on mat-cell "Wassili" at bounding box center [176, 455] width 93 height 45
click at [753, 339] on h1 "Auszüge aus [GEOGRAPHIC_DATA] über Ausländer, die auf dem [GEOGRAPHIC_DATA] bes…" at bounding box center [964, 316] width 578 height 141
click at [187, 479] on mat-cell "[PERSON_NAME]" at bounding box center [176, 501] width 93 height 45
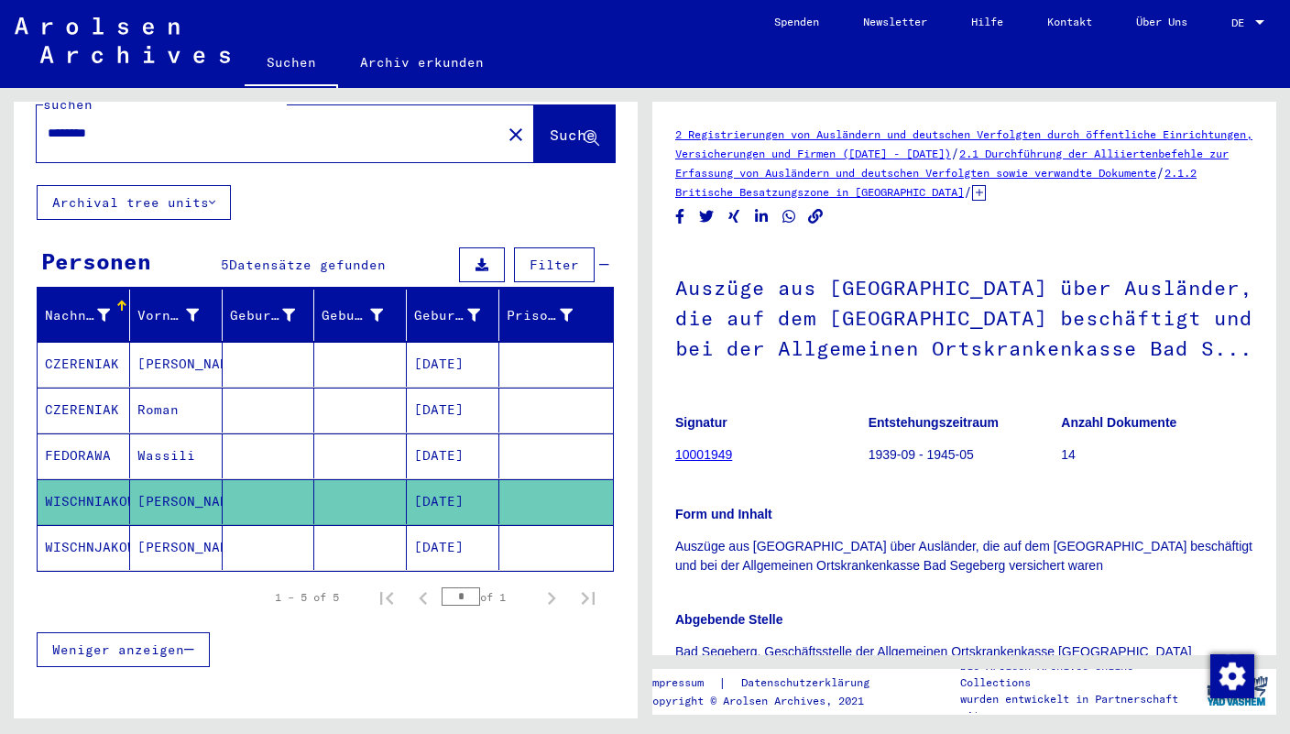
click at [986, 193] on icon at bounding box center [979, 193] width 14 height 16
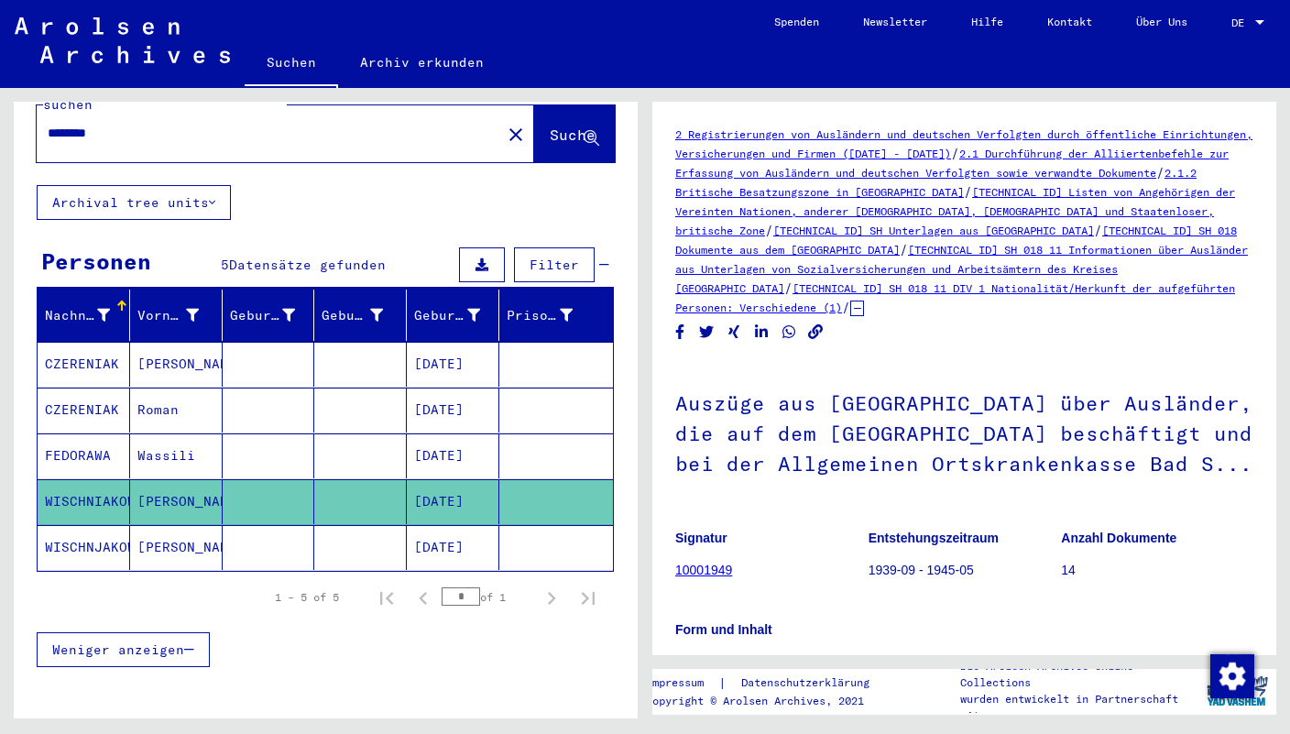
click at [931, 310] on link "[TECHNICAL_ID] SH 018 11 DIV 1 Nationalität/Herkunft der aufgeführten Personen:…" at bounding box center [955, 297] width 560 height 33
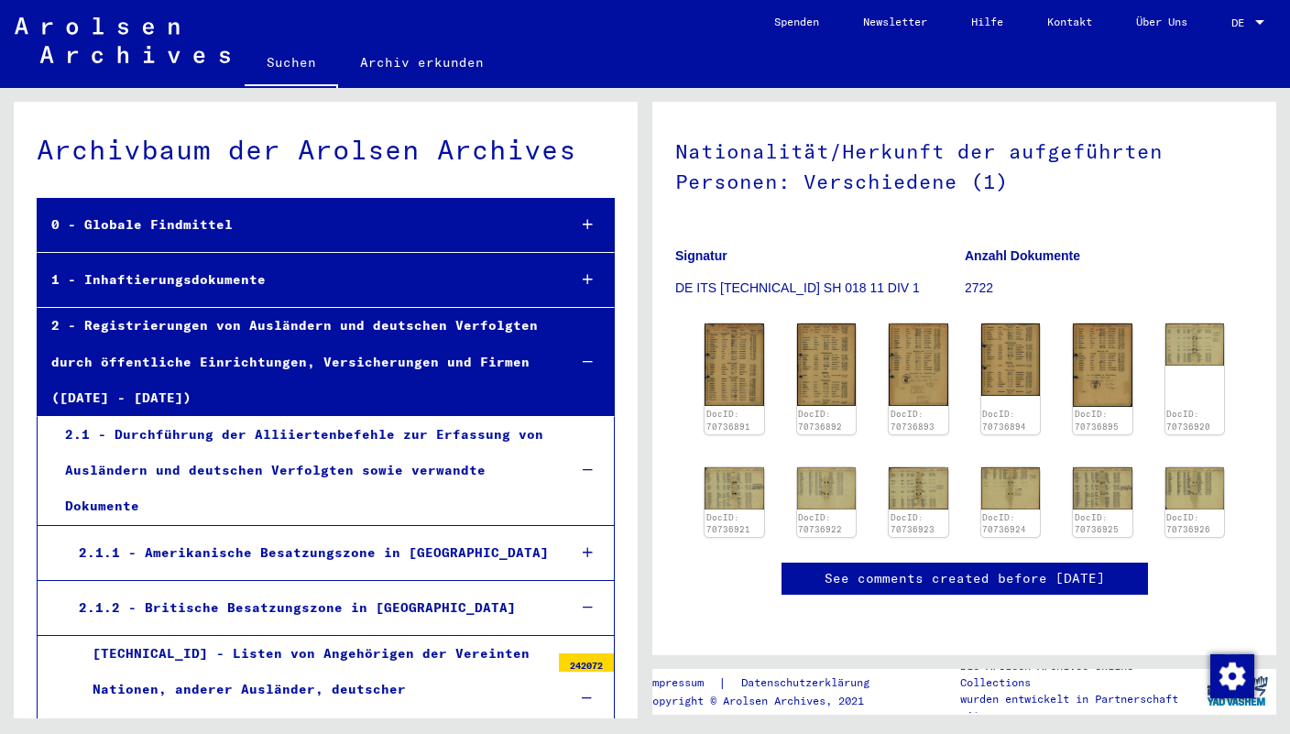
scroll to position [105, 0]
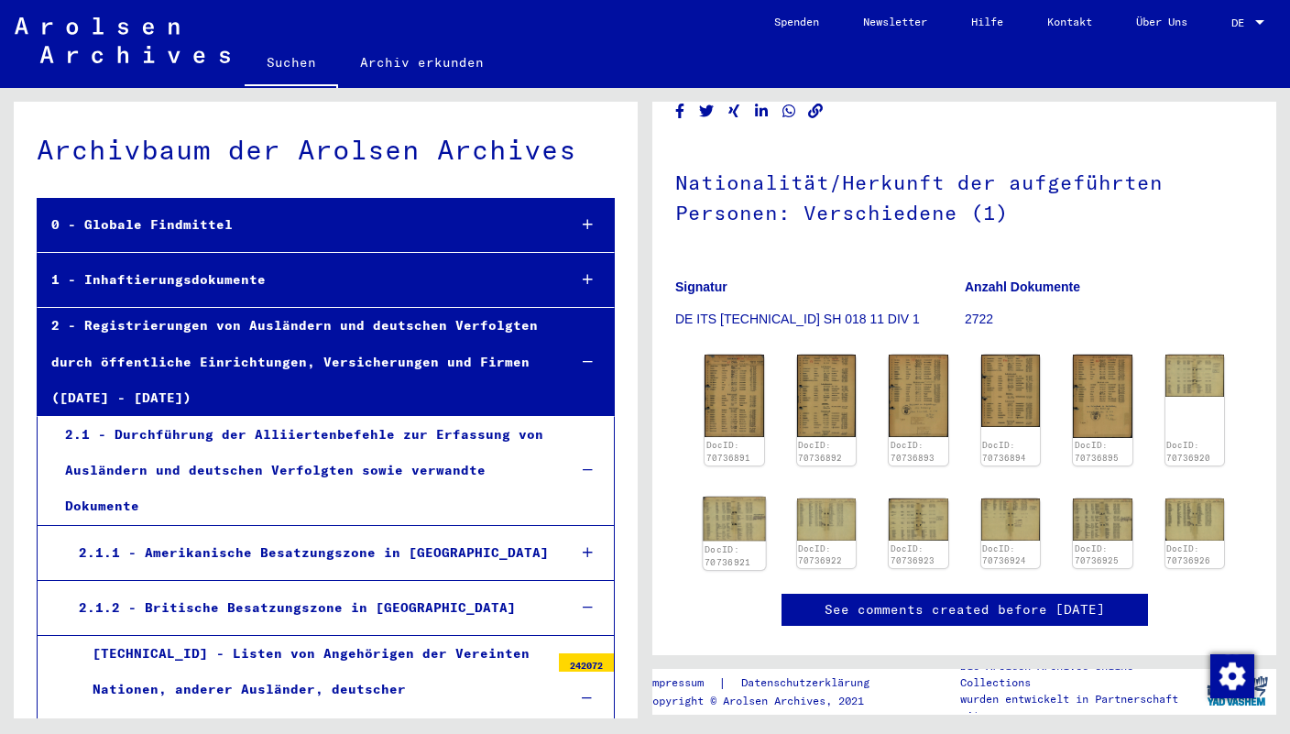
click at [723, 520] on img at bounding box center [734, 519] width 62 height 44
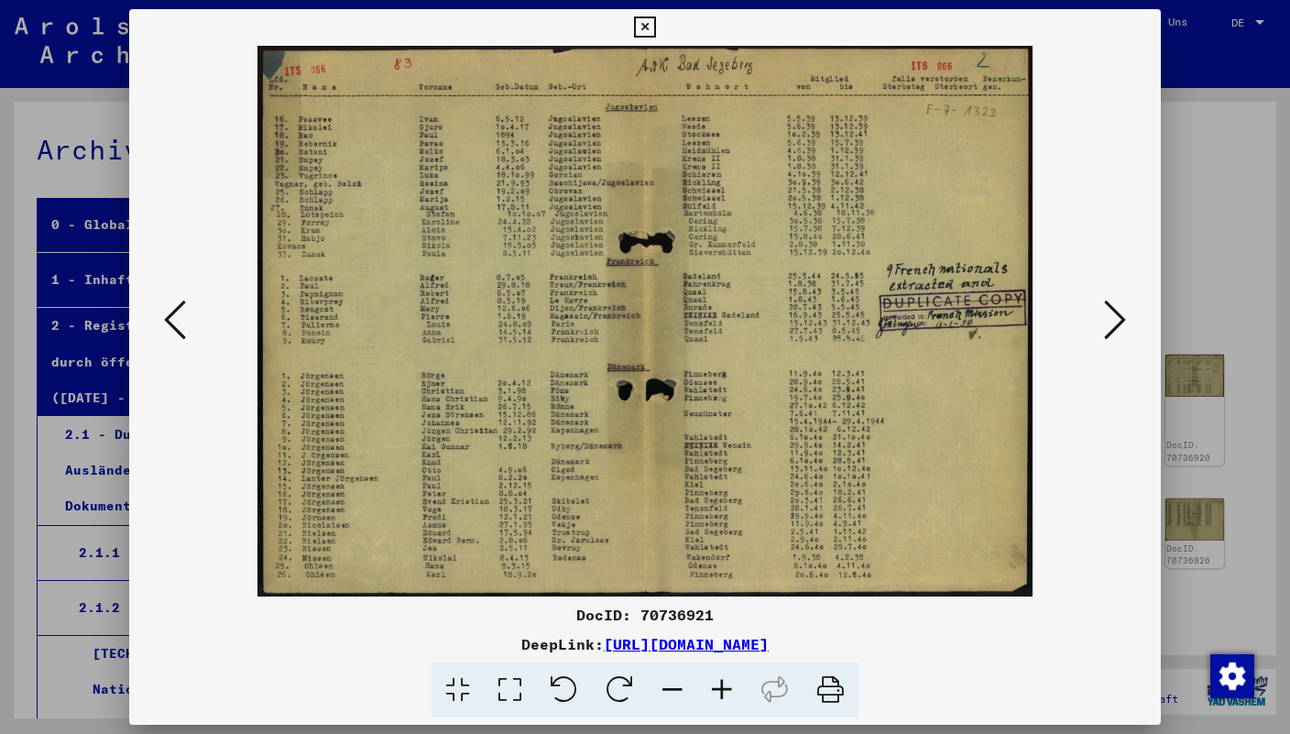
click at [1125, 326] on icon at bounding box center [1115, 320] width 22 height 44
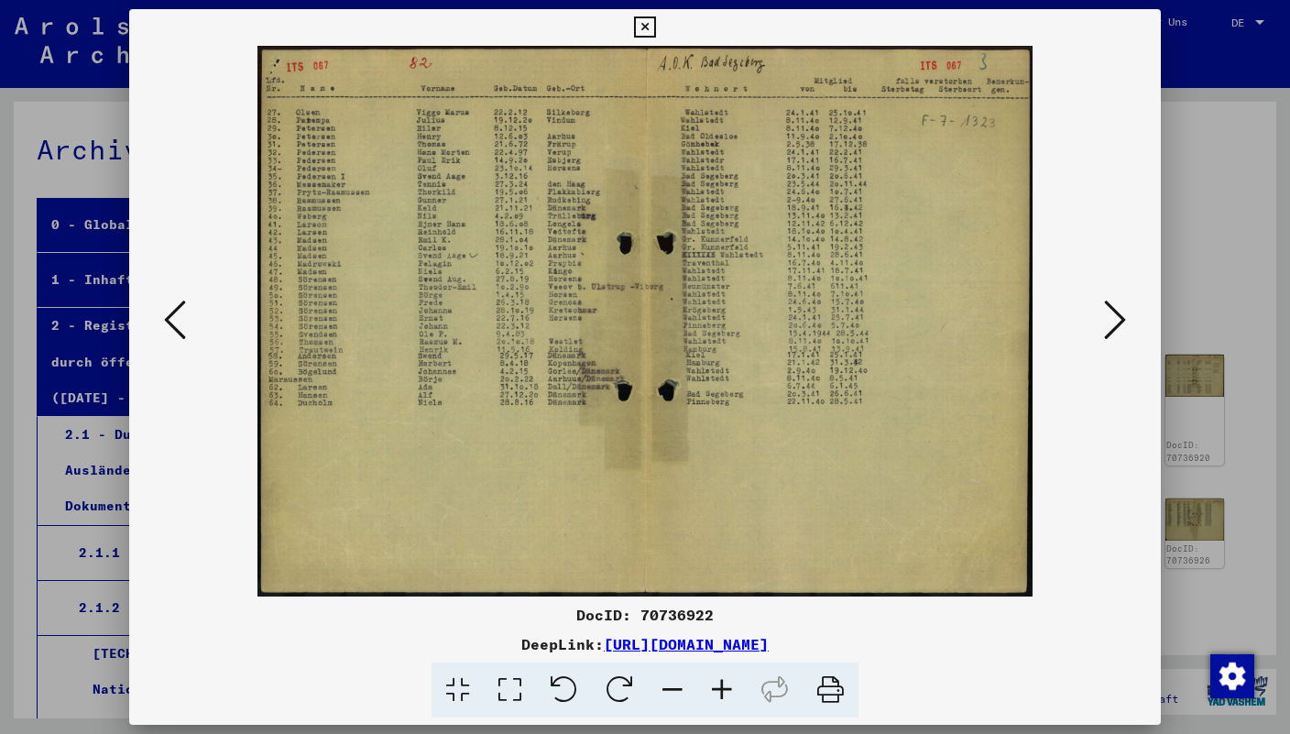
click at [655, 27] on icon at bounding box center [644, 27] width 21 height 22
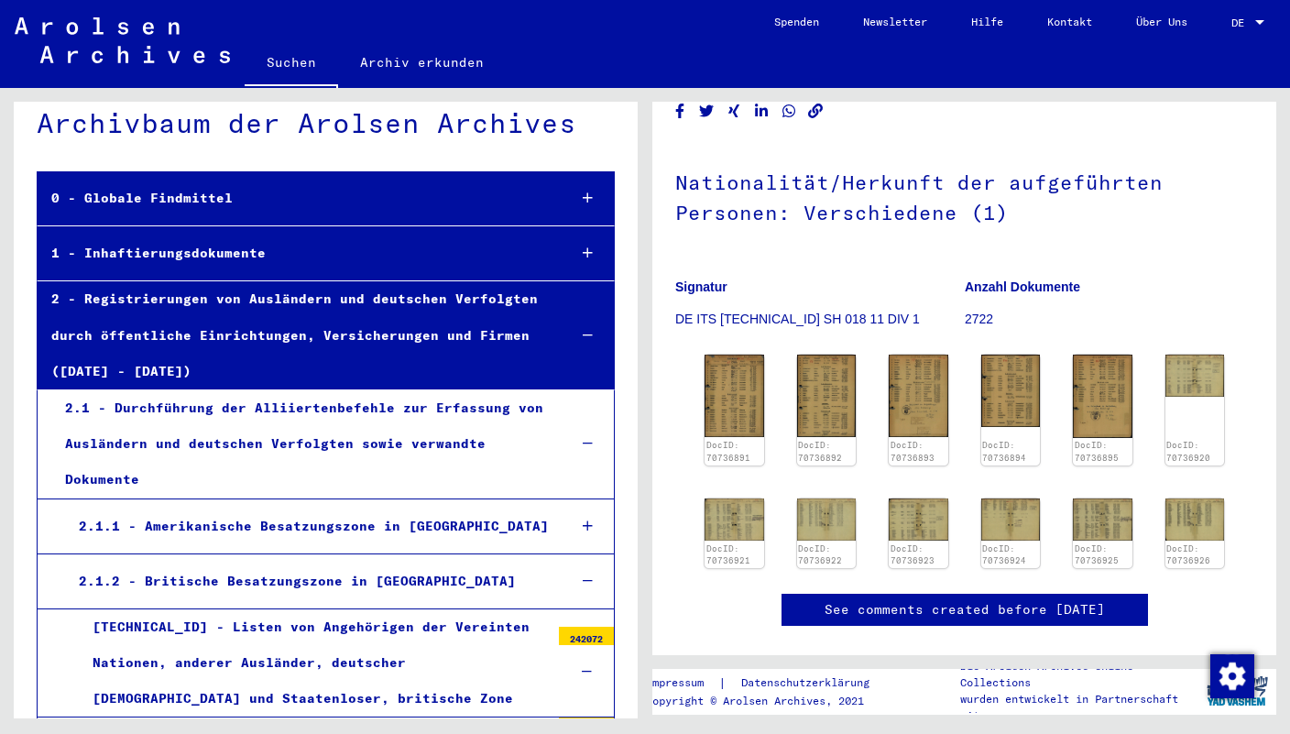
scroll to position [0, 0]
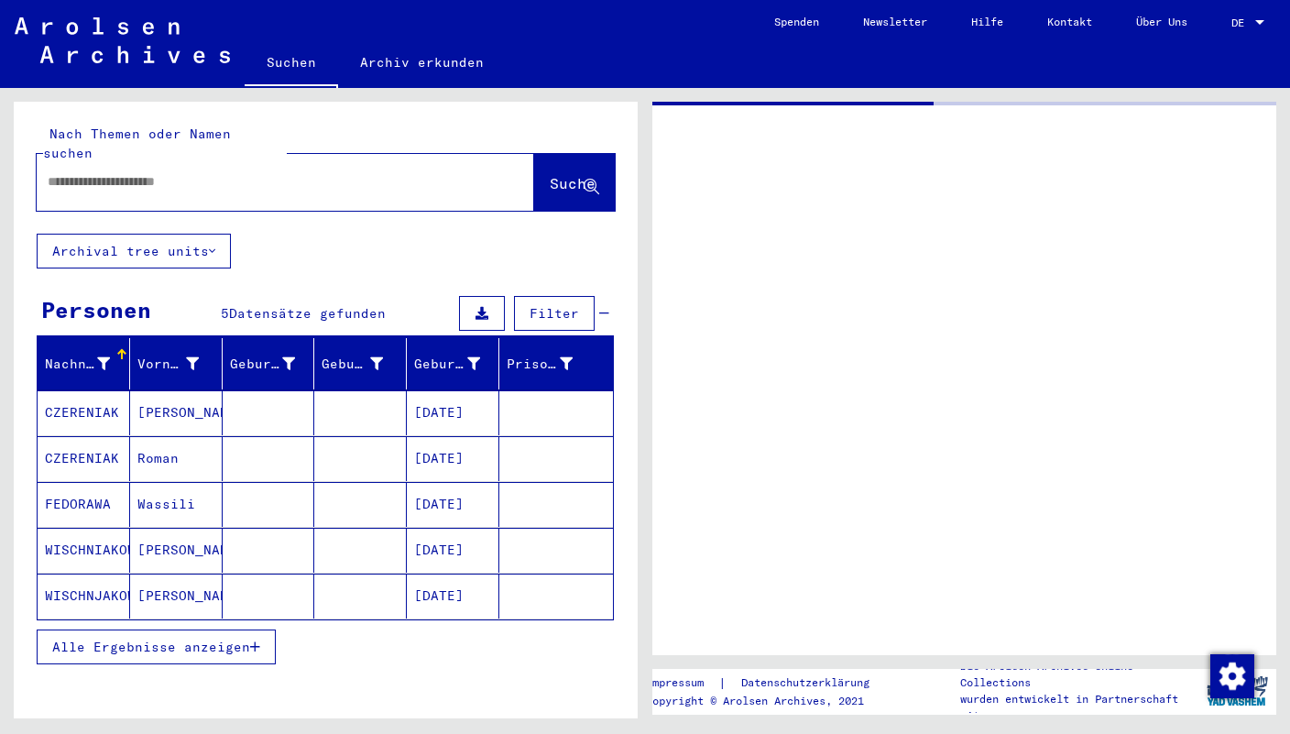
type input "********"
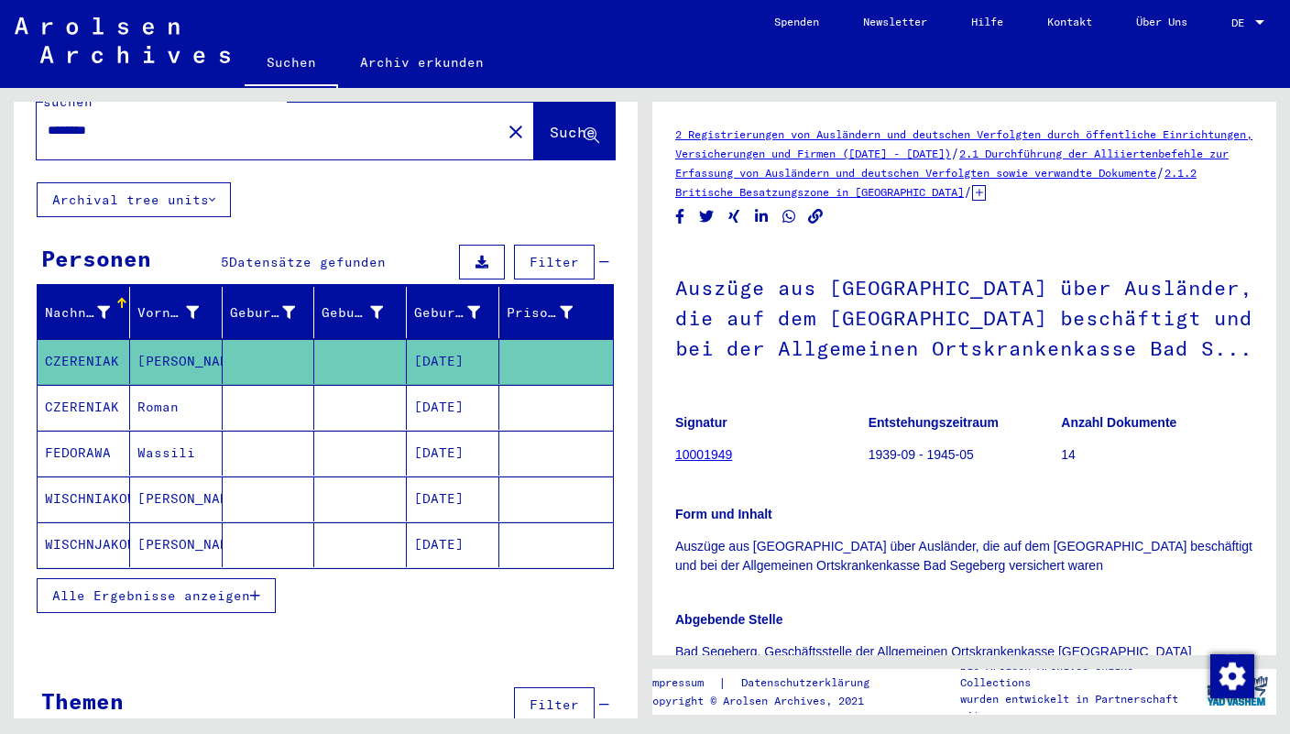
scroll to position [67, 0]
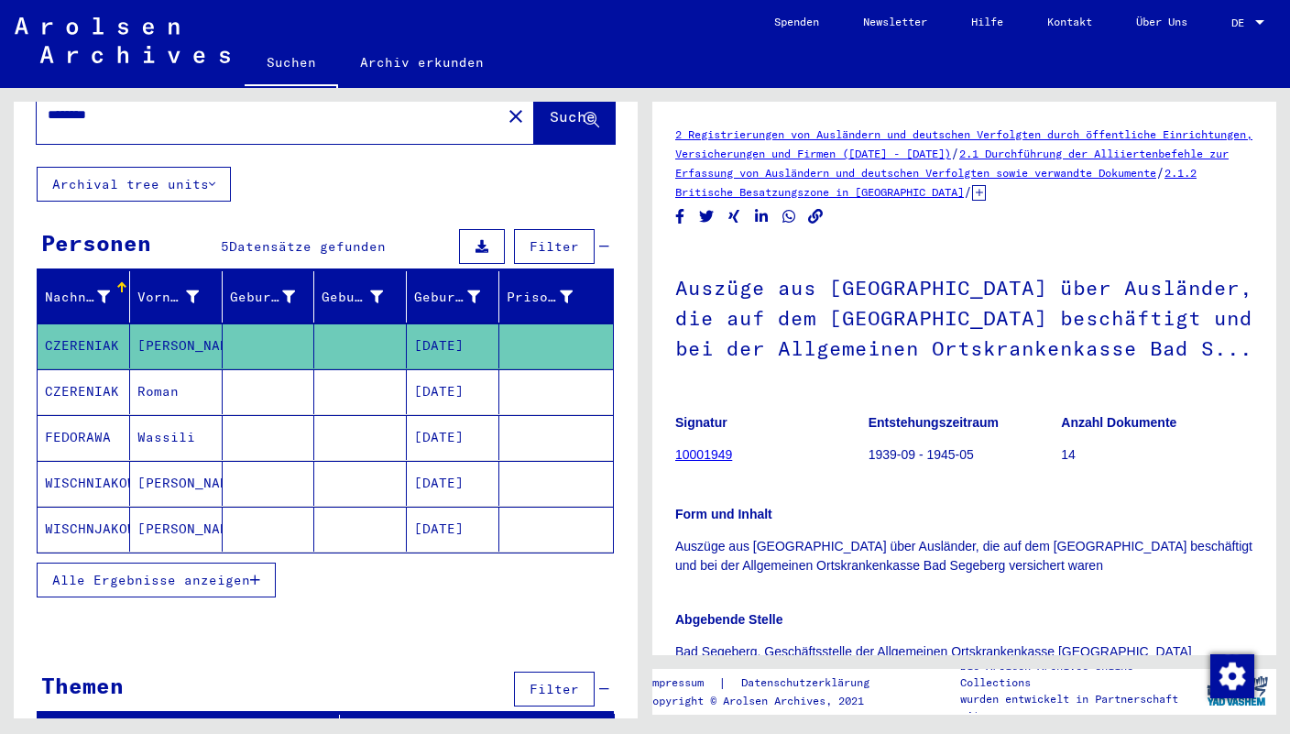
click at [66, 507] on mat-cell "WISCHNJAKOWA" at bounding box center [84, 529] width 93 height 45
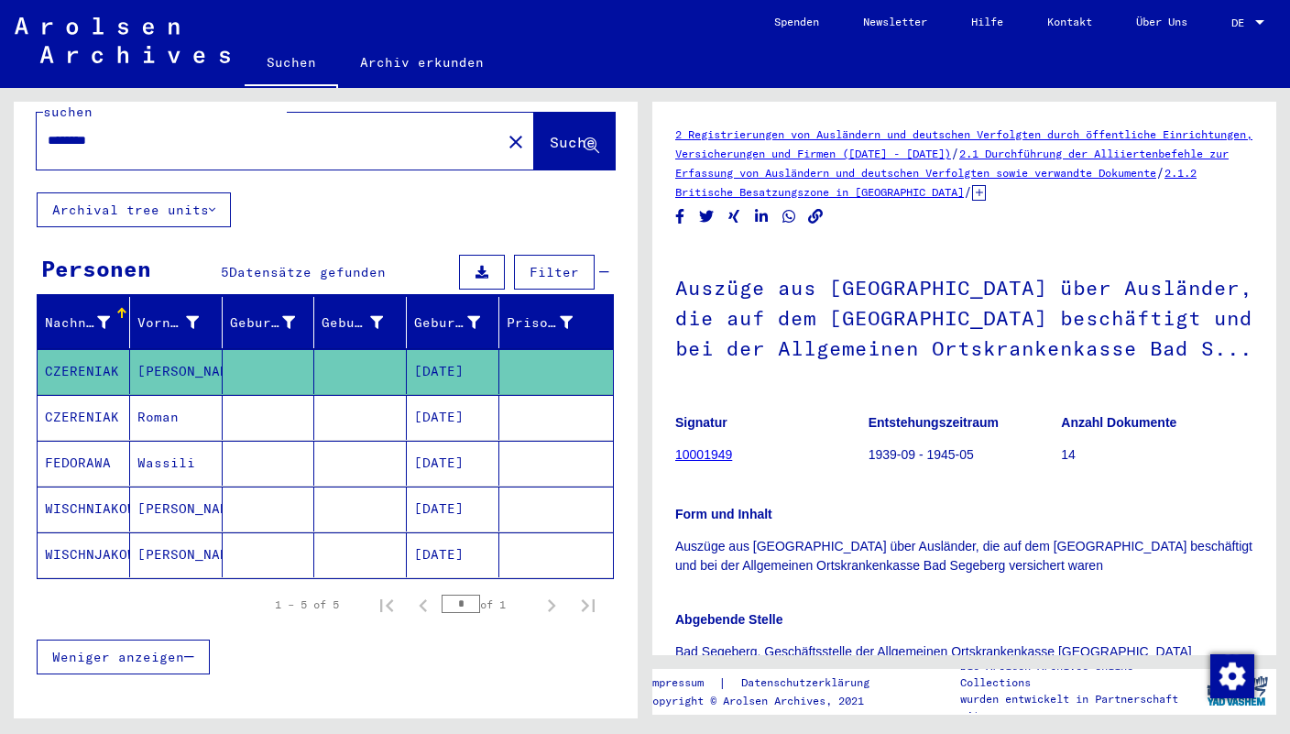
scroll to position [40, 0]
